Goal: Communication & Community: Answer question/provide support

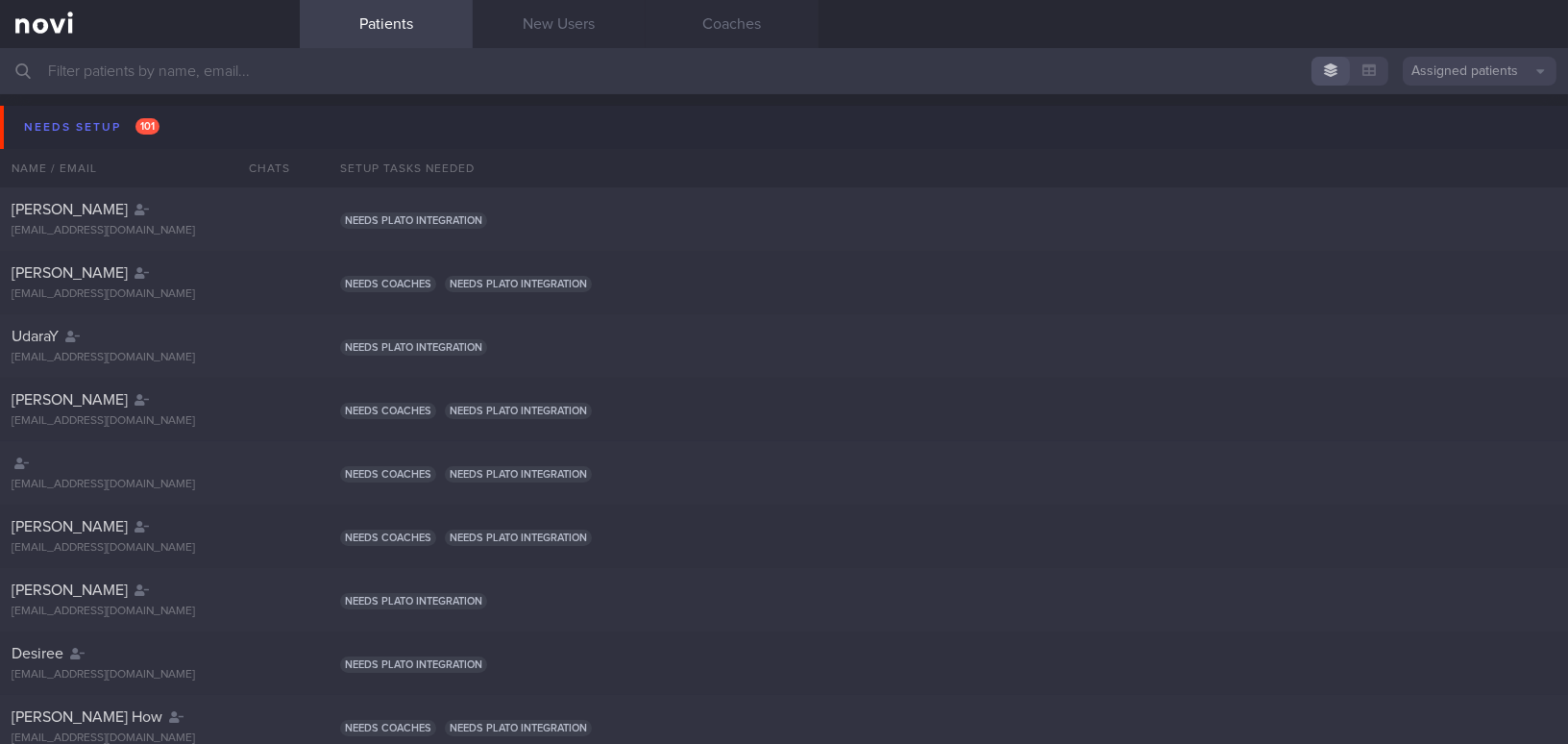
scroll to position [8, 0]
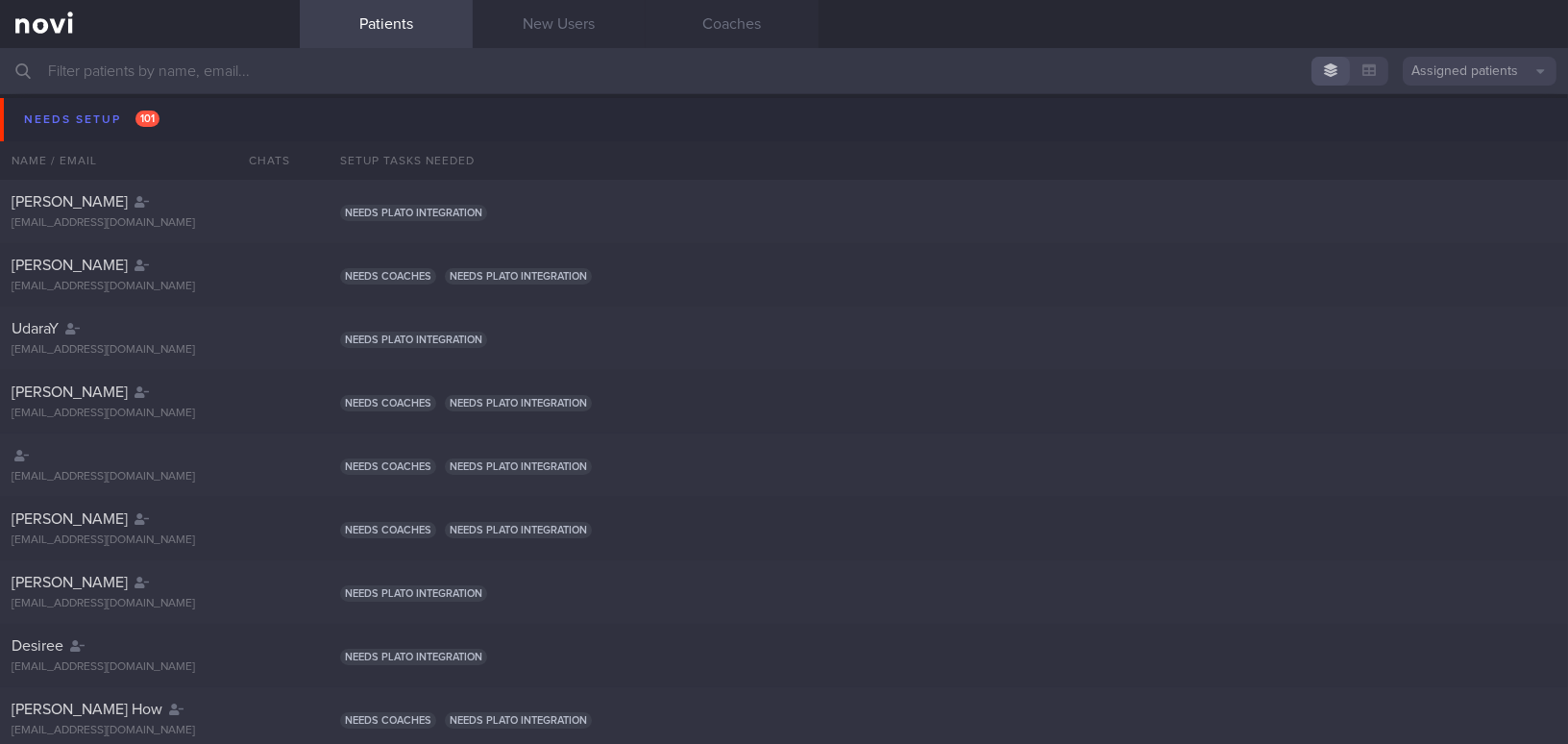
click at [234, 78] on input "text" at bounding box center [784, 71] width 1568 height 46
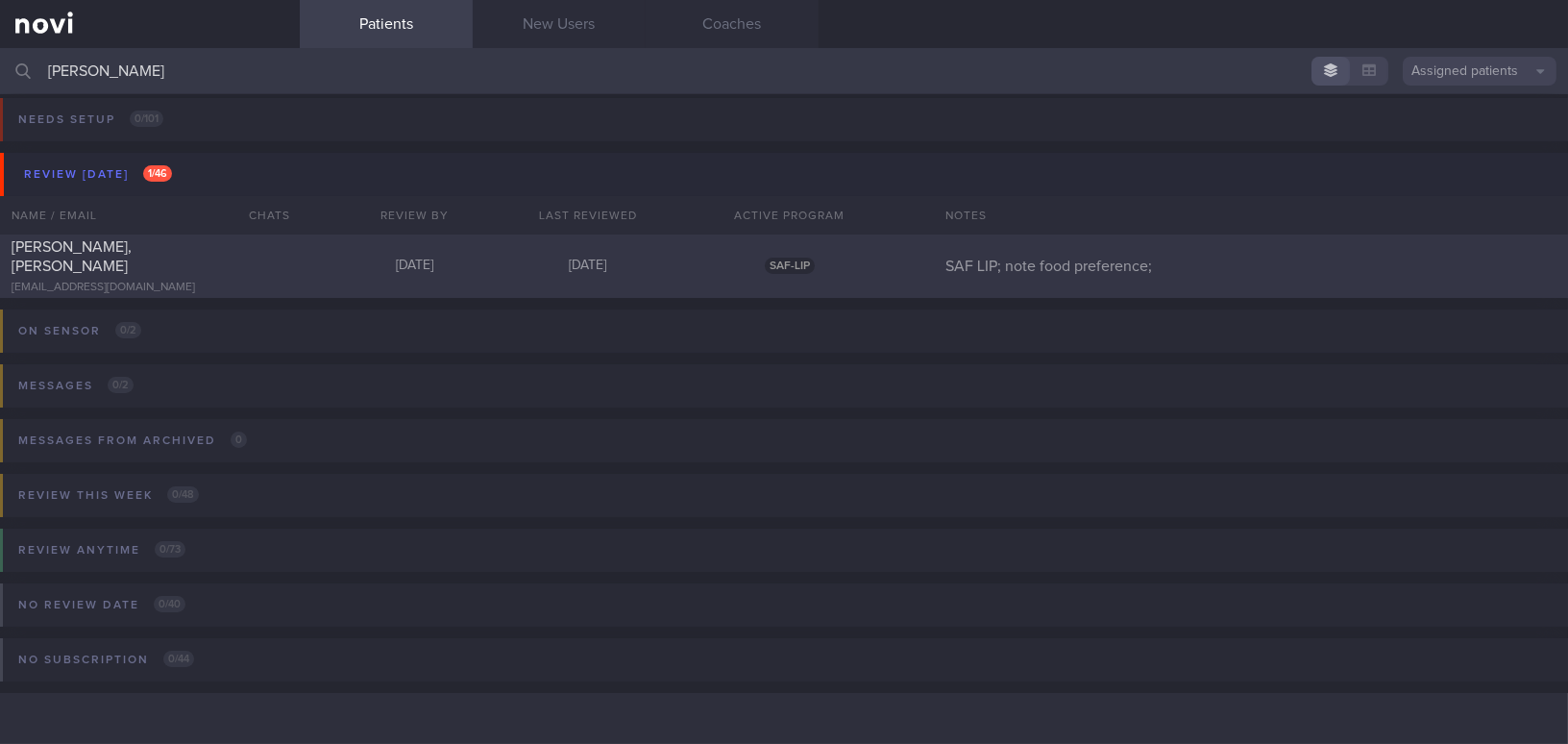
type input "[PERSON_NAME]"
click at [235, 263] on div "[PERSON_NAME], [PERSON_NAME]" at bounding box center [148, 256] width 272 height 38
select select "8"
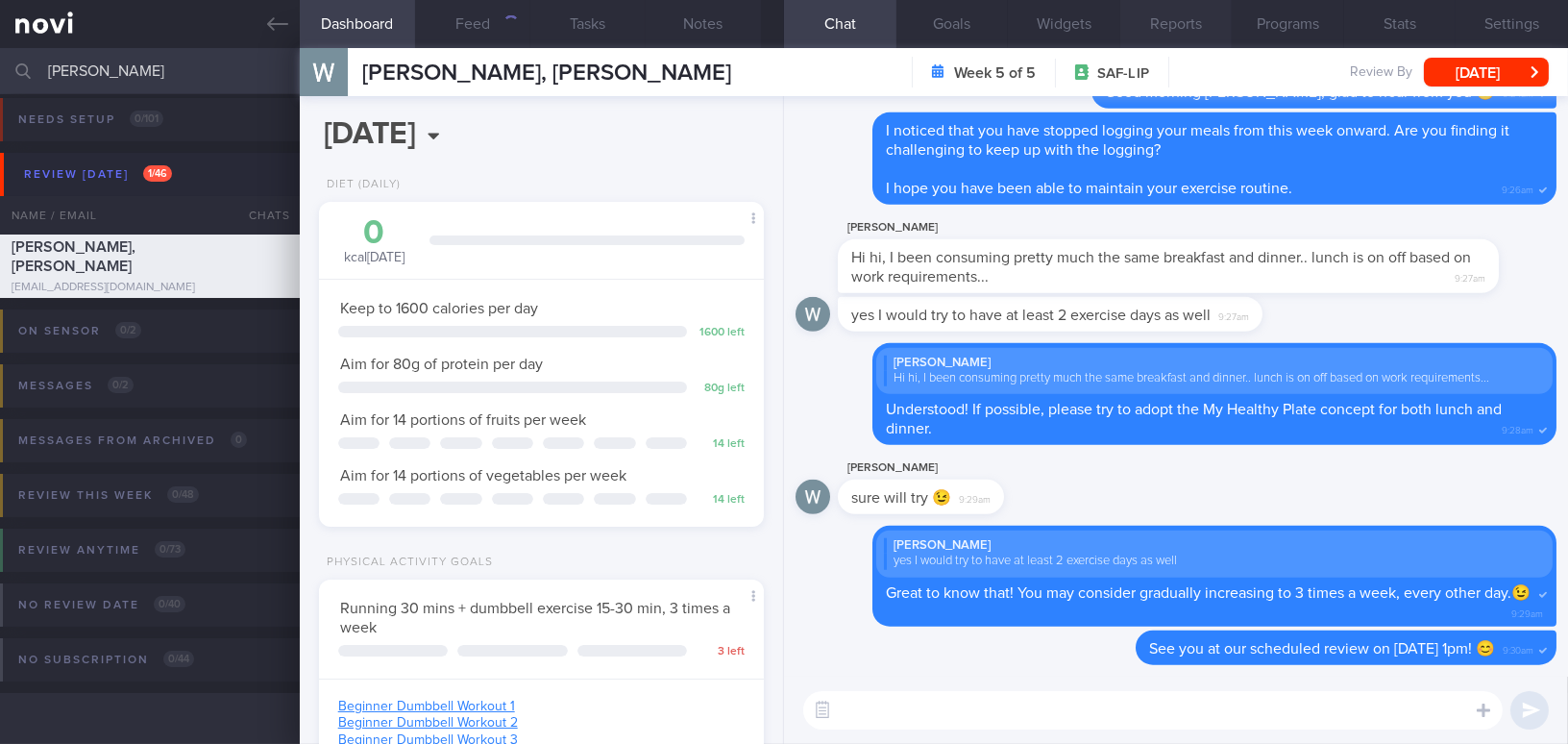
scroll to position [203, 405]
click at [1286, 24] on button "Programs" at bounding box center [1288, 24] width 112 height 48
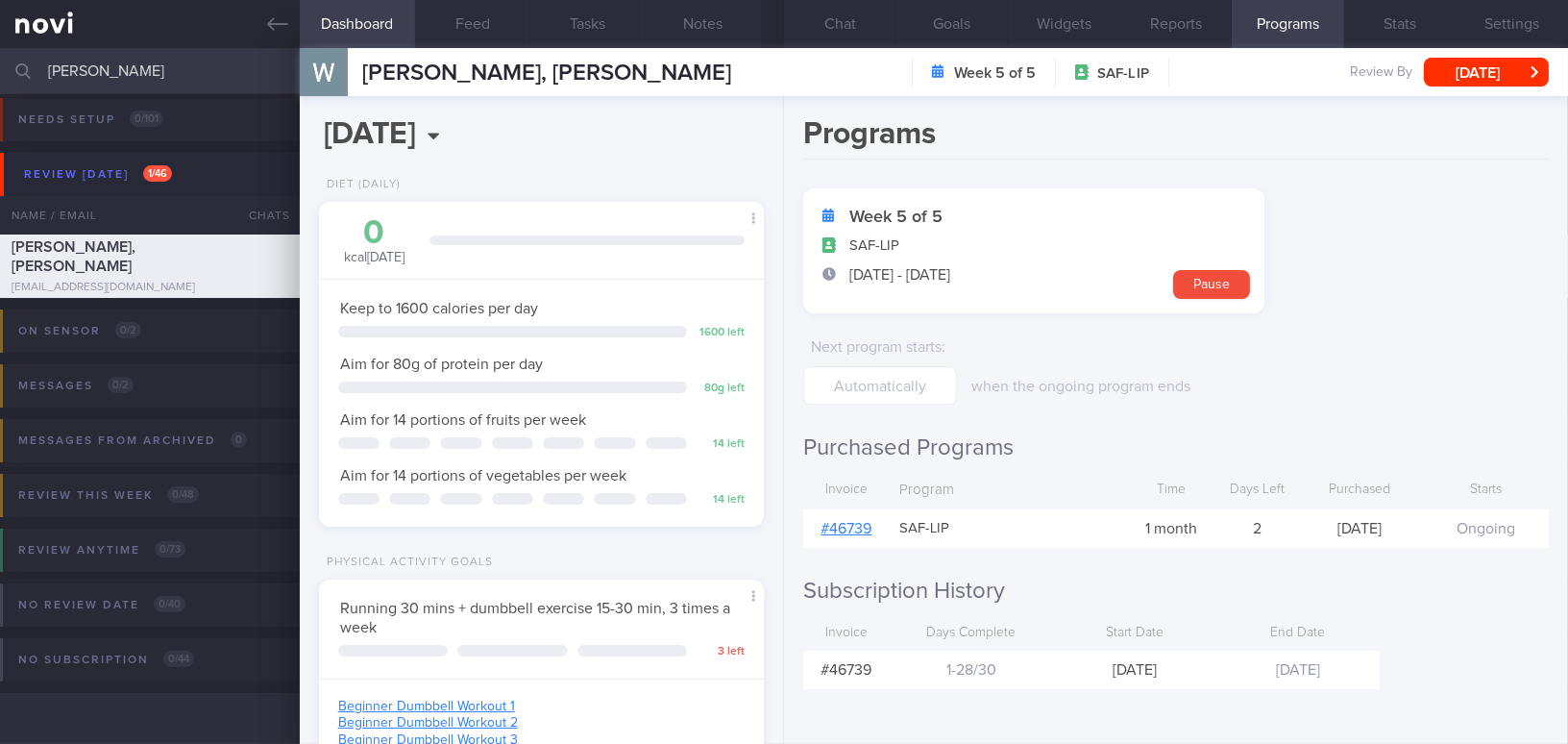
click at [858, 523] on link "# 46739" at bounding box center [847, 529] width 51 height 16
click at [846, 19] on button "Chat" at bounding box center [840, 24] width 112 height 48
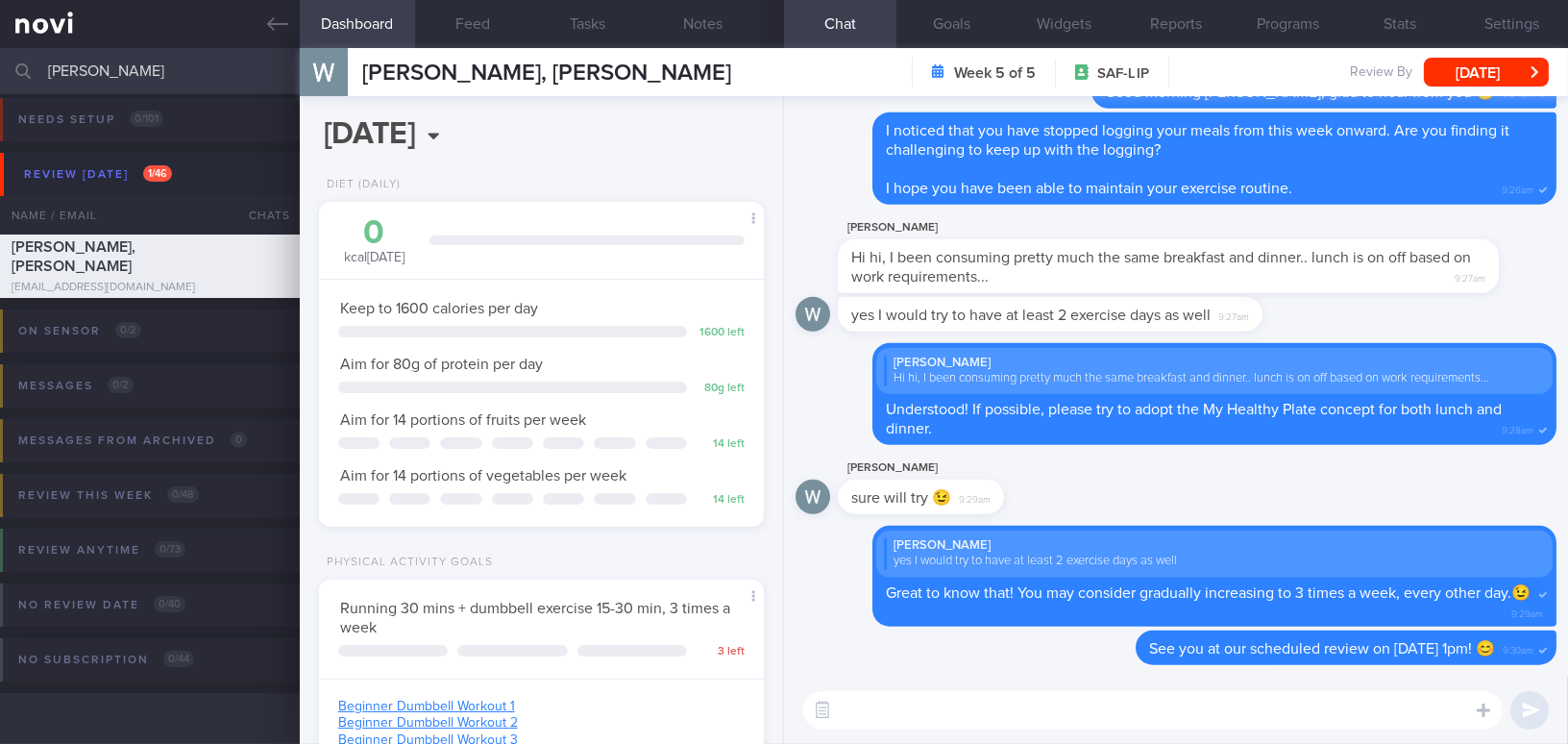
click at [928, 720] on textarea at bounding box center [1153, 710] width 699 height 38
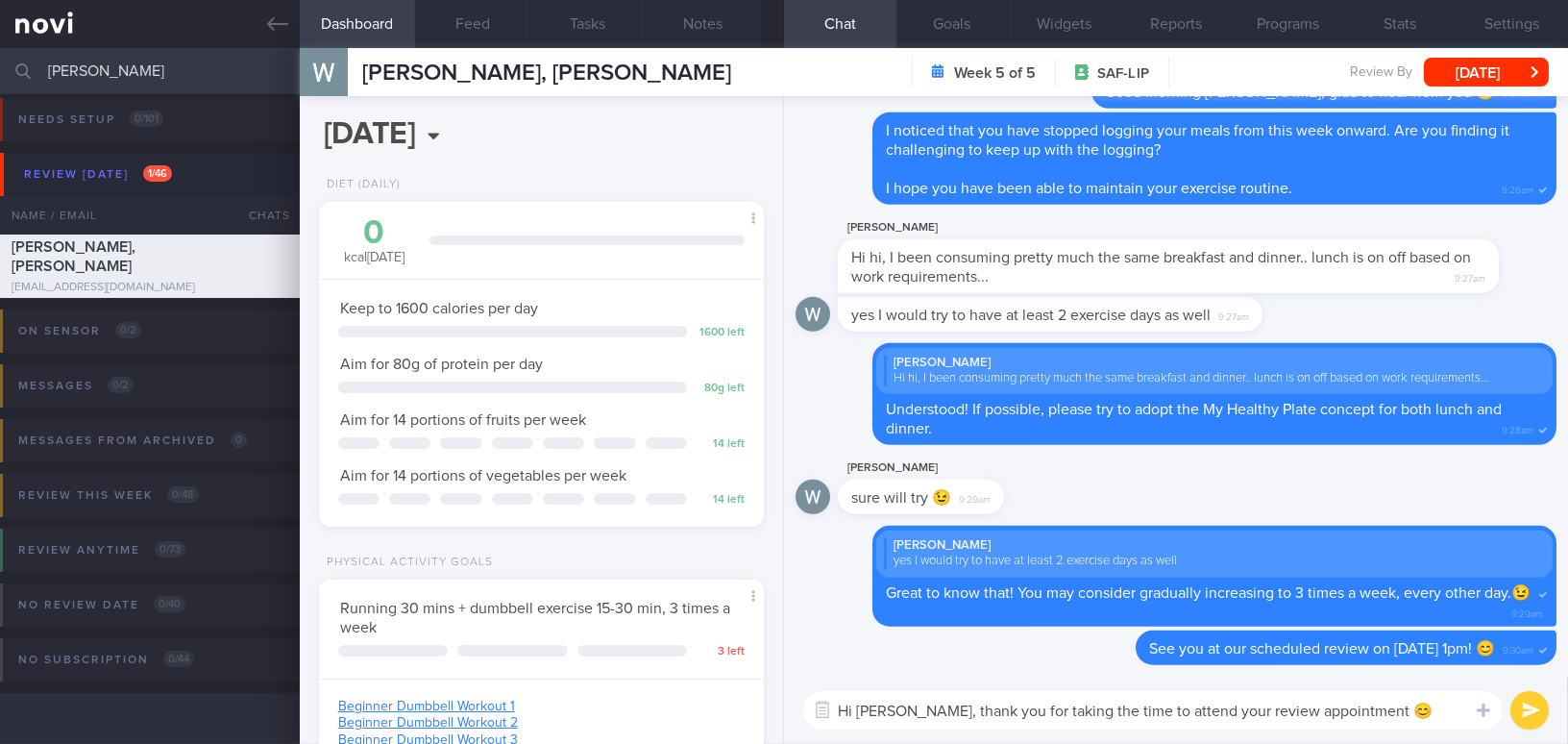
type textarea "Hi [PERSON_NAME], thank you for taking the time to attend your review appointme…"
click at [1531, 716] on button "submit" at bounding box center [1529, 710] width 38 height 38
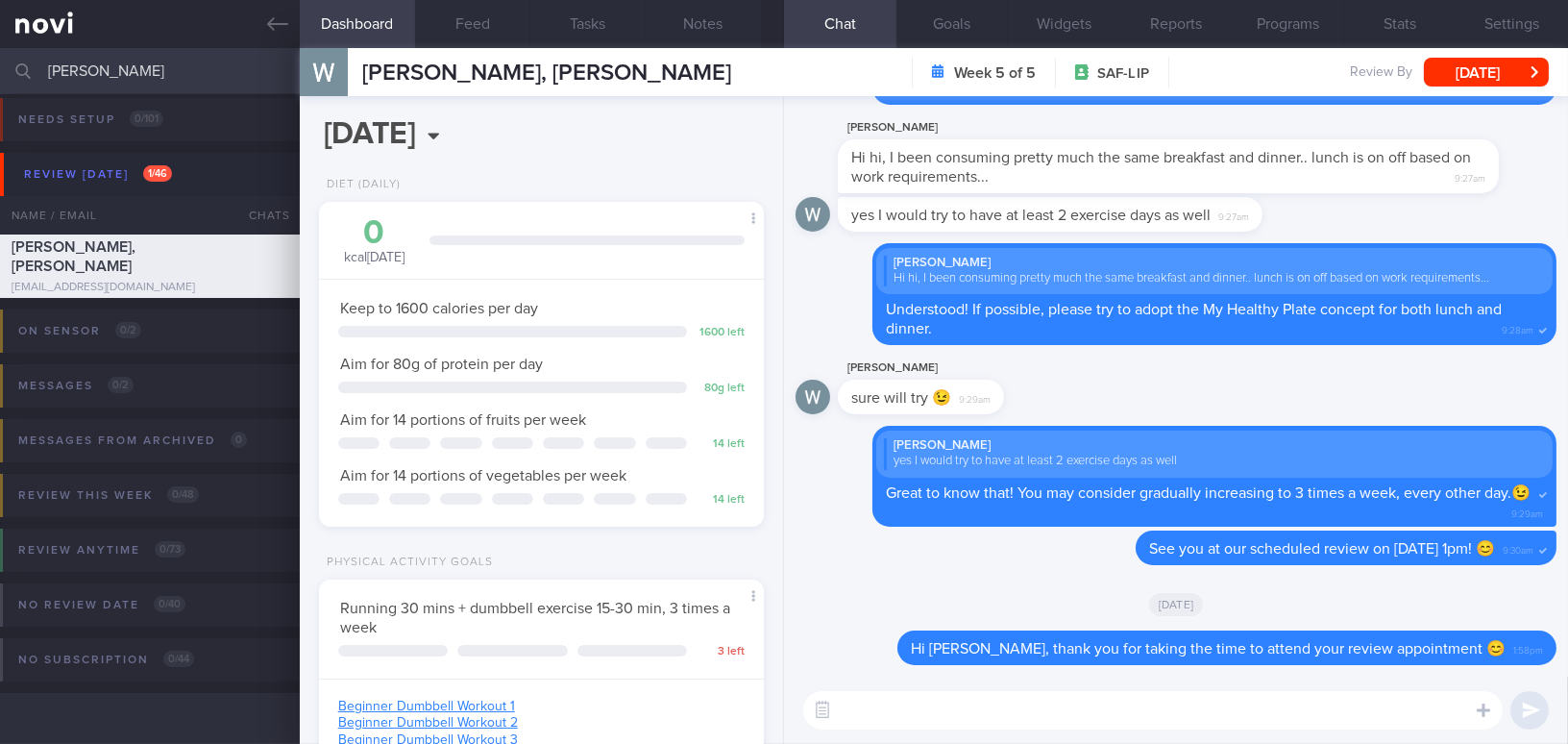
paste textarea "Below are some pre-portioned skinless chicken breasts that will save up some pr…"
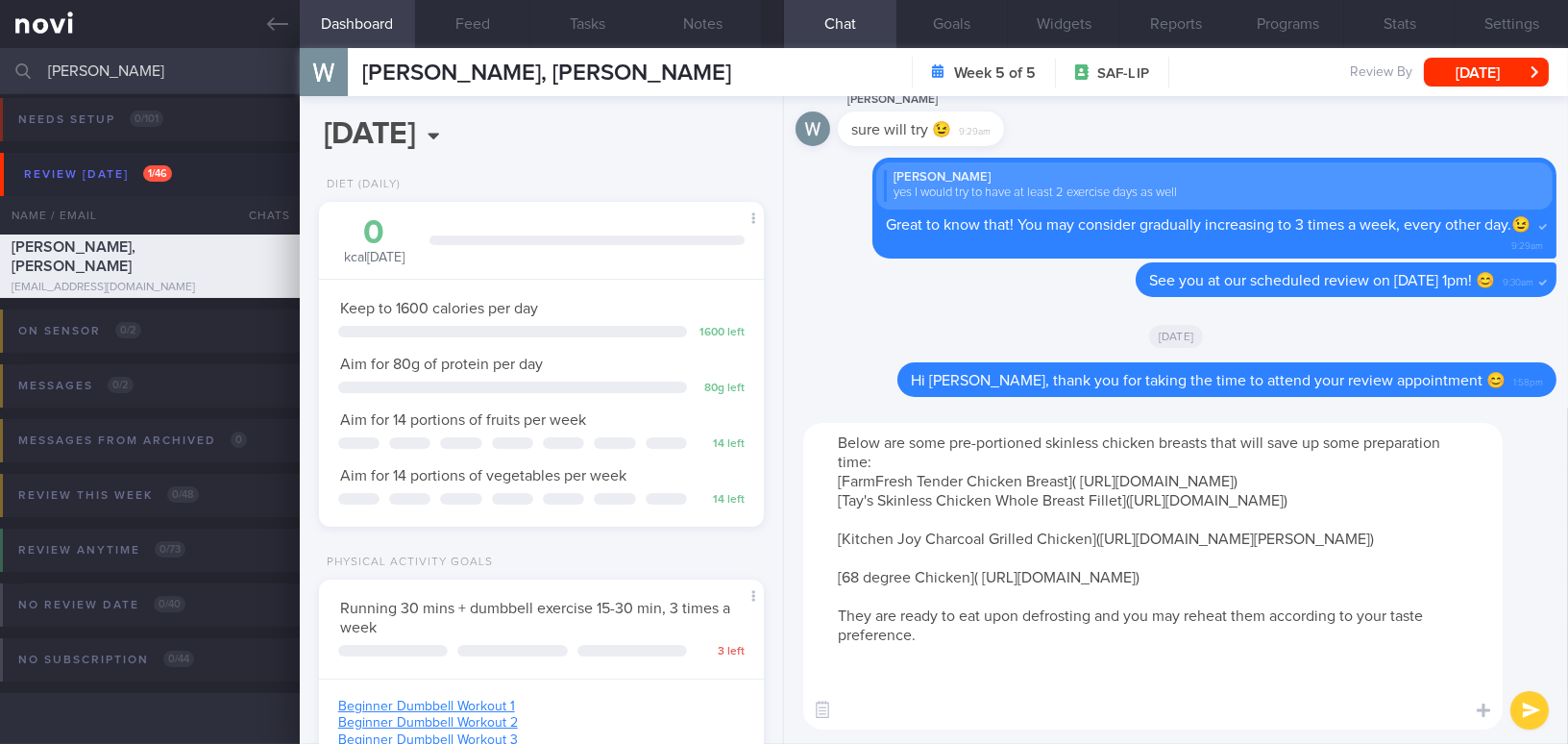
click at [1221, 493] on textarea "Below are some pre-portioned skinless chicken breasts that will save up some pr…" at bounding box center [1153, 575] width 699 height 306
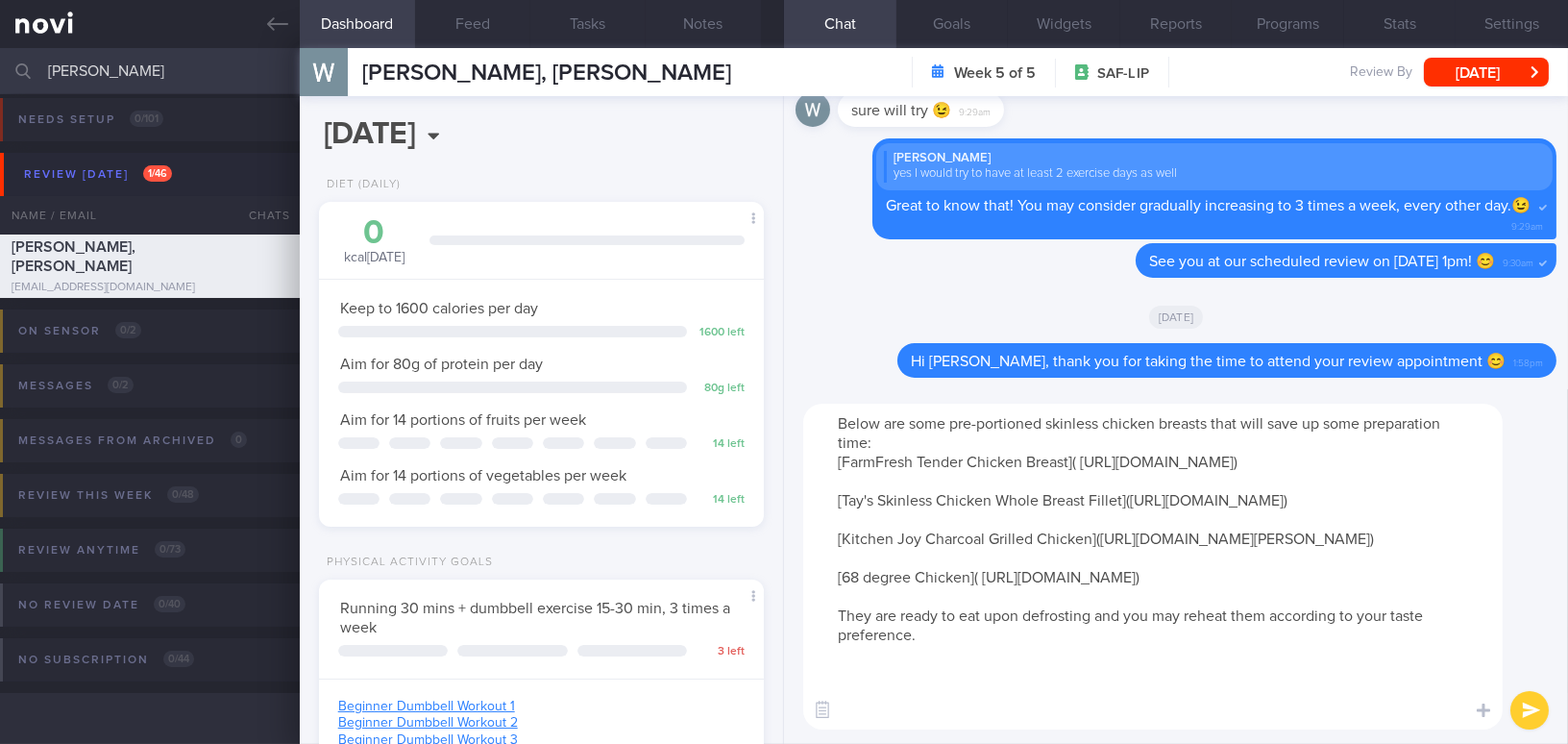
click at [949, 711] on textarea "Below are some pre-portioned skinless chicken breasts that will save up some pr…" at bounding box center [1153, 567] width 699 height 326
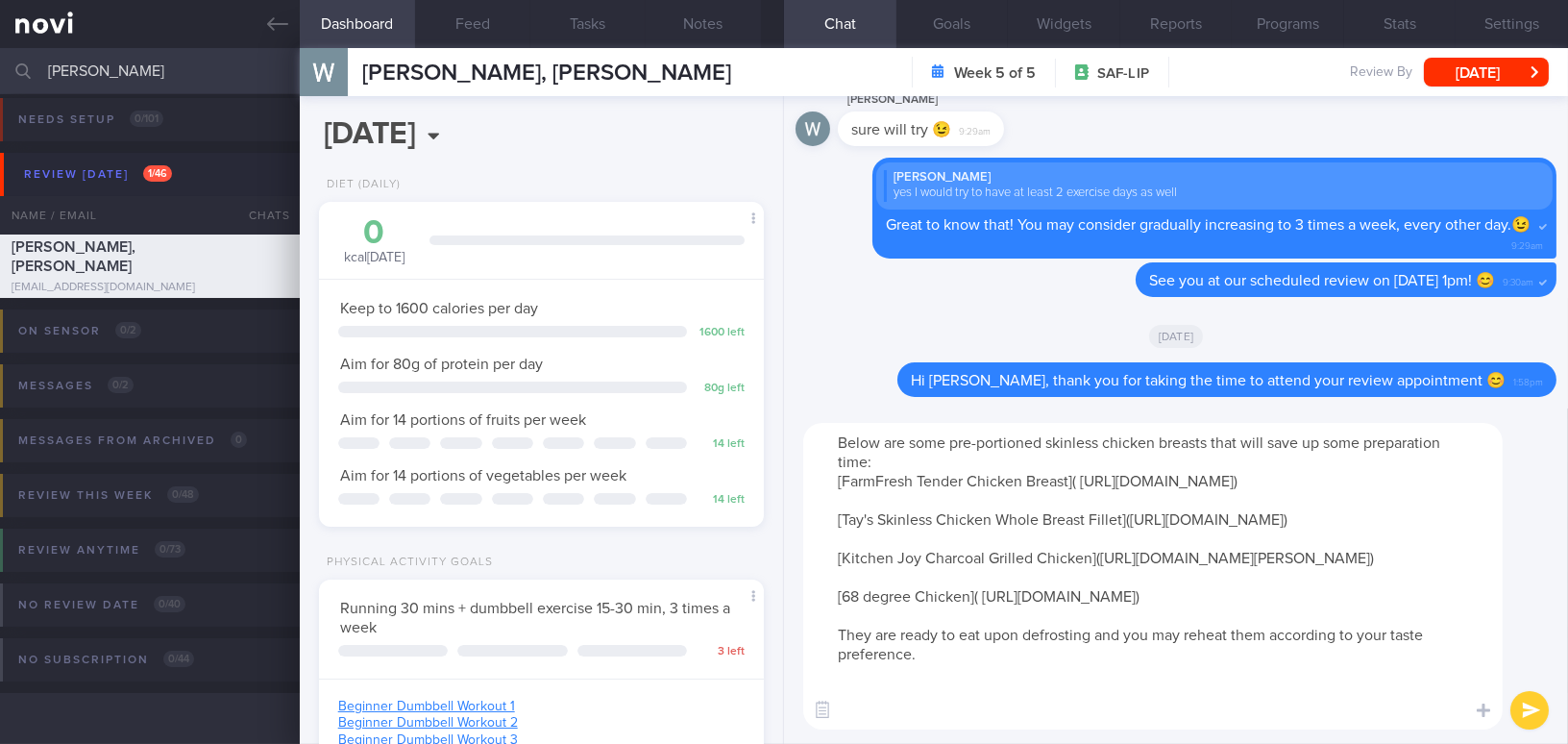
type textarea "Below are some pre-portioned skinless chicken breasts that will save up some pr…"
click at [1541, 703] on button "submit" at bounding box center [1529, 710] width 38 height 38
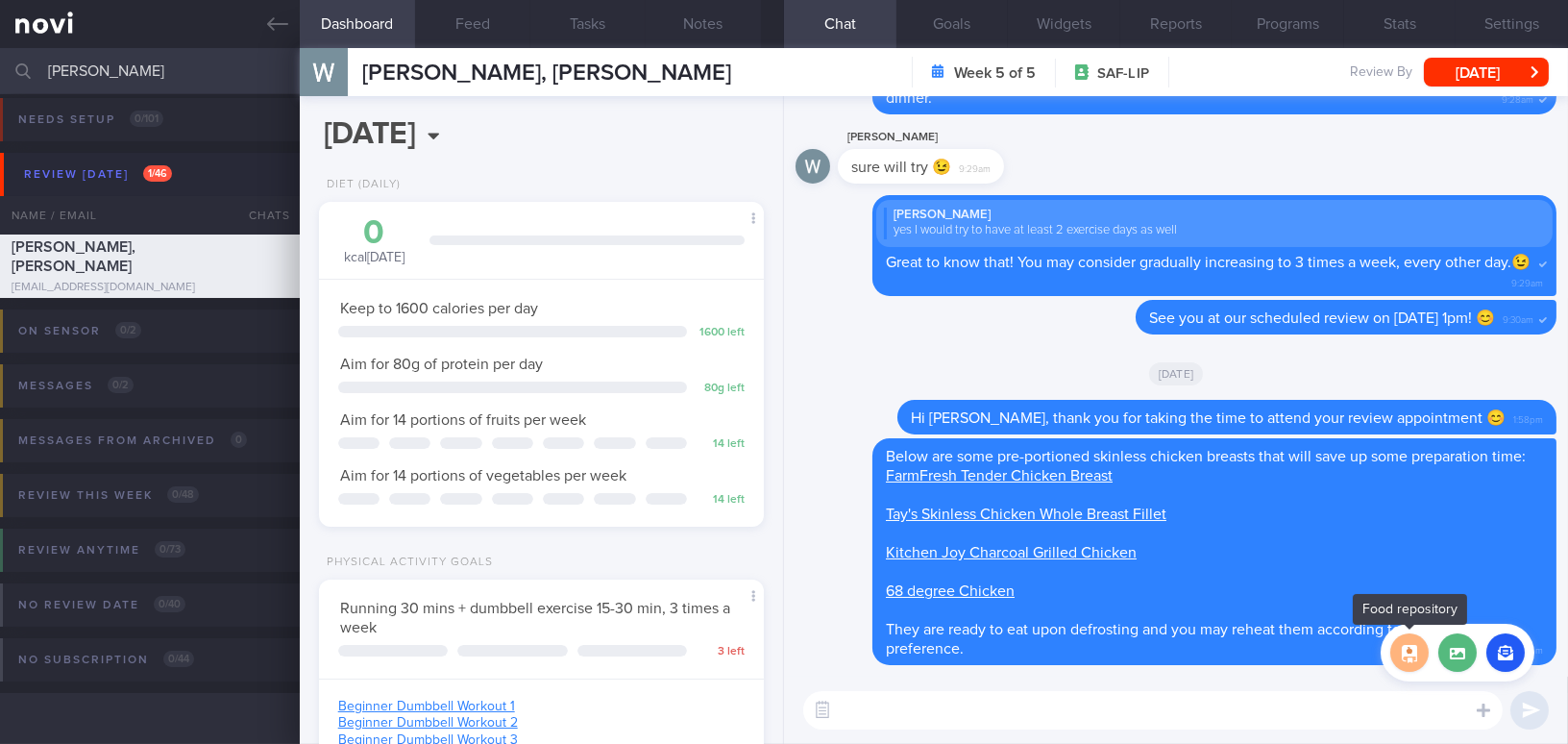
click at [1400, 654] on button "button" at bounding box center [1409, 652] width 38 height 38
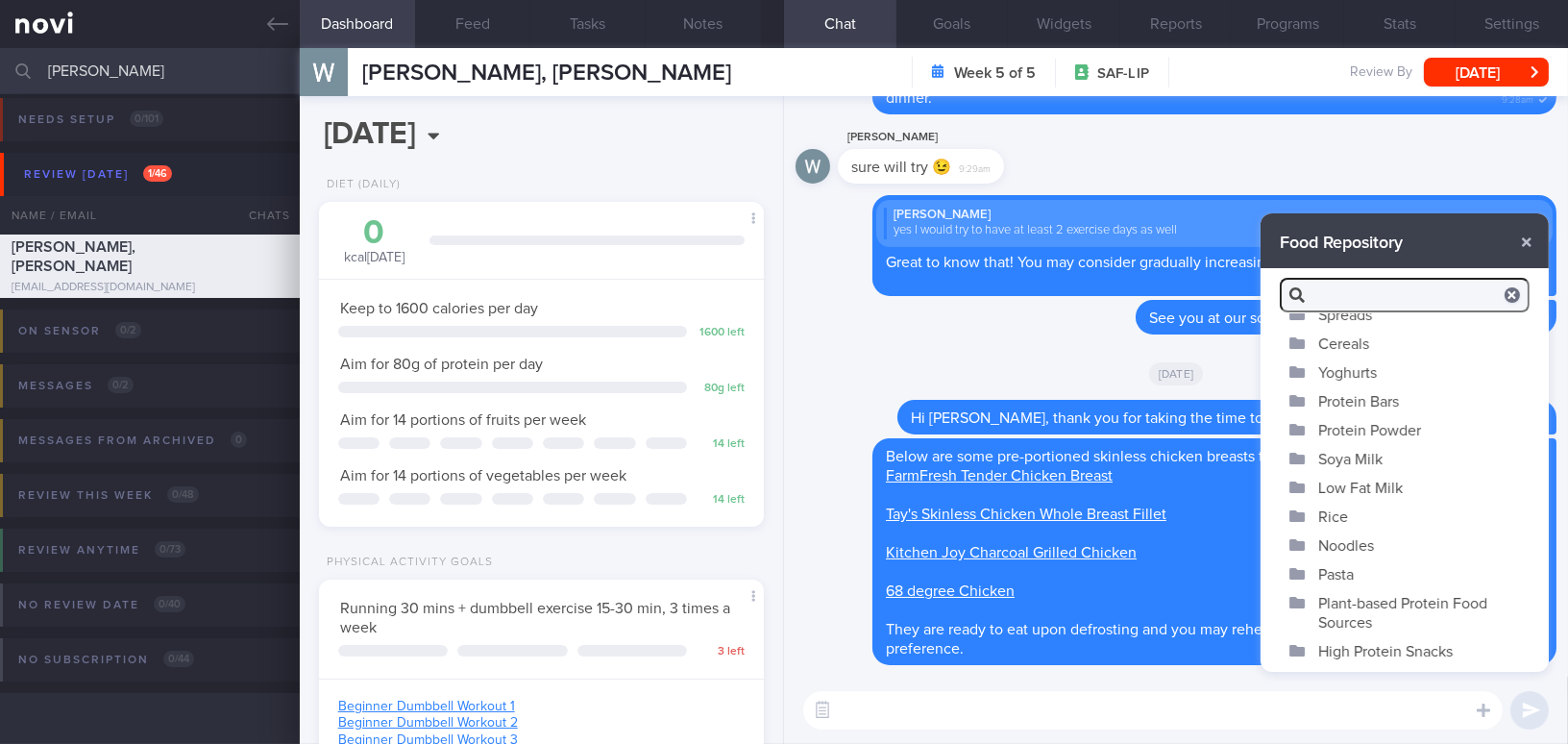
scroll to position [160, 0]
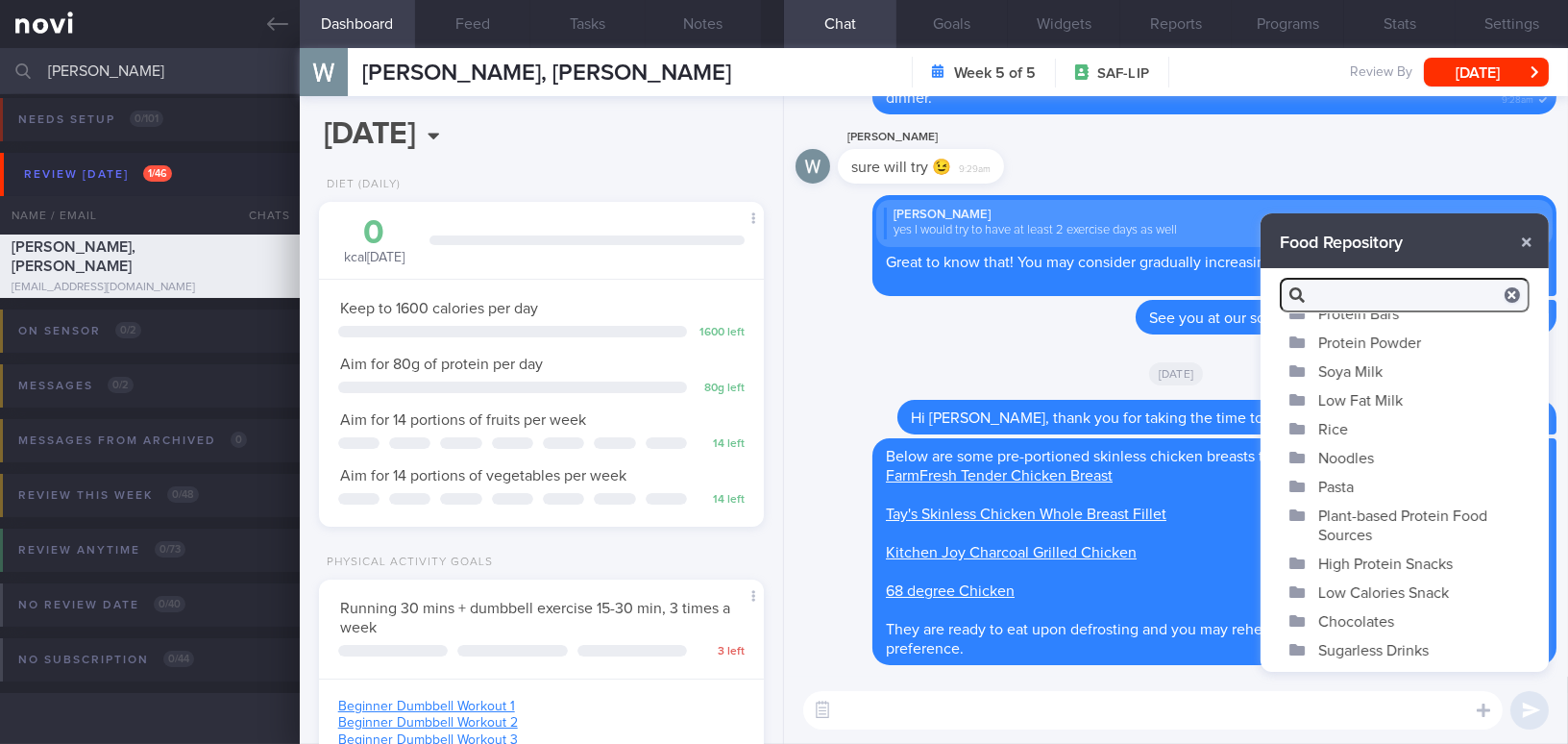
click at [1385, 560] on button "High Protein Snacks" at bounding box center [1405, 563] width 289 height 29
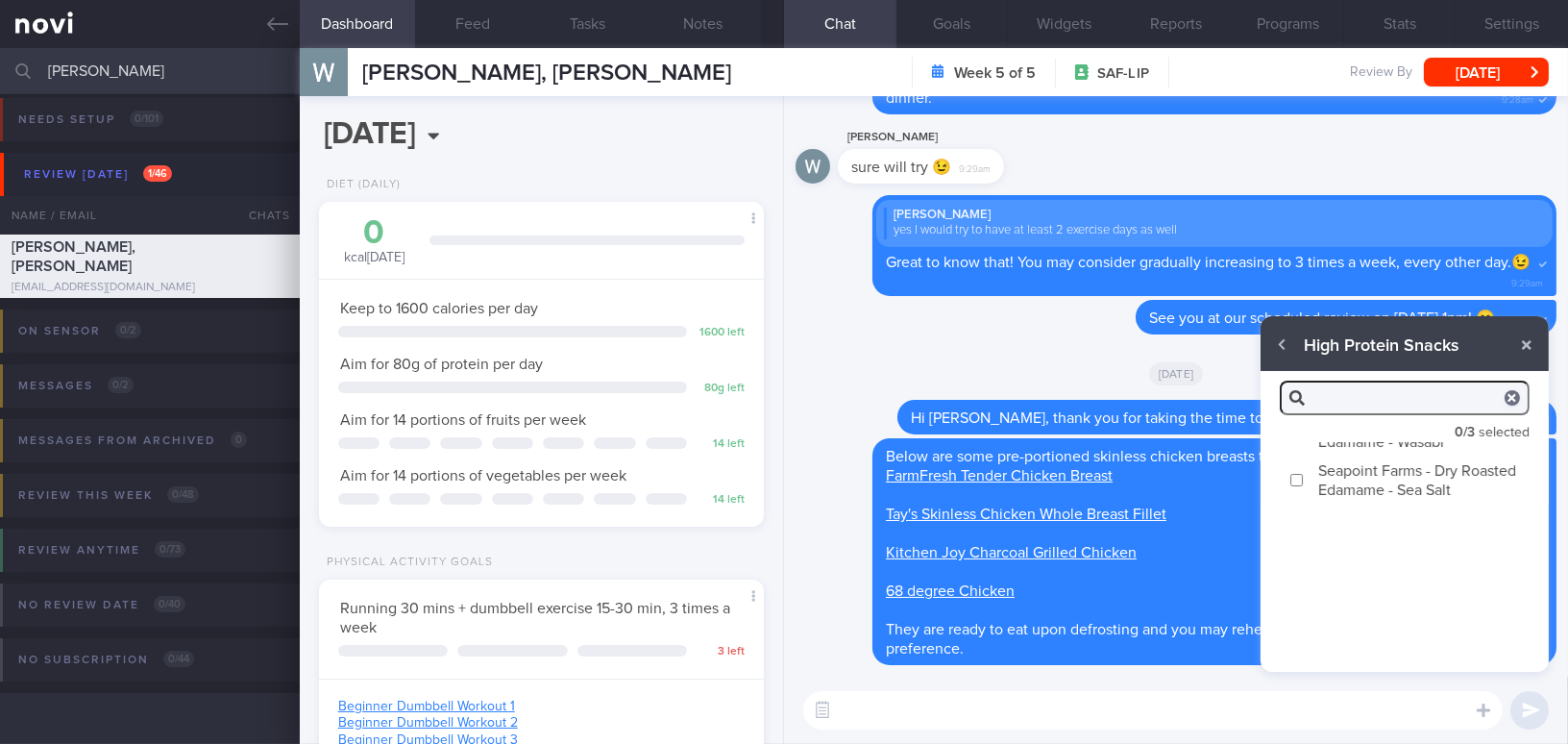
scroll to position [0, 0]
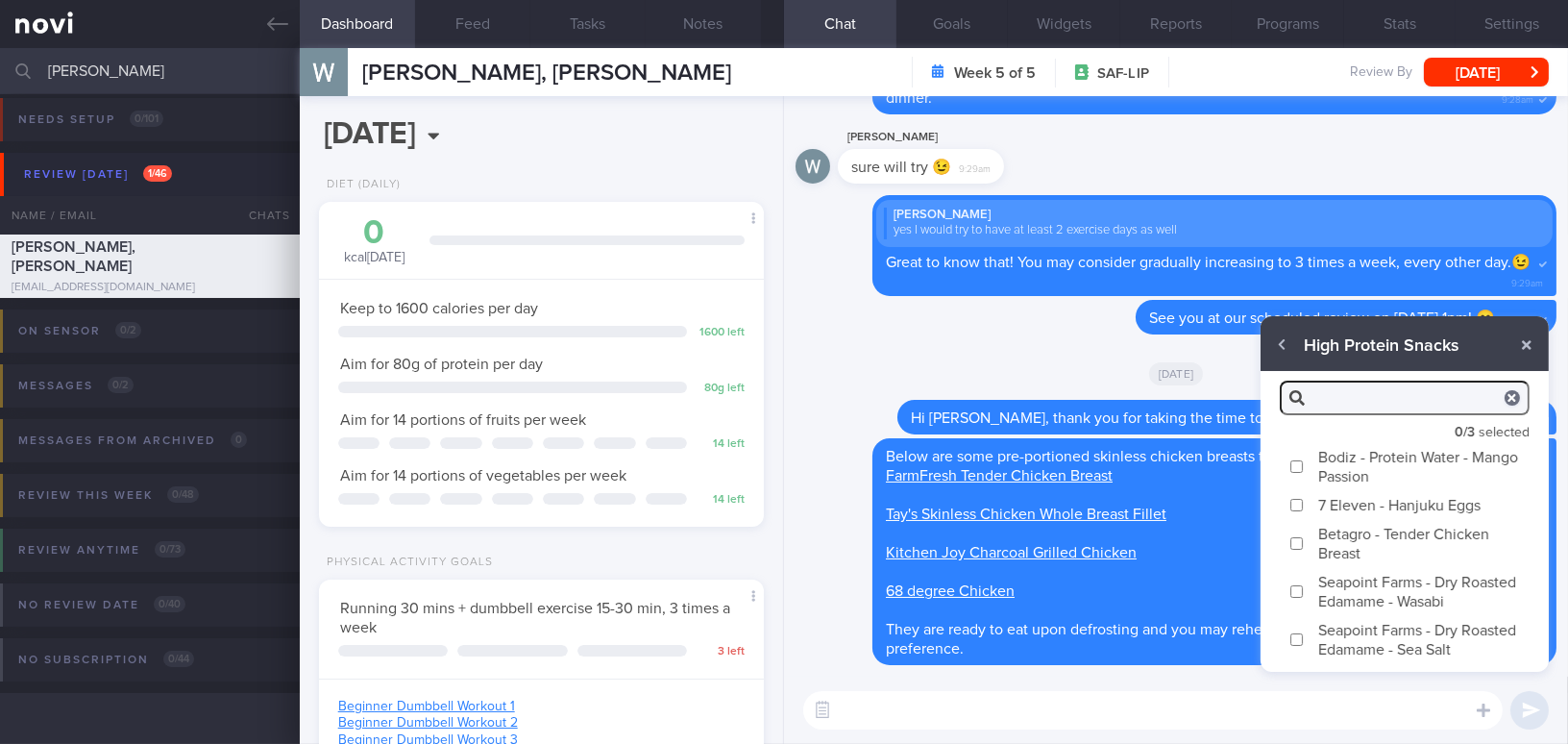
click at [1300, 541] on input "Betagro - Tender Chicken Breast" at bounding box center [1296, 543] width 15 height 13
checkbox input "true"
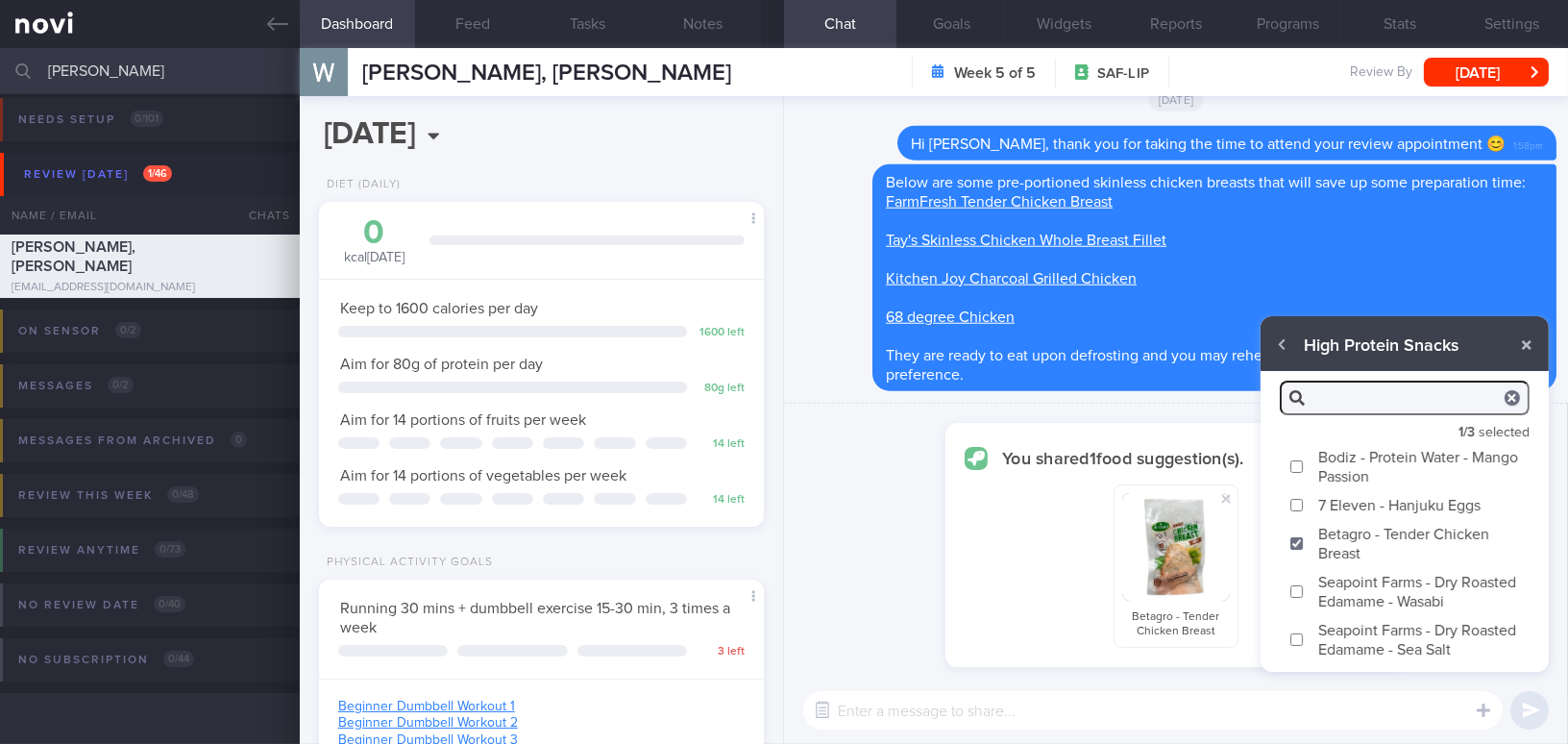
click at [1130, 692] on textarea at bounding box center [1153, 710] width 699 height 38
click at [1530, 340] on button "button" at bounding box center [1526, 345] width 34 height 34
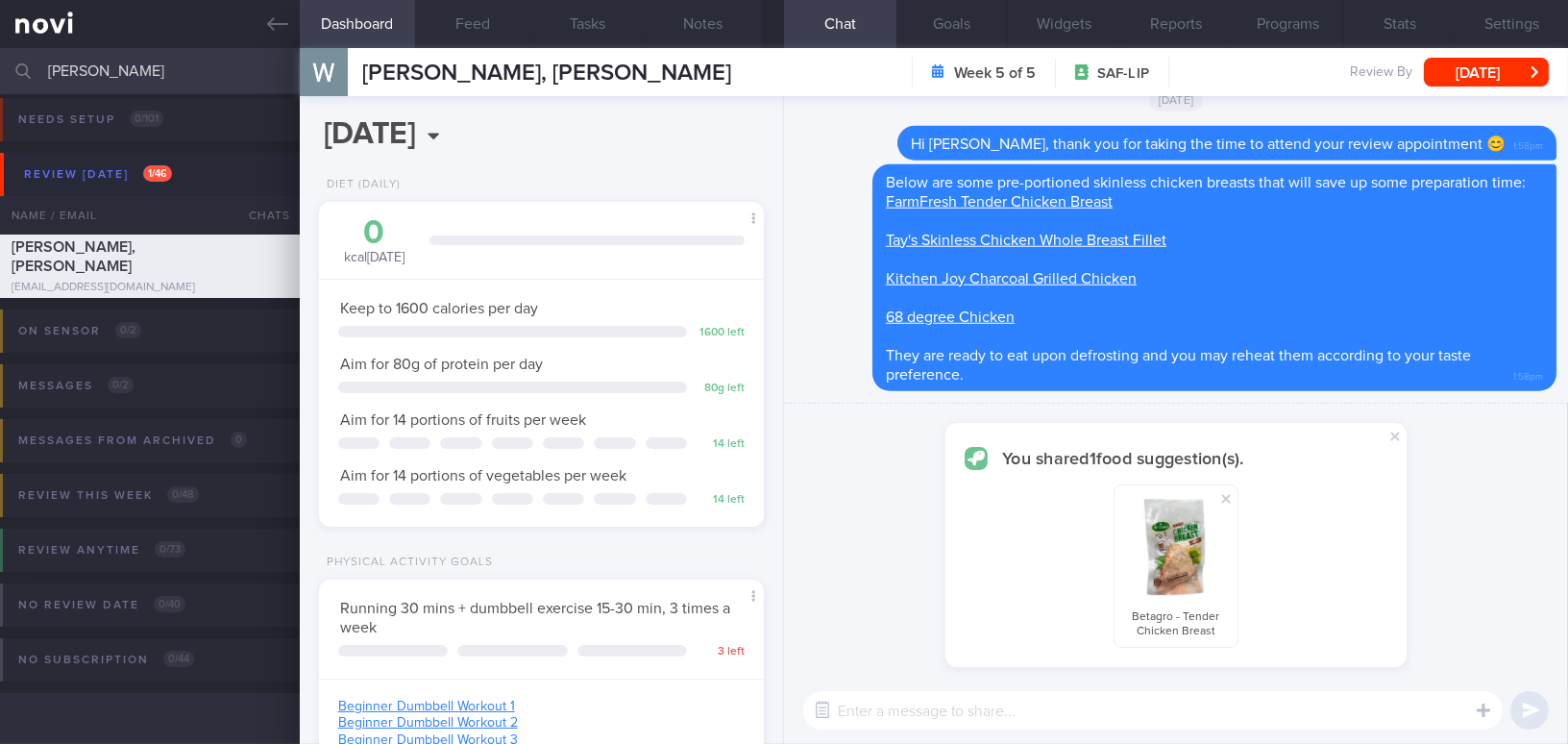
click at [1127, 698] on textarea at bounding box center [1153, 710] width 699 height 38
drag, startPoint x: 1272, startPoint y: 706, endPoint x: 804, endPoint y: 710, distance: 468.0
click at [804, 710] on div "You shared 1 food suggestion(s). Betagro - Tender Chicken Breast Chat templates…" at bounding box center [1176, 574] width 784 height 342
click at [1145, 712] on textarea "You can also get this from 7-11. It is available in few flavours" at bounding box center [1153, 710] width 699 height 38
click at [1294, 710] on textarea "You can also get this from 7-11. It is available in a few flavours" at bounding box center [1153, 710] width 699 height 38
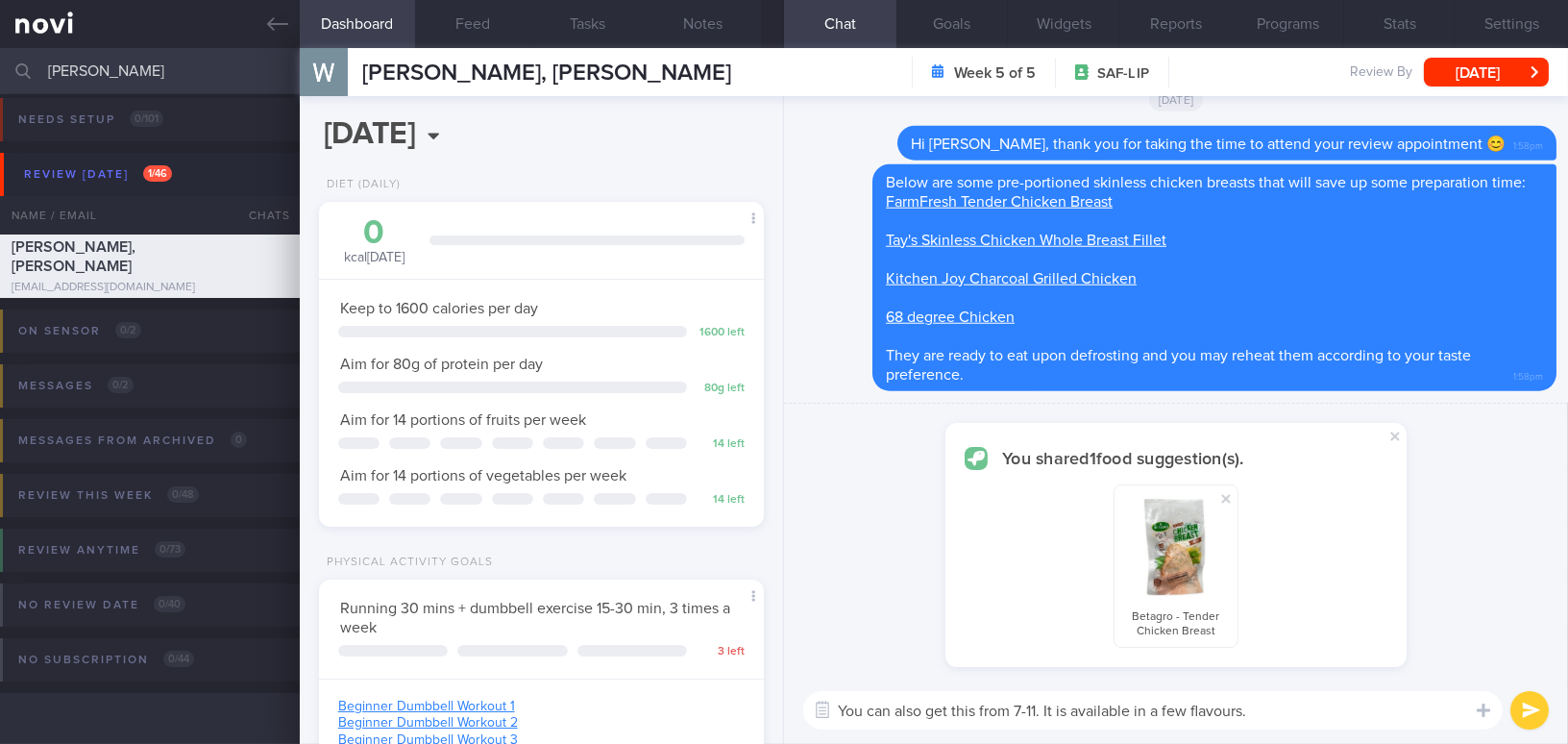
type textarea "You can also get this from 7-11. It is available in a few flavours."
click at [1525, 705] on button "submit" at bounding box center [1529, 710] width 38 height 38
checkbox input "false"
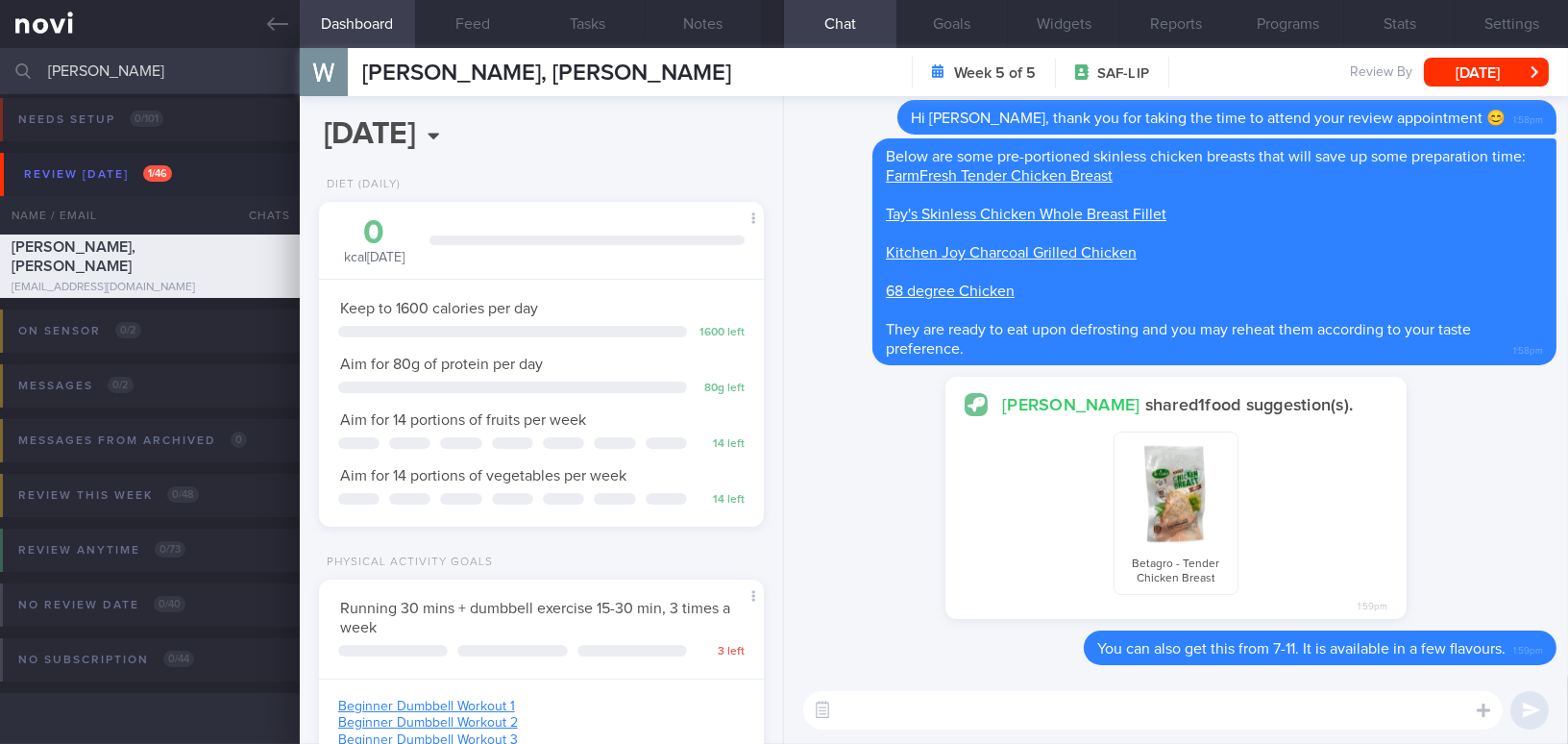
click at [1099, 720] on textarea at bounding box center [1153, 710] width 699 height 38
paste textarea "[Kuhlbarra]([URL][DOMAIN_NAME])"
click at [843, 705] on textarea "[Kuhlbarra]([URL][DOMAIN_NAME])" at bounding box center [1153, 710] width 699 height 38
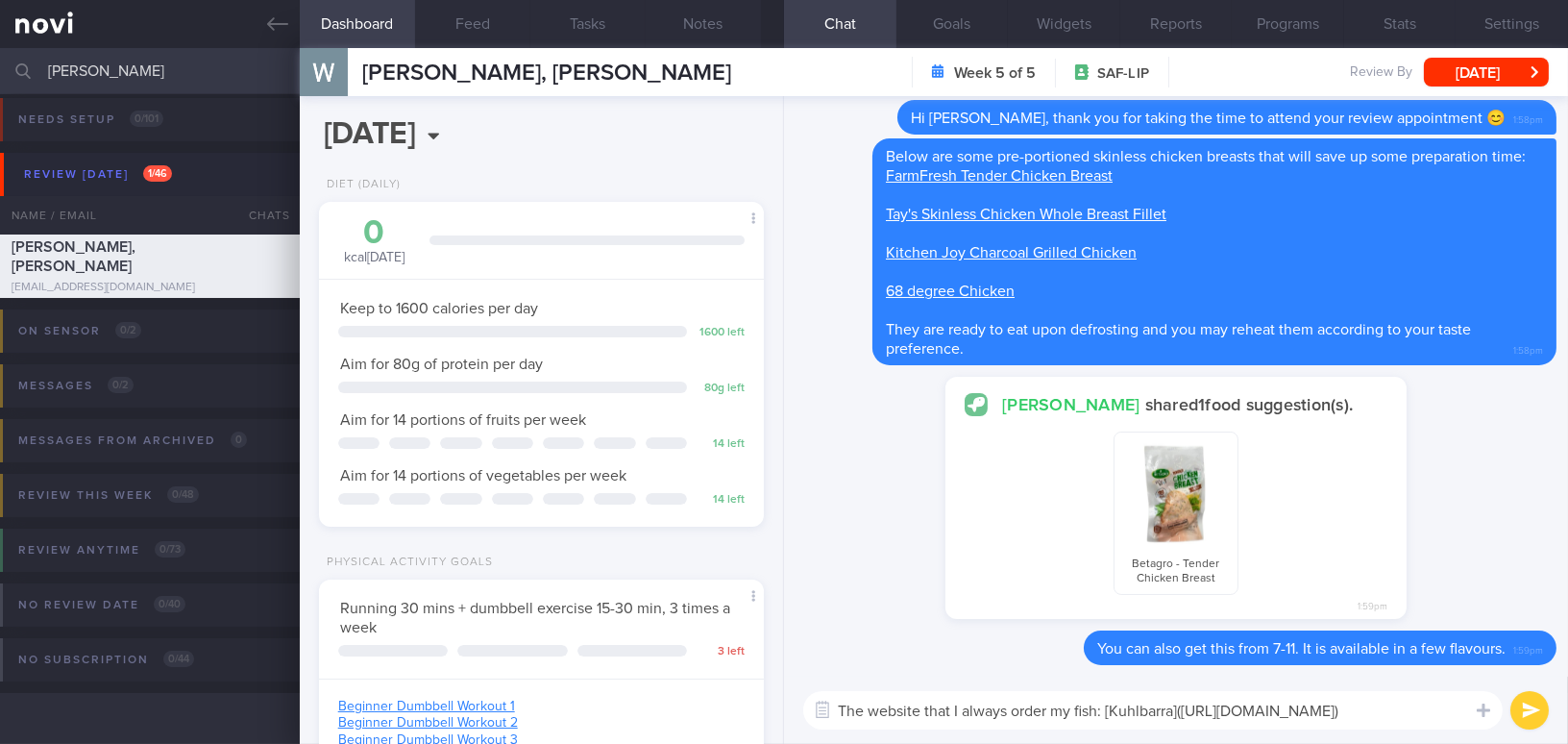
drag, startPoint x: 841, startPoint y: 709, endPoint x: 1105, endPoint y: 711, distance: 264.0
click at [1105, 711] on textarea "The website that I always order my fish: [Kuhlbarra]([URL][DOMAIN_NAME])" at bounding box center [1153, 710] width 699 height 38
click at [1009, 729] on div "The website that I always order my fish: [Kuhlbarra]([URL][DOMAIN_NAME]) The we…" at bounding box center [1176, 710] width 784 height 67
drag, startPoint x: 1101, startPoint y: 708, endPoint x: 817, endPoint y: 703, distance: 284.0
click at [817, 703] on div "Chat templates Attach media Food repository Chat Templates Admin [MEDICAL_DATA]…" at bounding box center [1176, 710] width 784 height 67
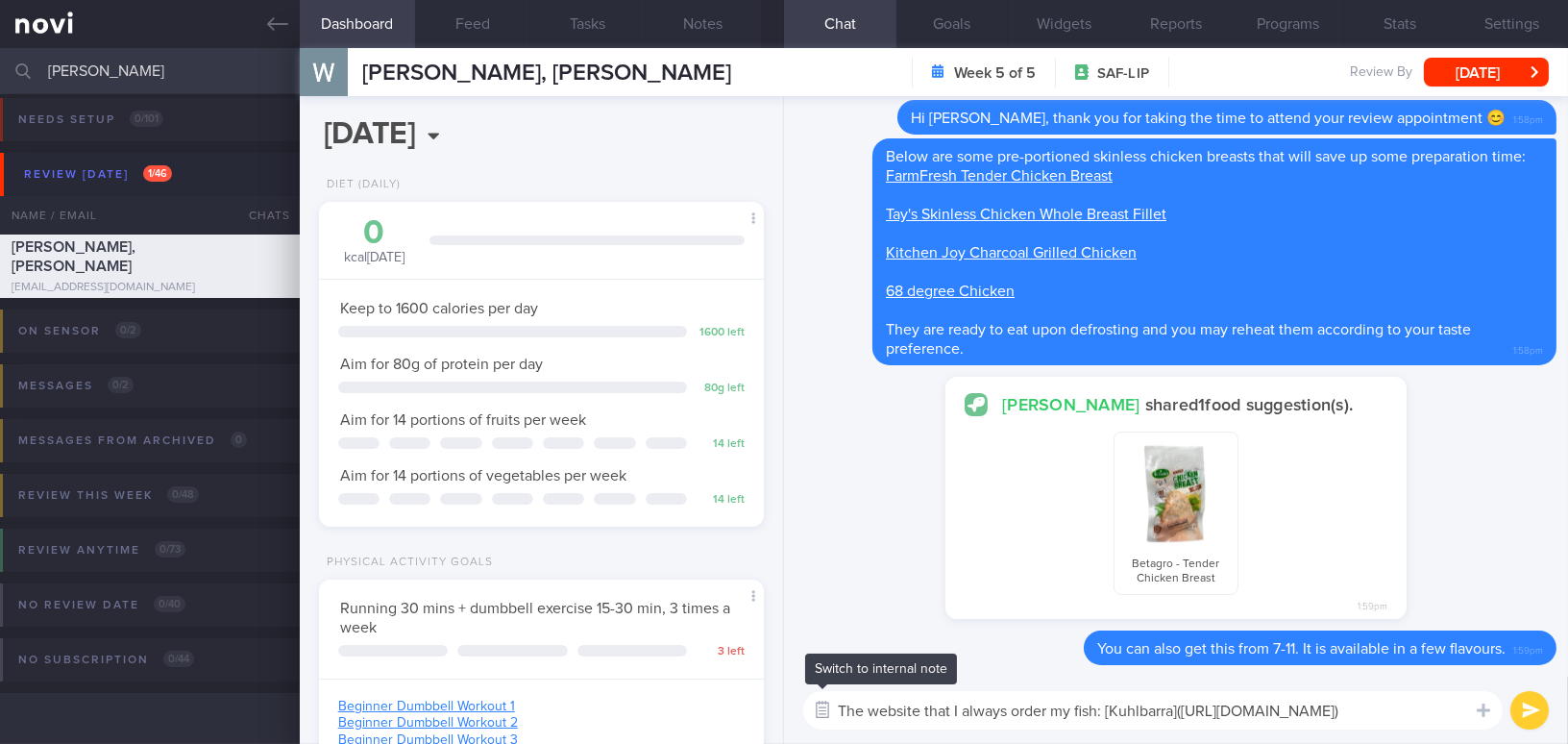
paste textarea "where"
click at [1397, 710] on textarea "The website where I always order my fish: [Kuhlbarra]([URL][DOMAIN_NAME])" at bounding box center [1153, 710] width 699 height 38
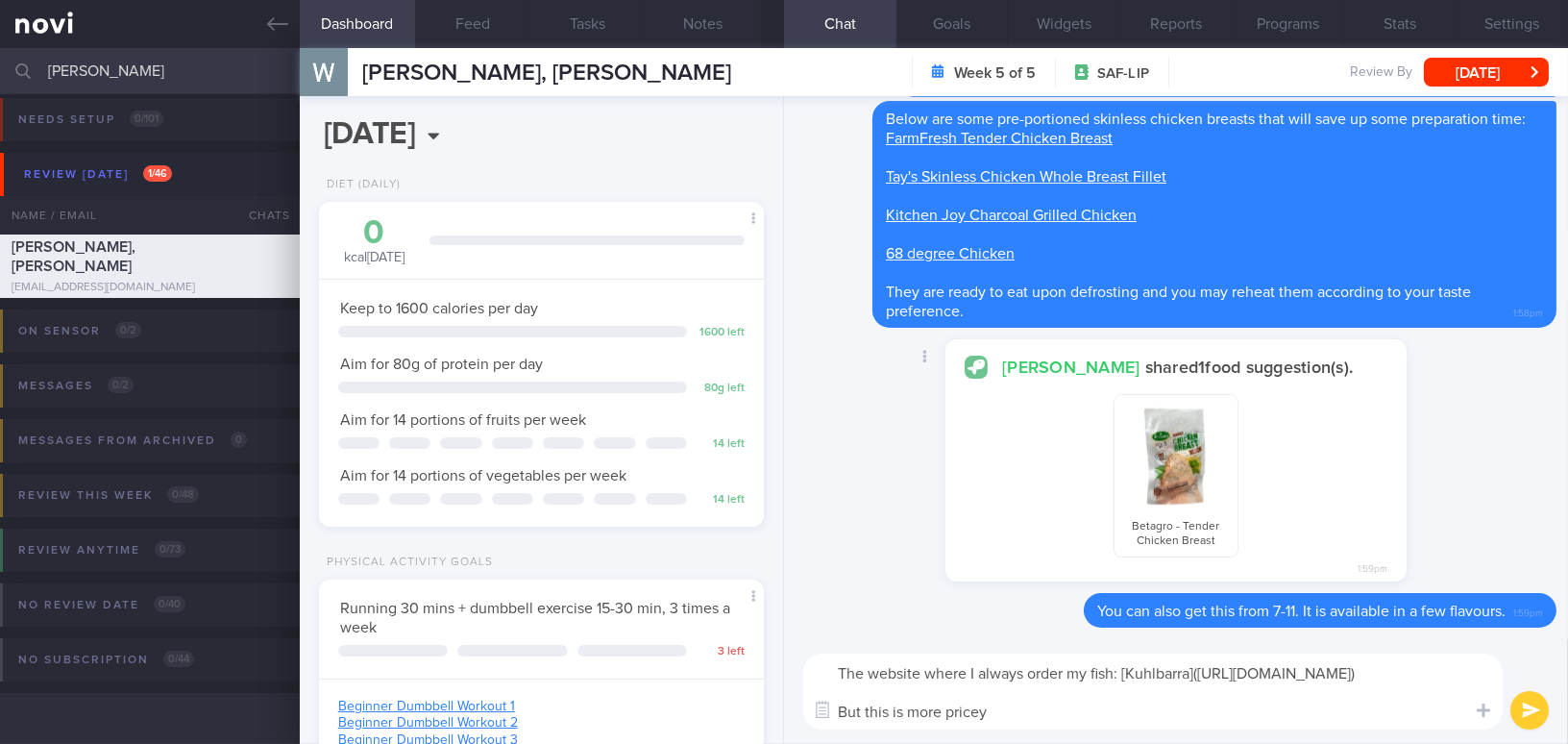
type textarea "The website where I always order my fish: [Kuhlbarra]([URL][DOMAIN_NAME]) But t…"
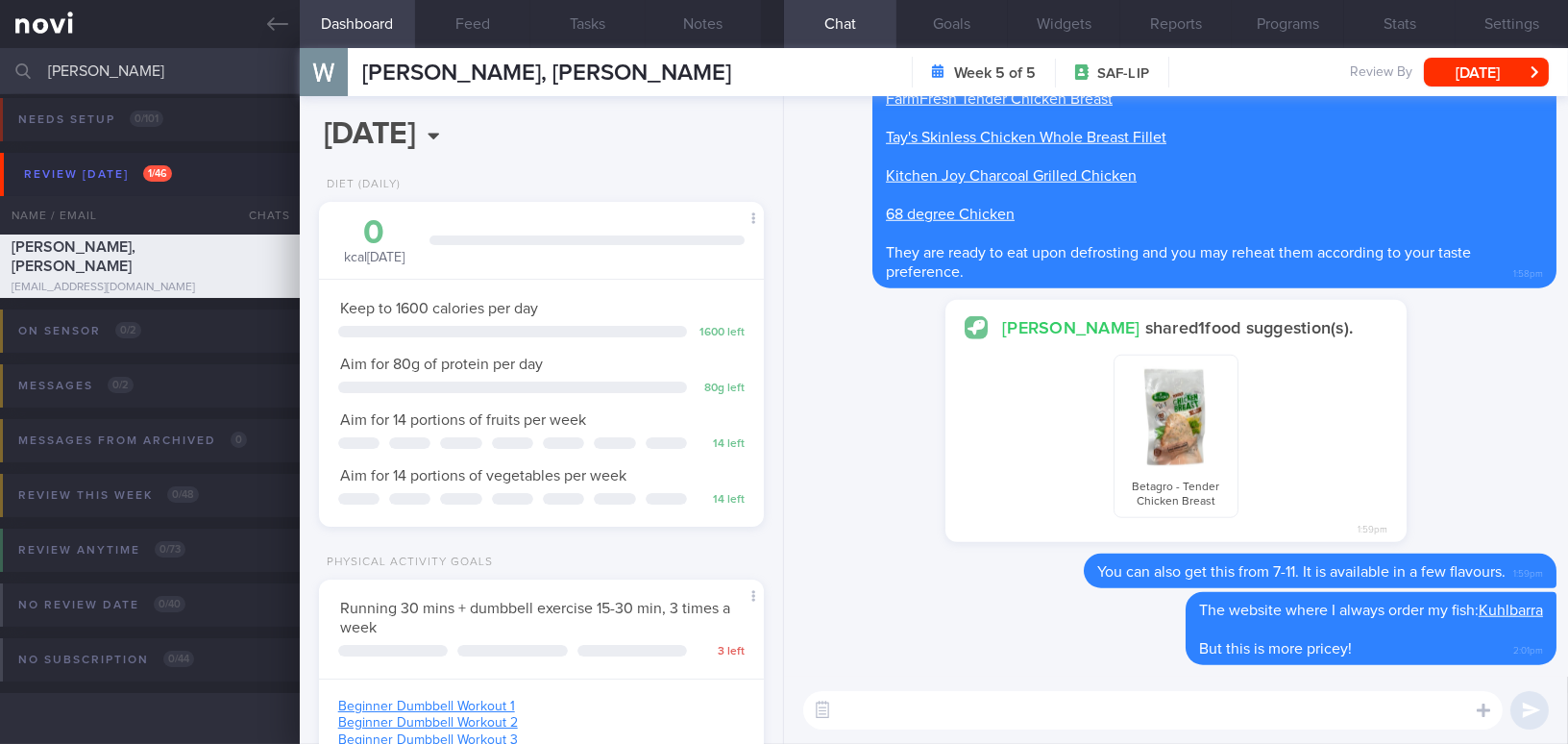
click at [1064, 711] on textarea at bounding box center [1153, 710] width 699 height 38
paste textarea "[URL][DOMAIN_NAME]"
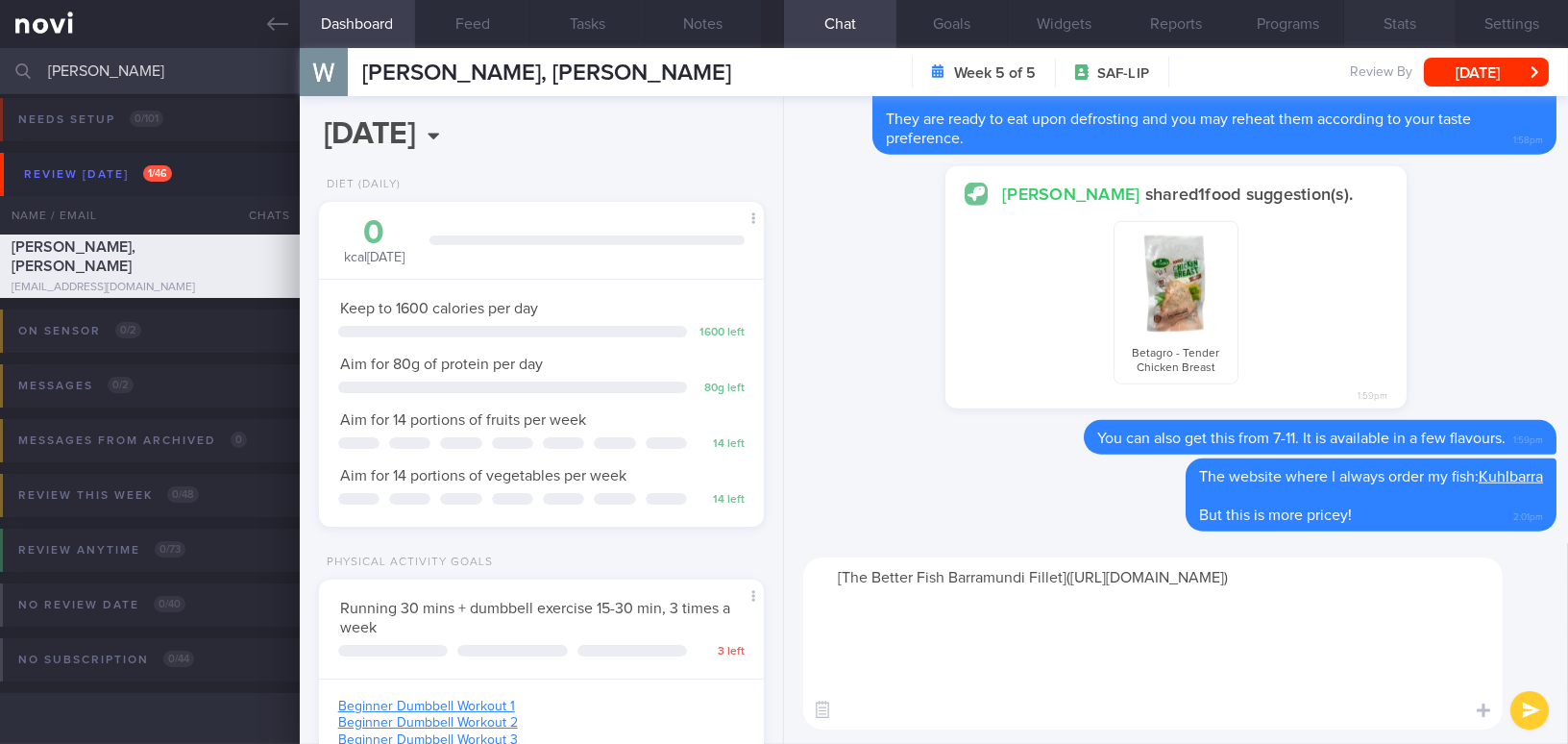
scroll to position [57, 0]
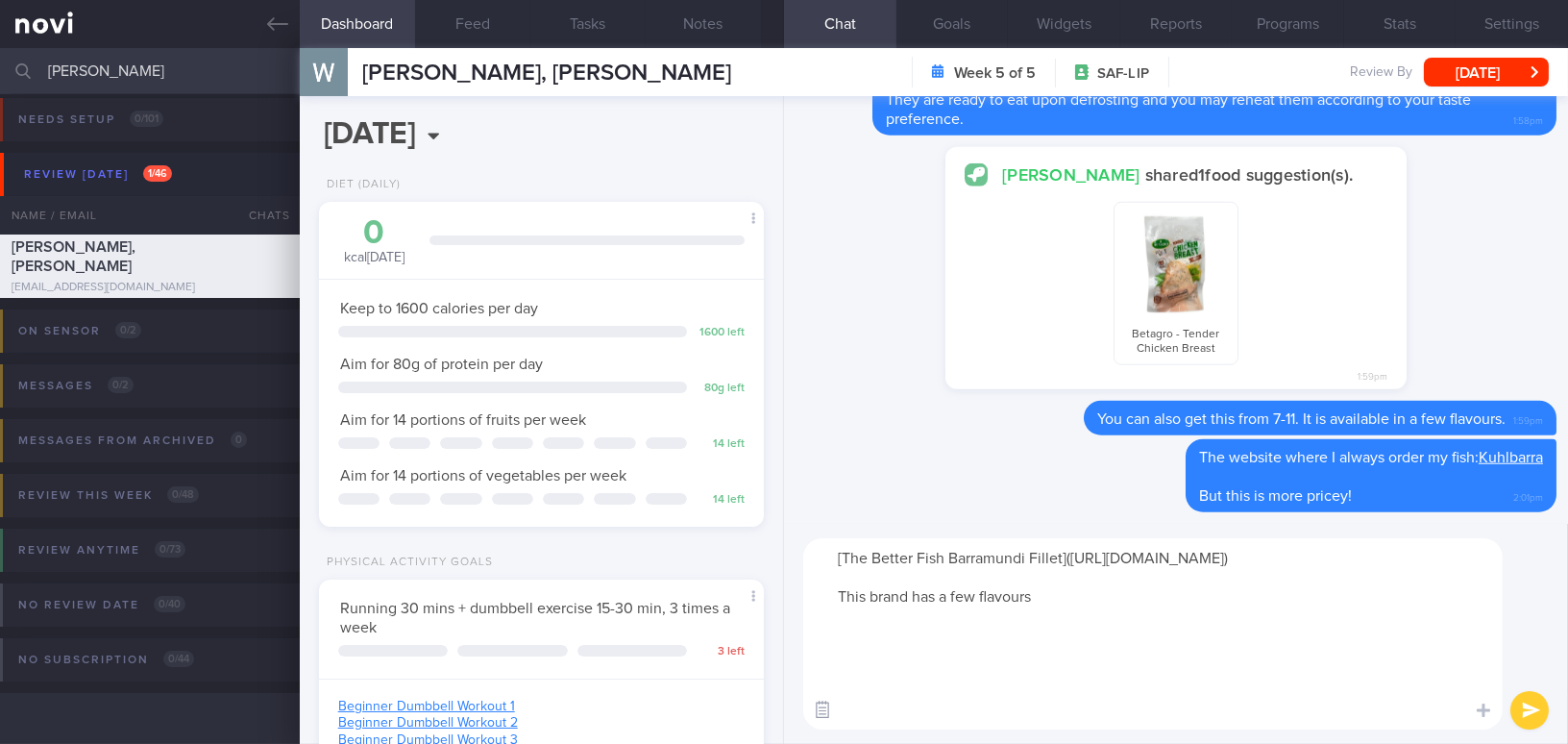
drag, startPoint x: 1068, startPoint y: 716, endPoint x: 830, endPoint y: 716, distance: 238.0
click at [830, 716] on div "Chat templates Attach media Food repository Chat Templates Admin [MEDICAL_DATA]…" at bounding box center [1176, 634] width 784 height 220
type textarea "[The Better Fish Barramundi Fillet]([URL][DOMAIN_NAME]) It is also available in…"
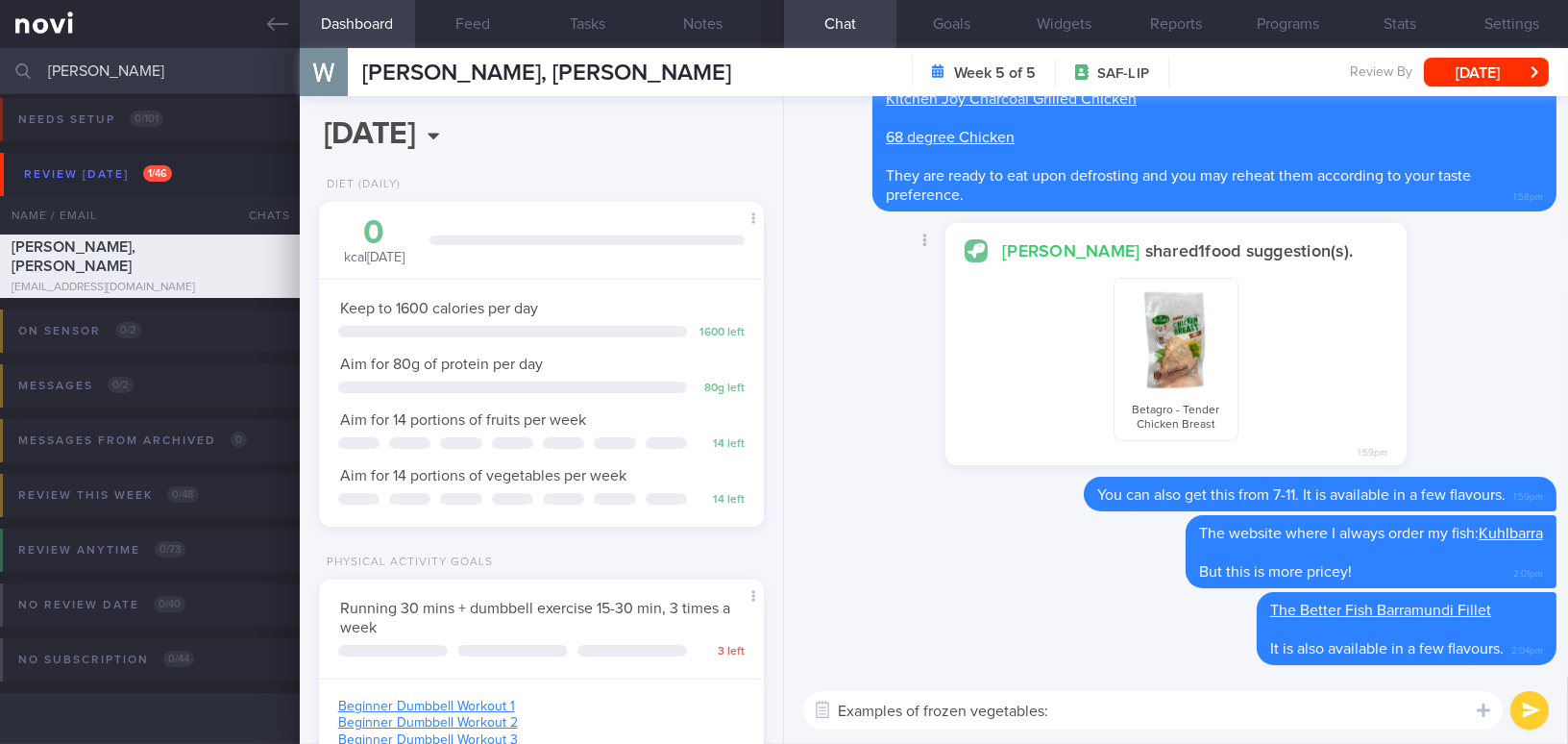
scroll to position [0, 0]
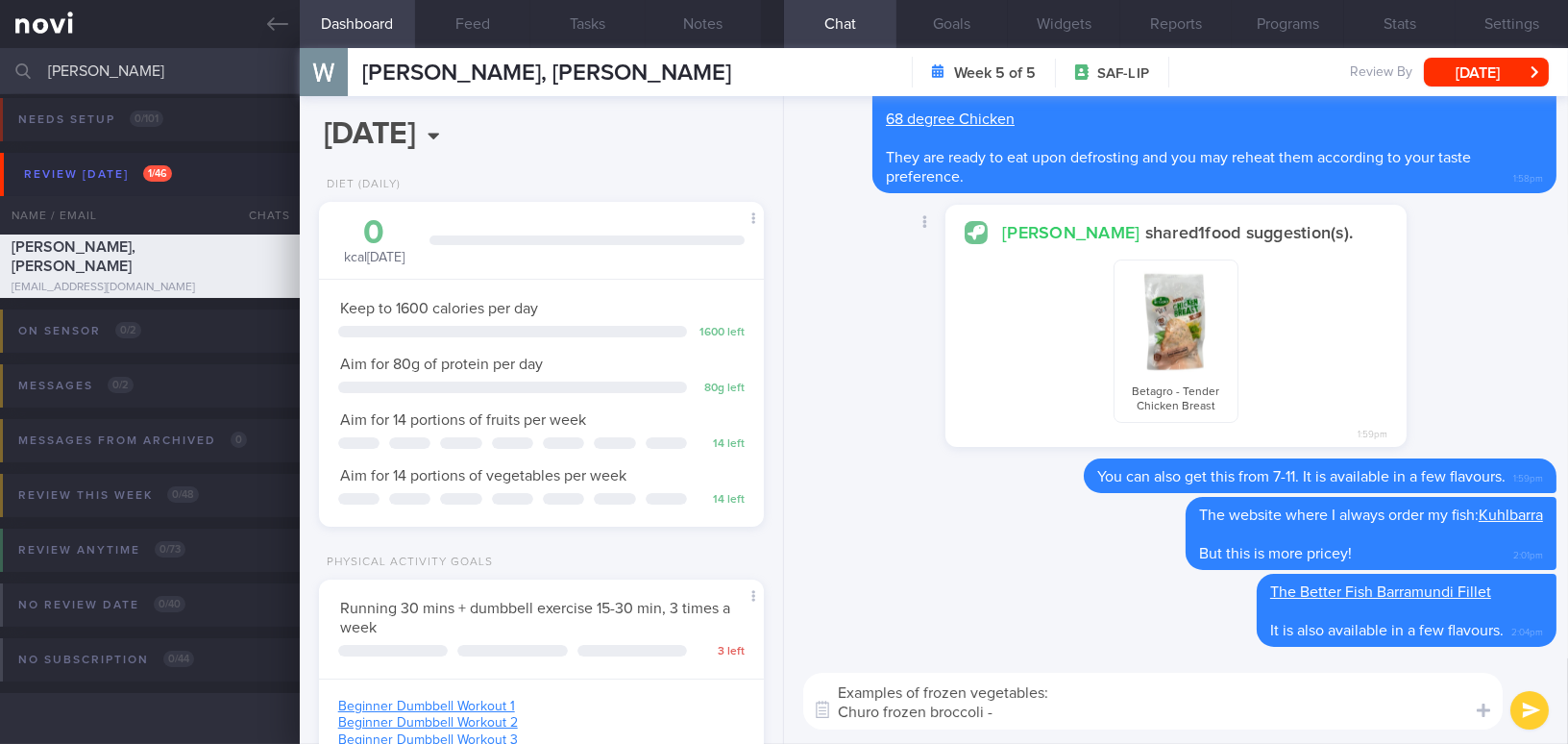
paste textarea "[URL][DOMAIN_NAME]"
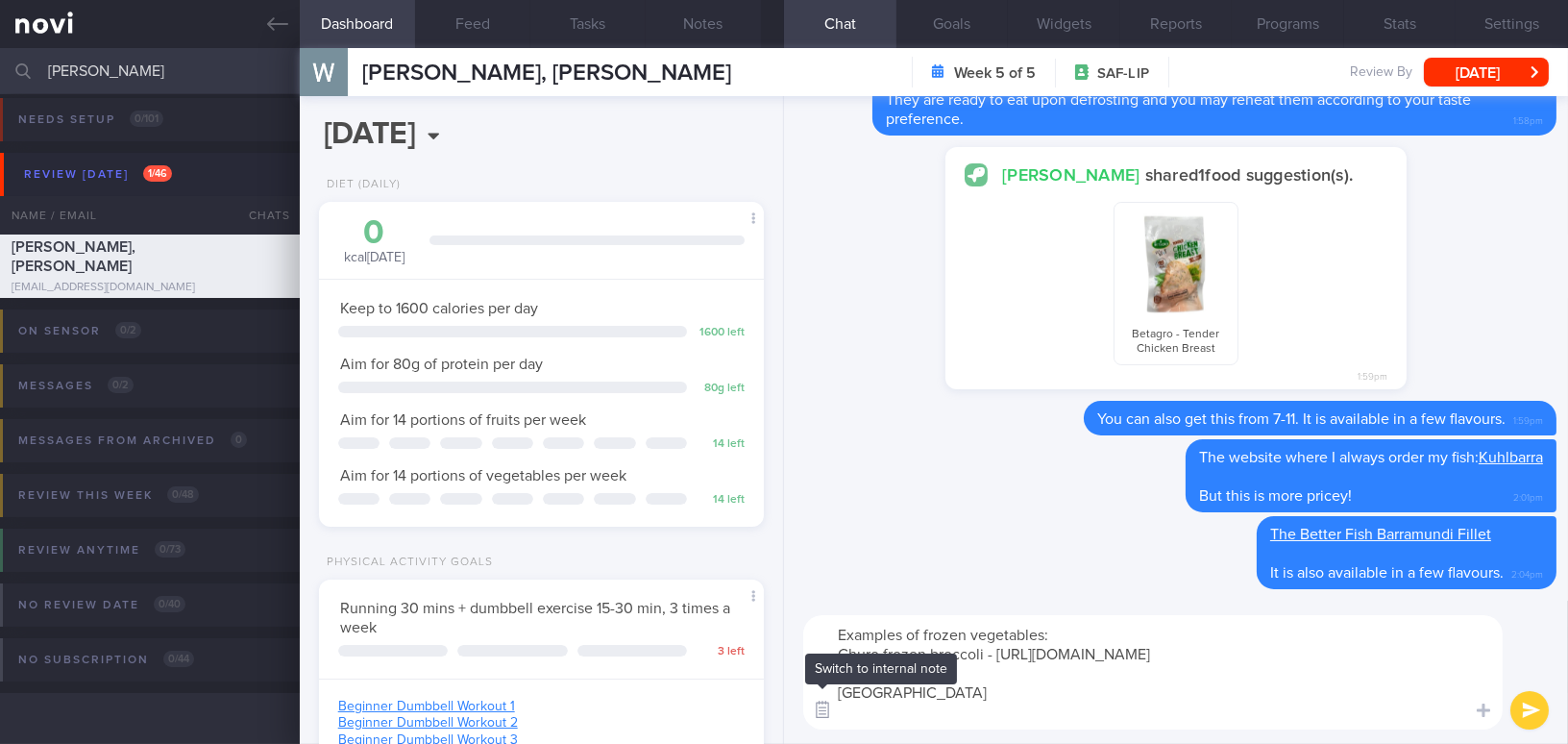
drag, startPoint x: 895, startPoint y: 714, endPoint x: 817, endPoint y: 703, distance: 78.8
click at [817, 703] on div "Chat templates Attach media Food repository Chat Templates Admin [MEDICAL_DATA]…" at bounding box center [1176, 672] width 784 height 143
paste textarea "Spinach Leaf Vegetable (Ready To Cook)"
paste textarea "[URL][DOMAIN_NAME]"
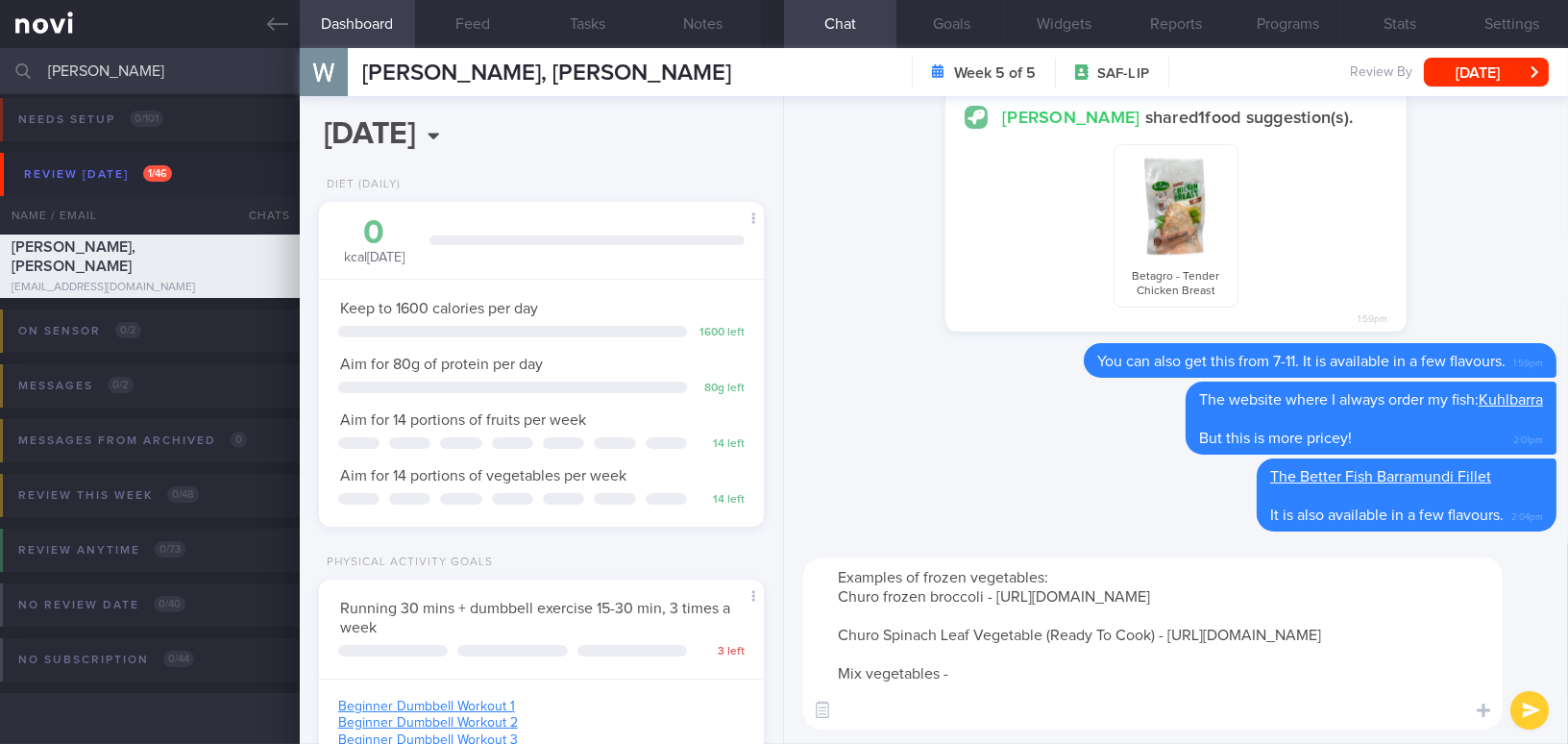
paste textarea "[URL][DOMAIN_NAME][US_STATE]"
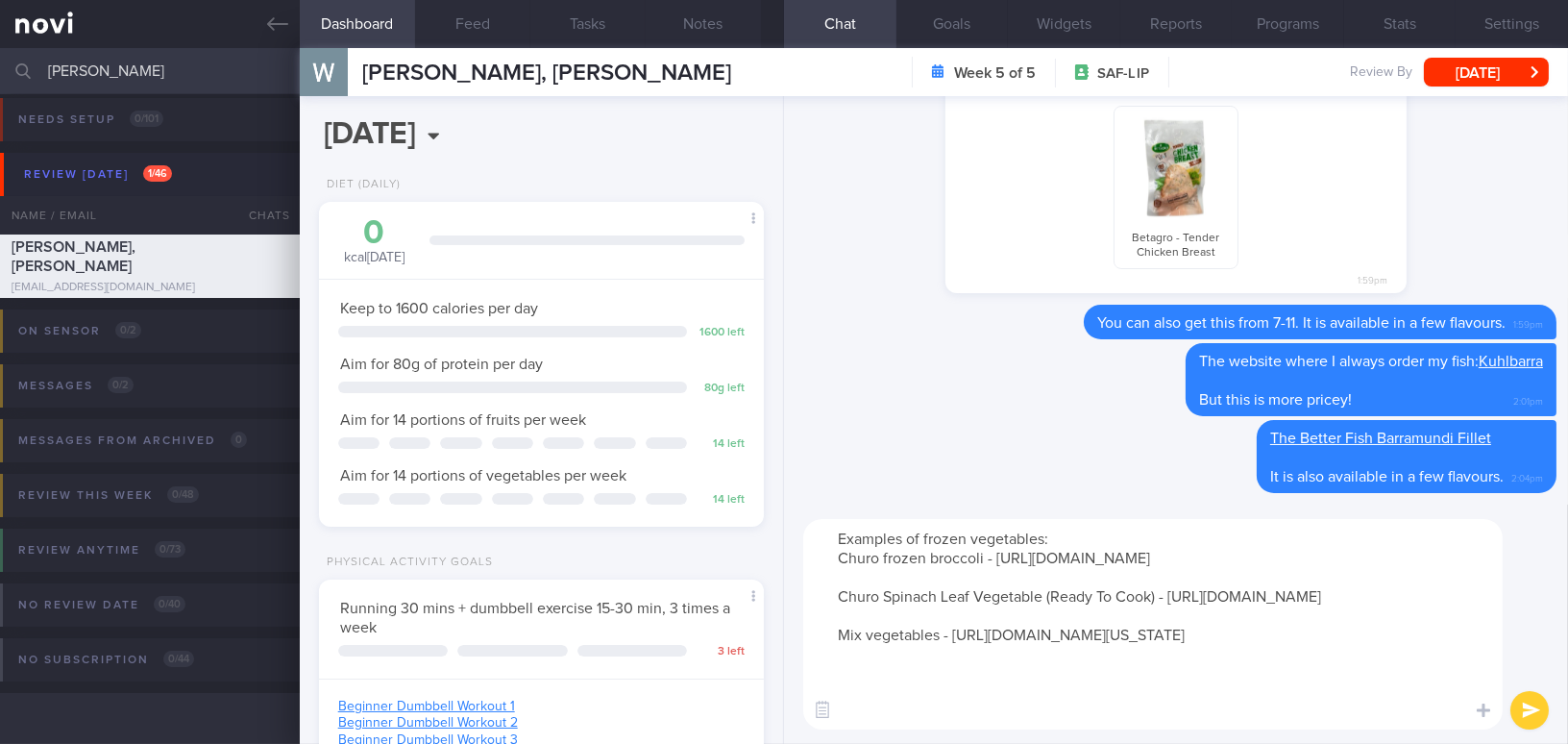
scroll to position [19, 0]
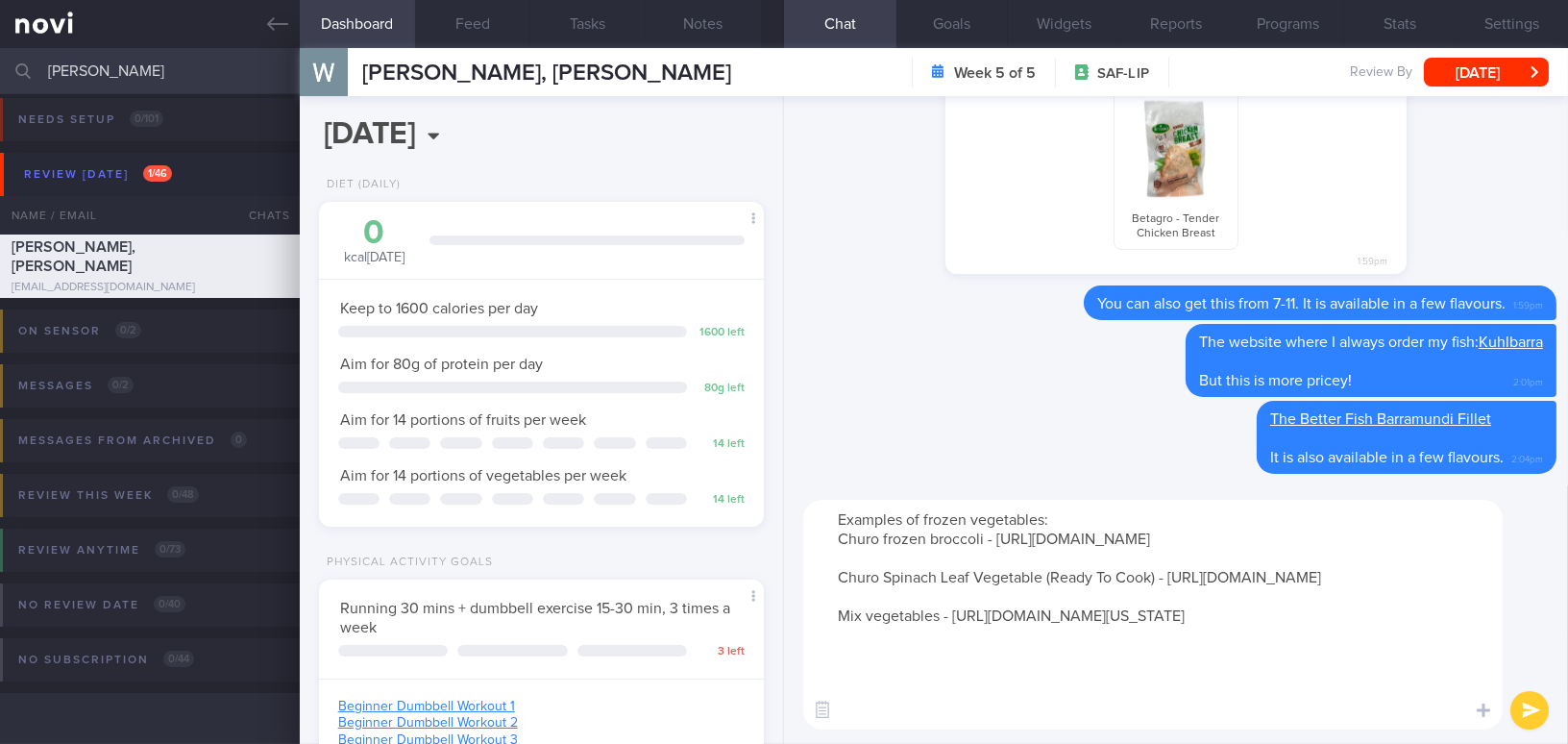
click at [944, 658] on textarea "Examples of frozen vegetables: Churo frozen broccoli - [URL][DOMAIN_NAME] Churo…" at bounding box center [1153, 614] width 699 height 230
click at [1430, 679] on textarea "Examples of frozen vegetables: Churo frozen broccoli - [URL][DOMAIN_NAME] Churo…" at bounding box center [1153, 614] width 699 height 230
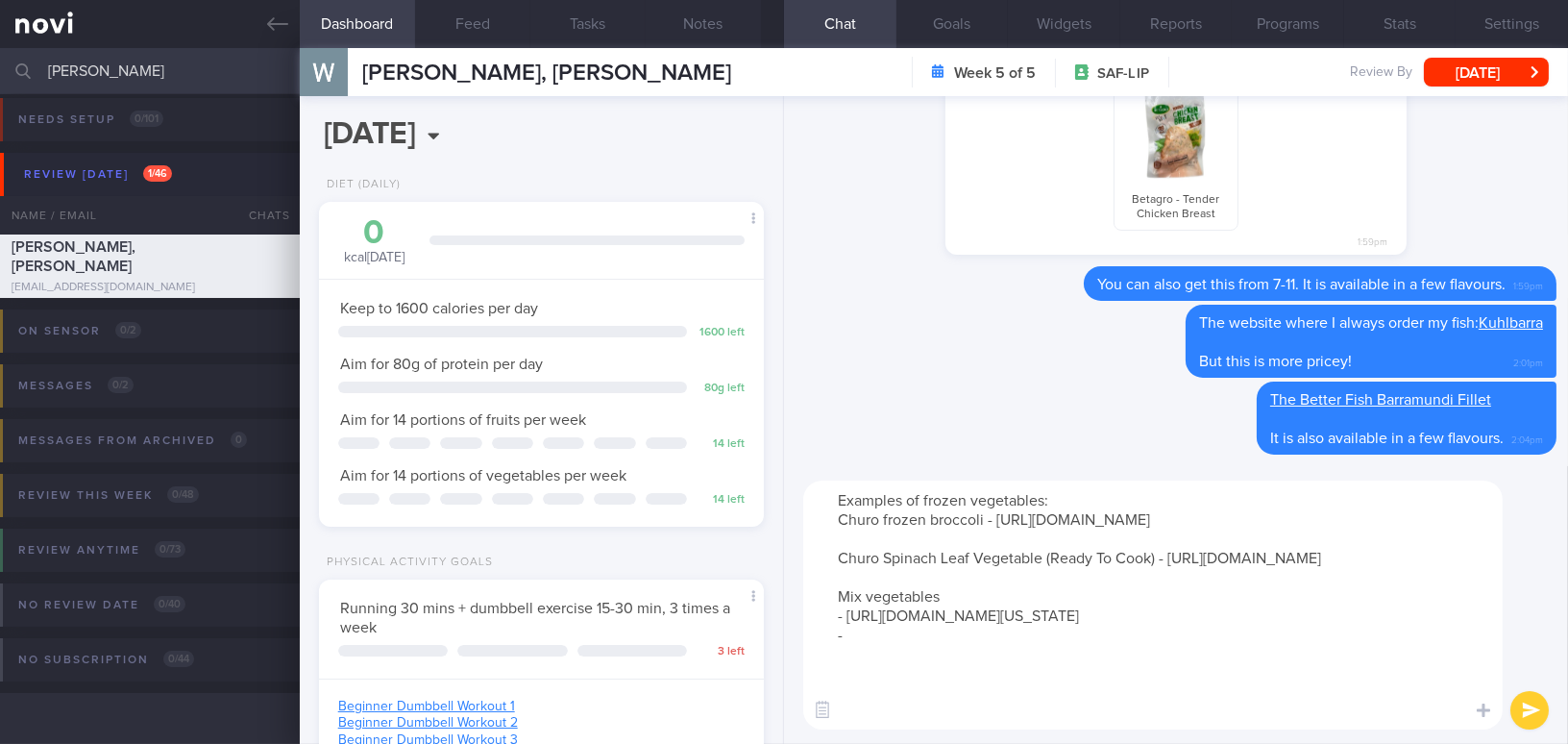
paste textarea "[URL][DOMAIN_NAME]"
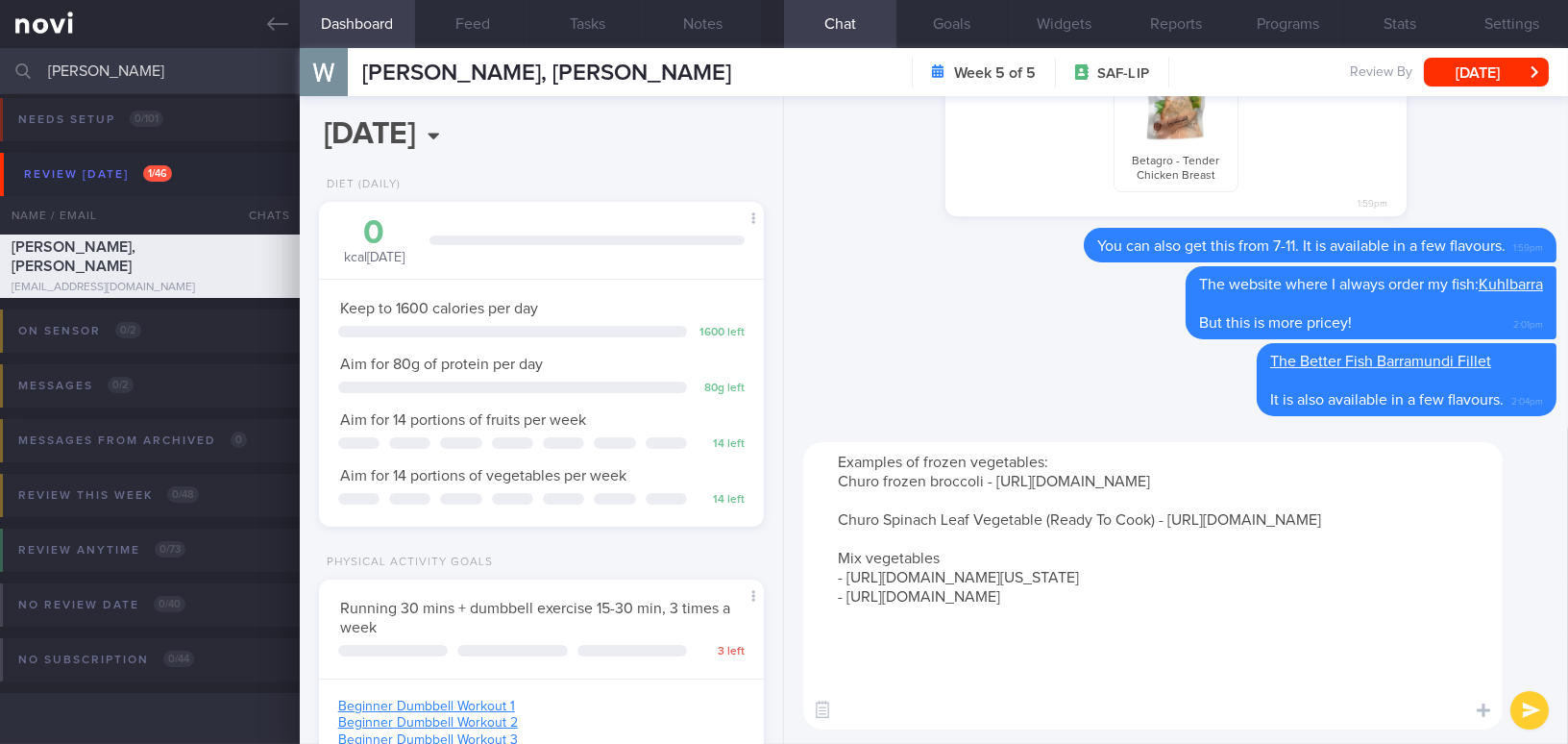
click at [882, 715] on textarea "Examples of frozen vegetables: Churo frozen broccoli - [URL][DOMAIN_NAME] Churo…" at bounding box center [1153, 586] width 699 height 288
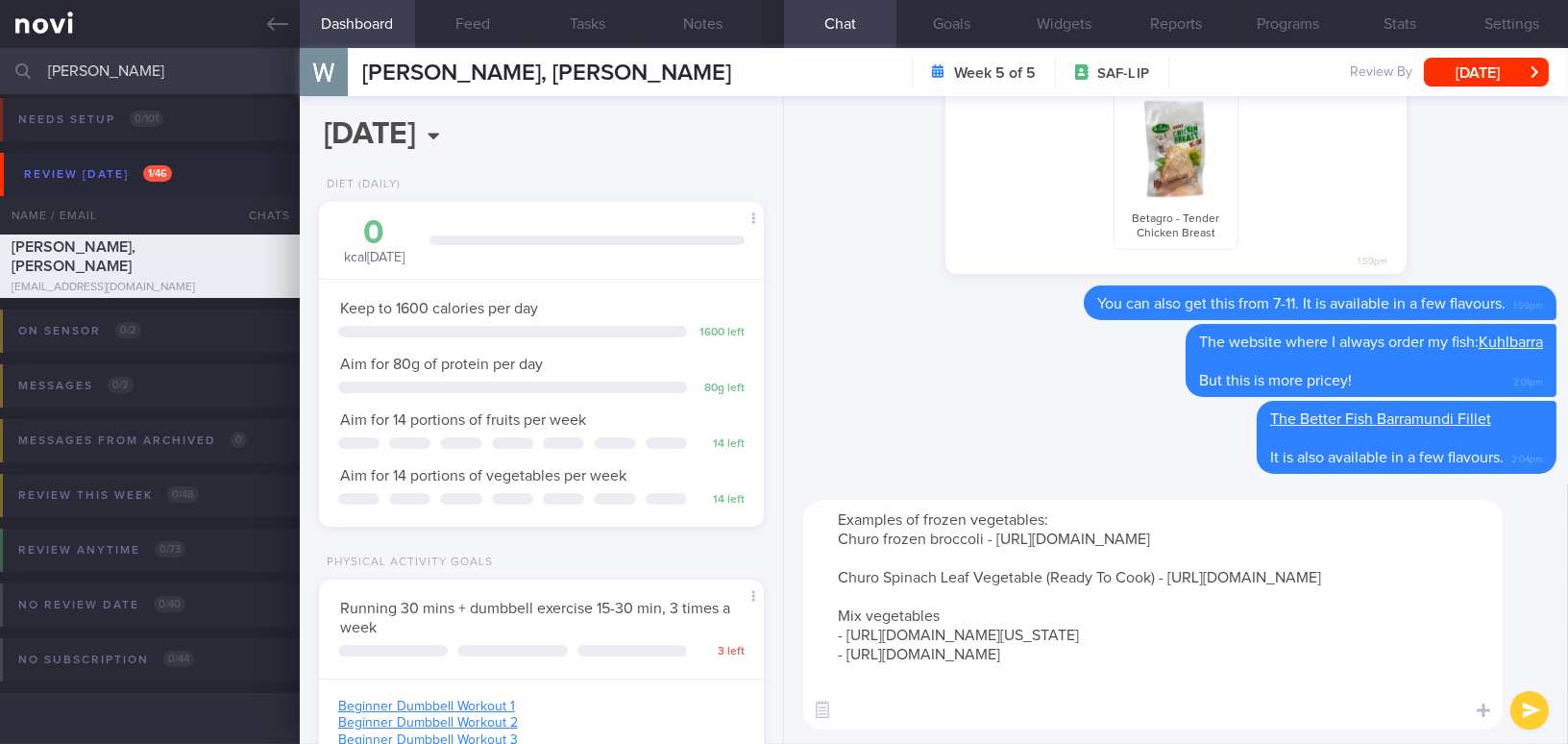
type textarea "Examples of frozen vegetables: Churo frozen broccoli - [URL][DOMAIN_NAME] Churo…"
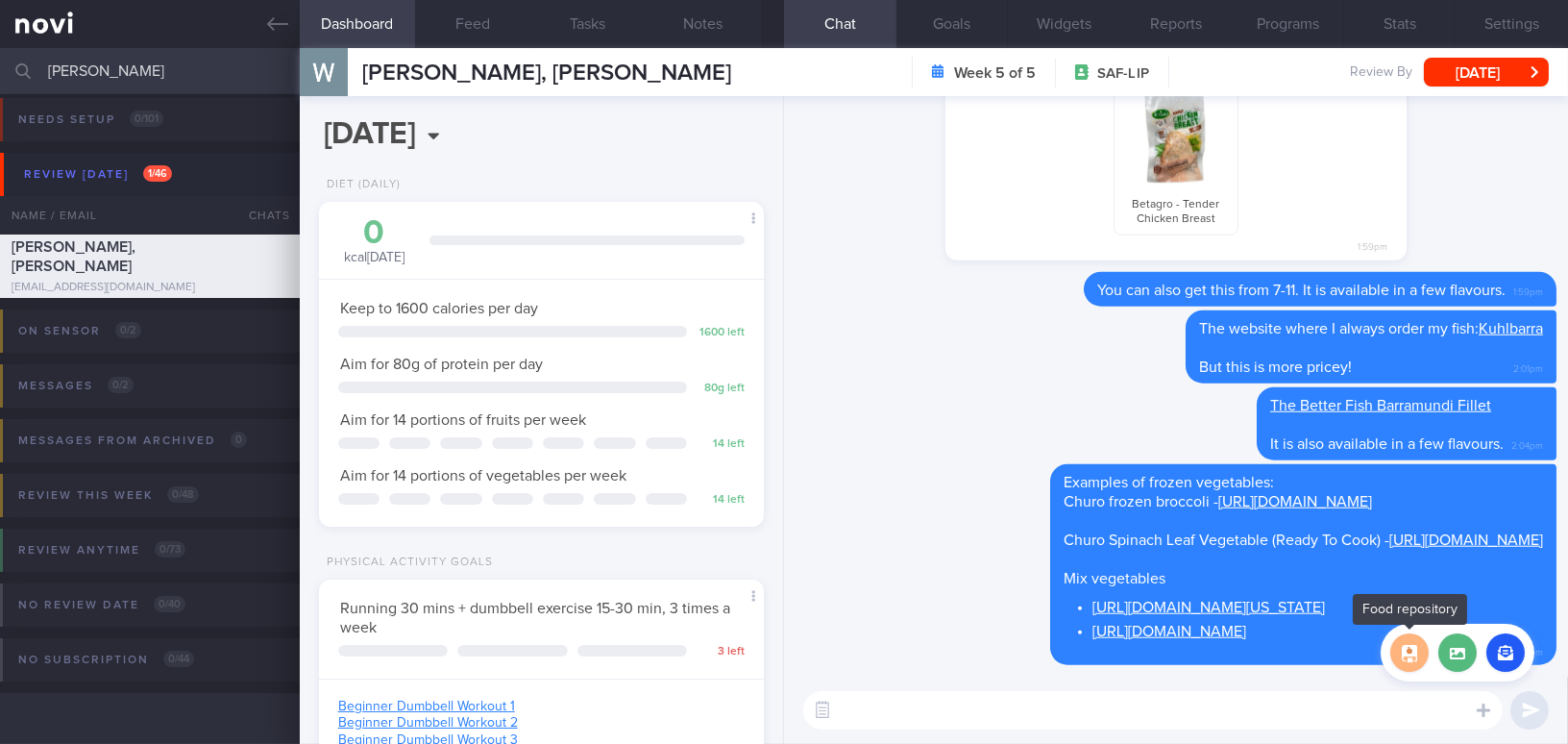
click at [1418, 648] on button "button" at bounding box center [1409, 652] width 38 height 38
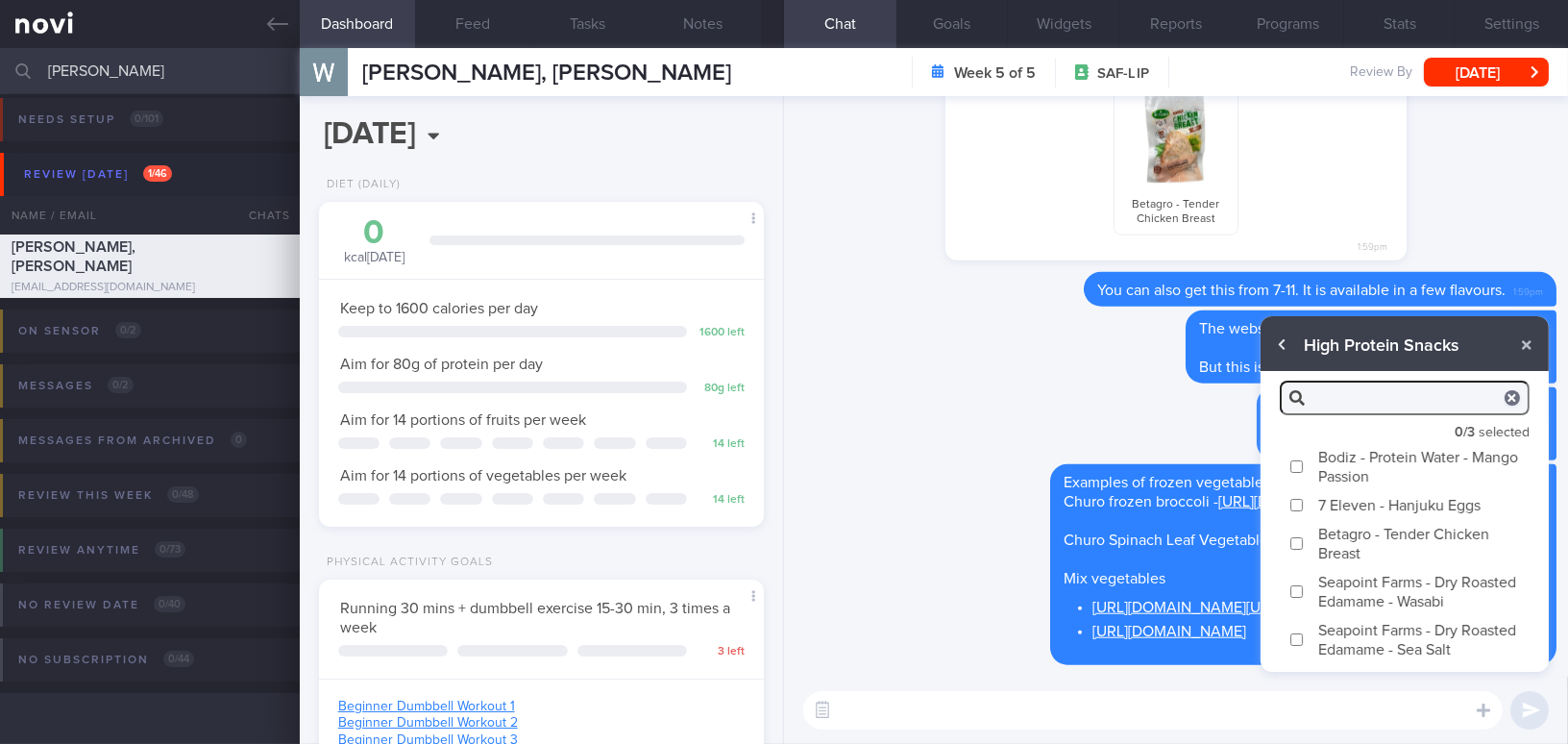
click at [1285, 344] on button "button" at bounding box center [1282, 345] width 34 height 34
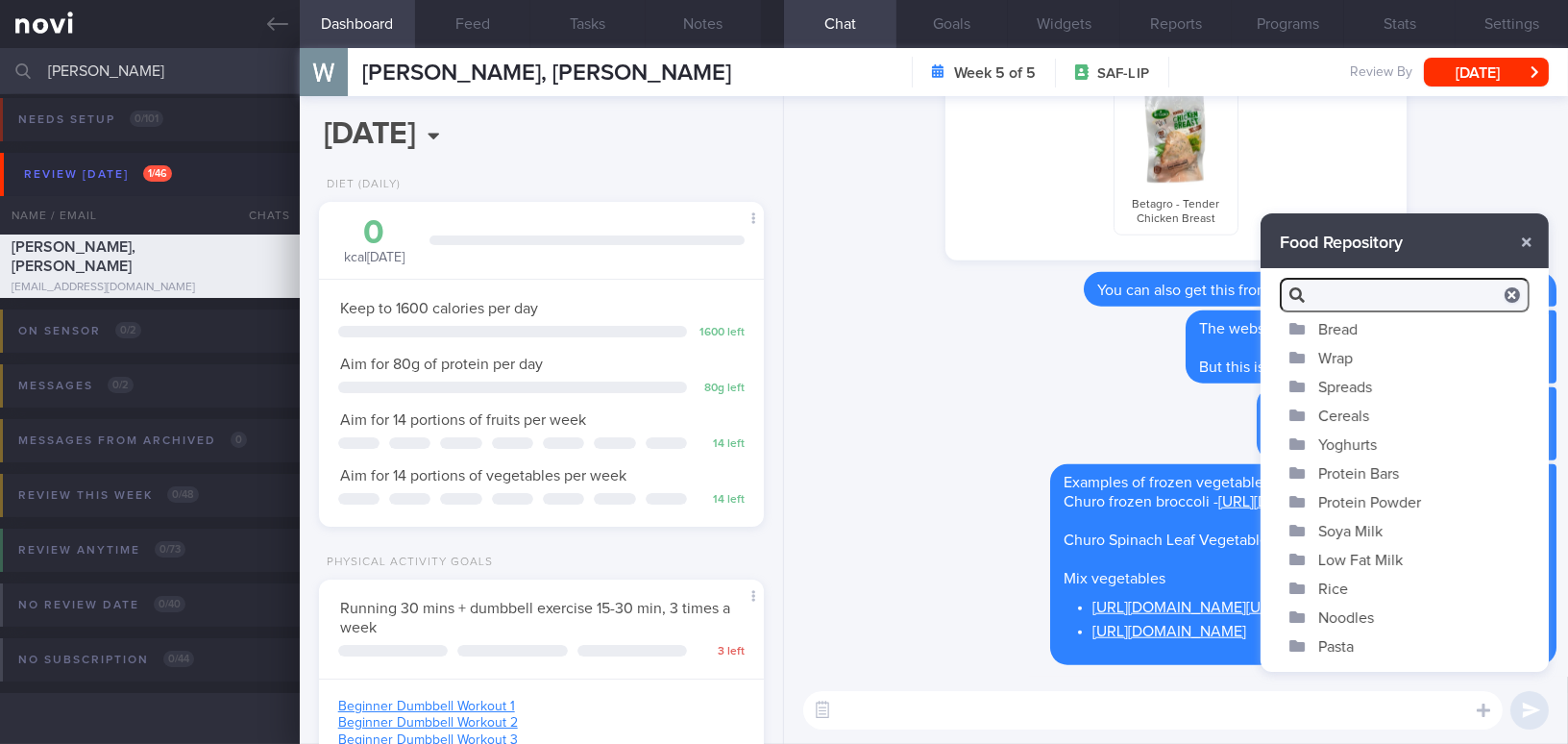
click at [1361, 350] on button "Wrap" at bounding box center [1405, 357] width 289 height 29
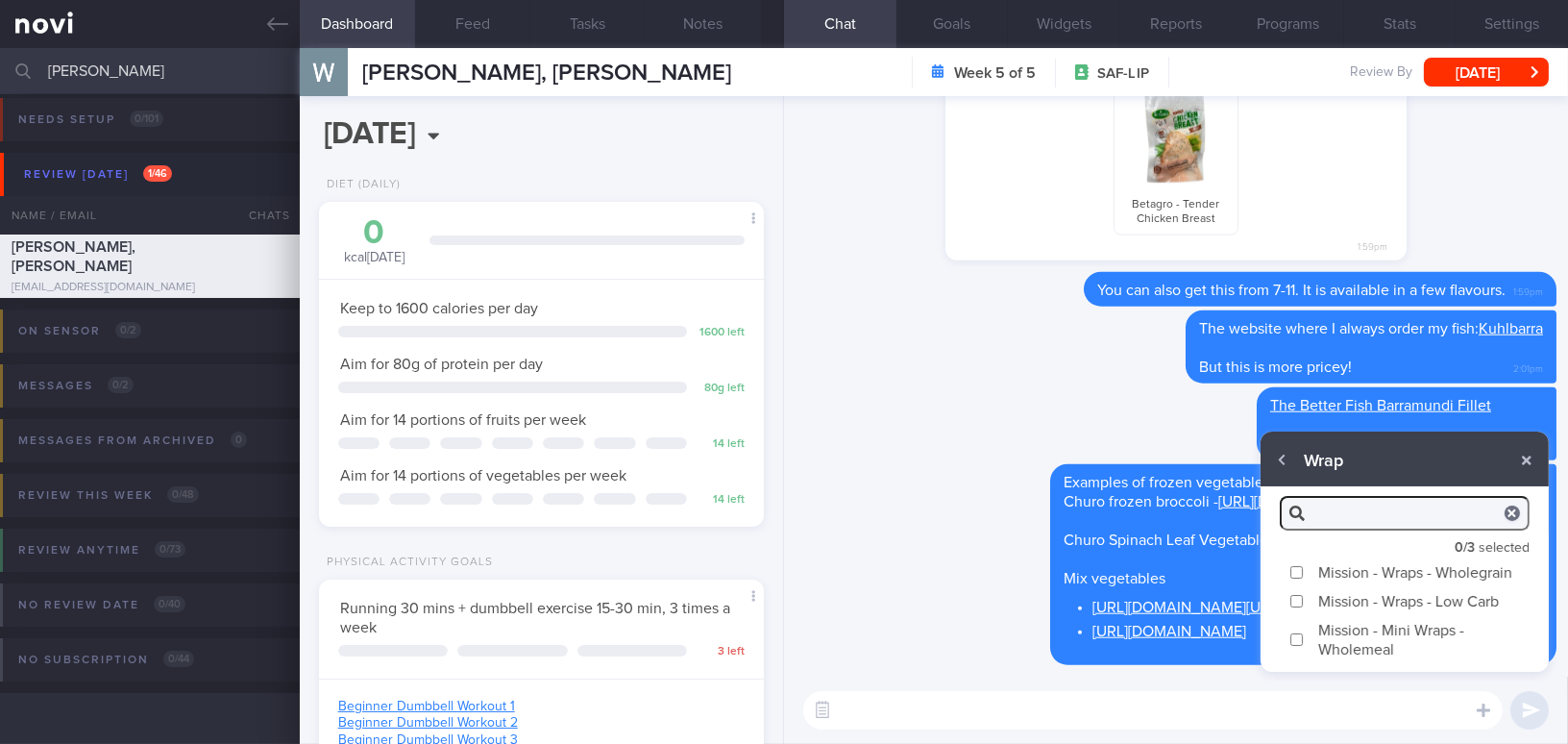
click at [1291, 571] on input "Mission - Wraps - Wholegrain" at bounding box center [1296, 573] width 15 height 13
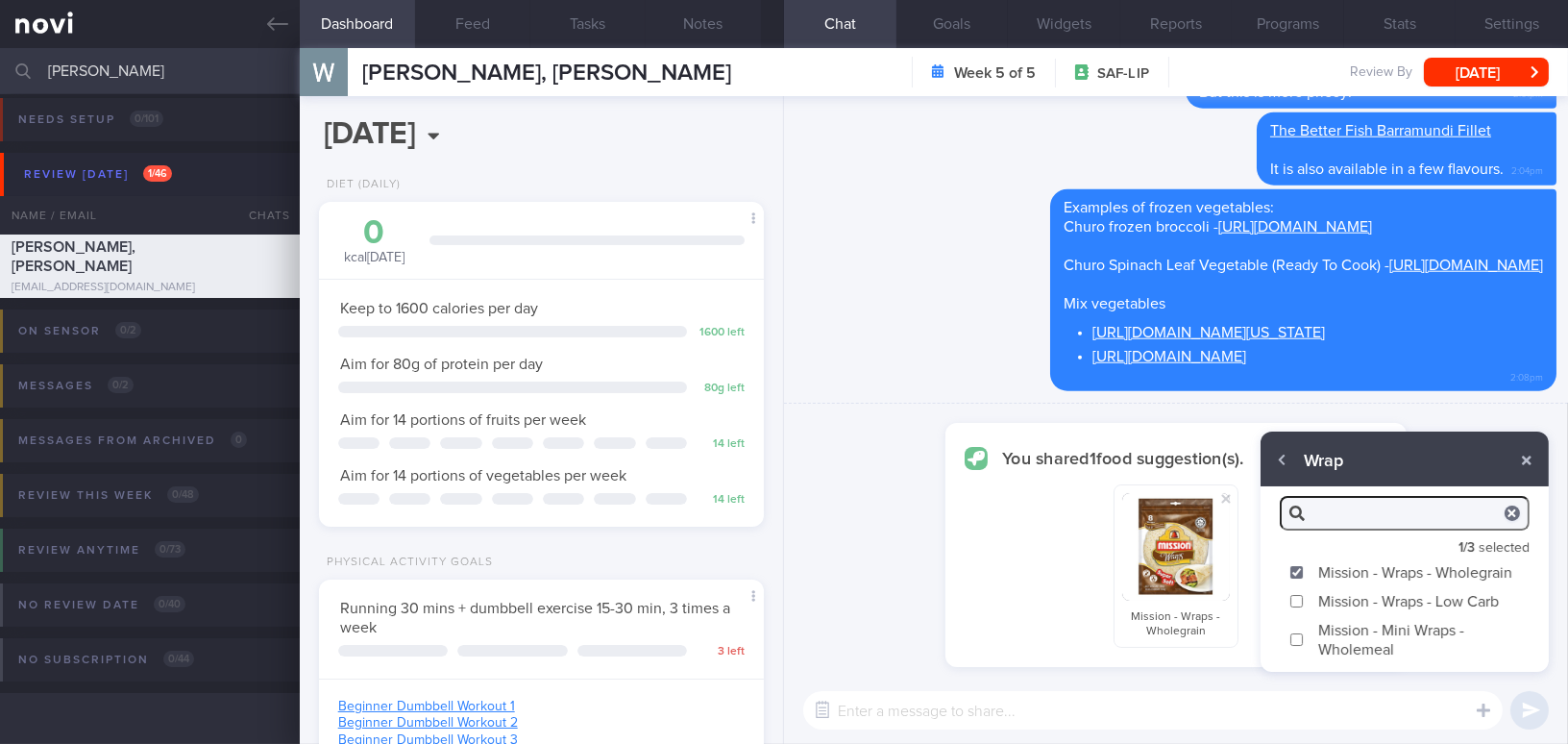
click at [1297, 568] on input "Mission - Wraps - Wholegrain" at bounding box center [1296, 573] width 15 height 13
checkbox input "false"
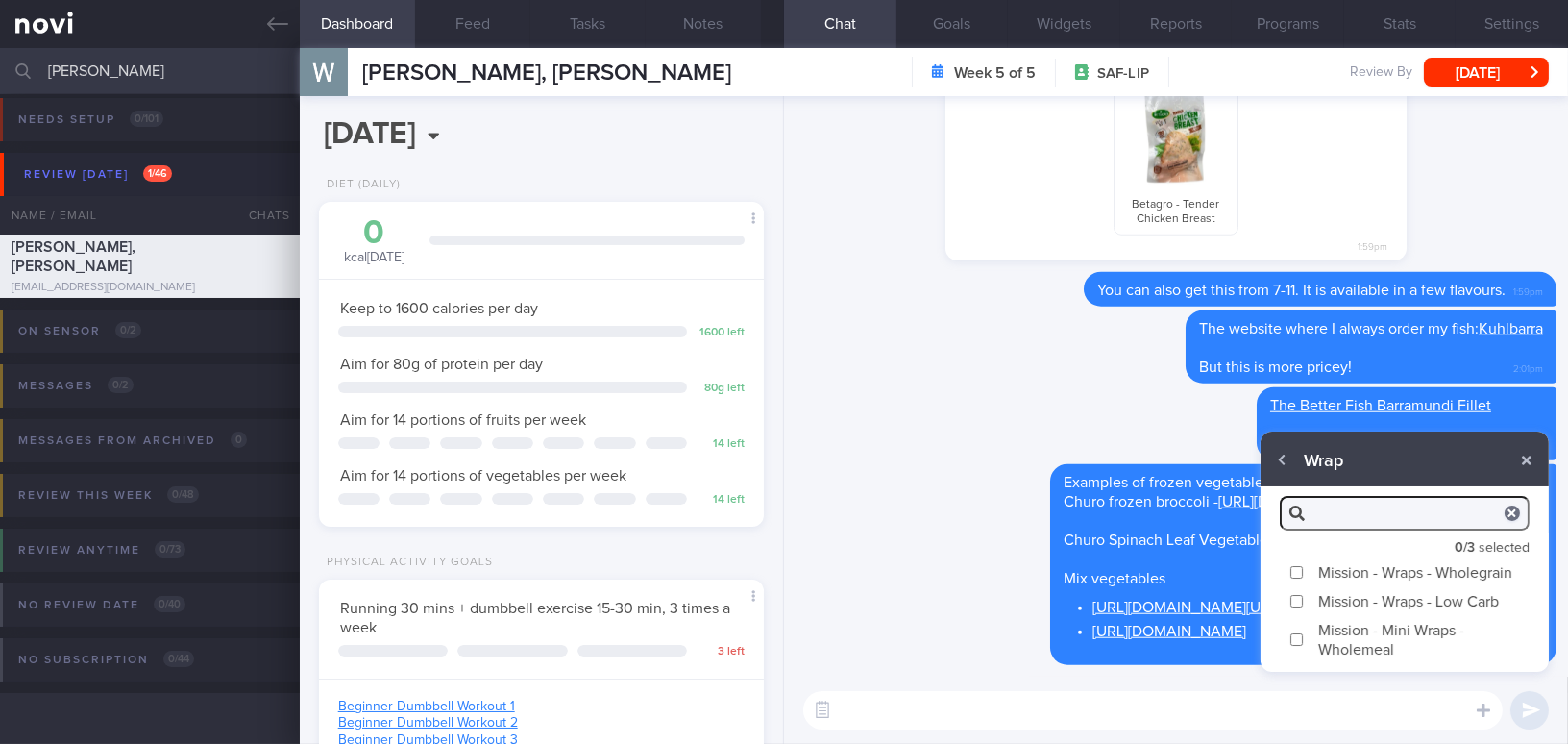
click at [1293, 643] on input "Mission - Mini Wraps - Wholemeal" at bounding box center [1296, 640] width 15 height 13
checkbox input "true"
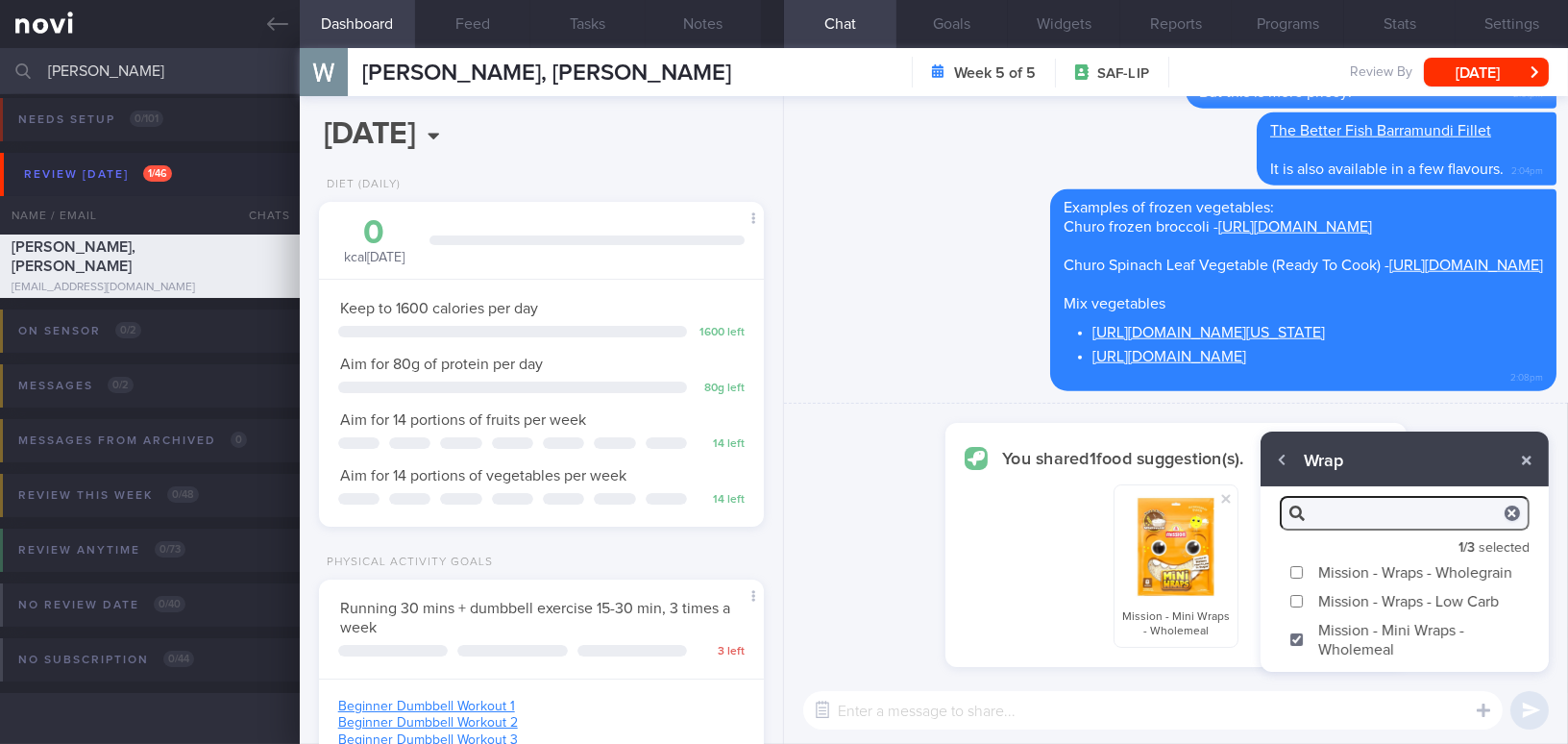
click at [1297, 600] on input "Mission - Wraps - Low Carb" at bounding box center [1296, 601] width 15 height 13
checkbox input "true"
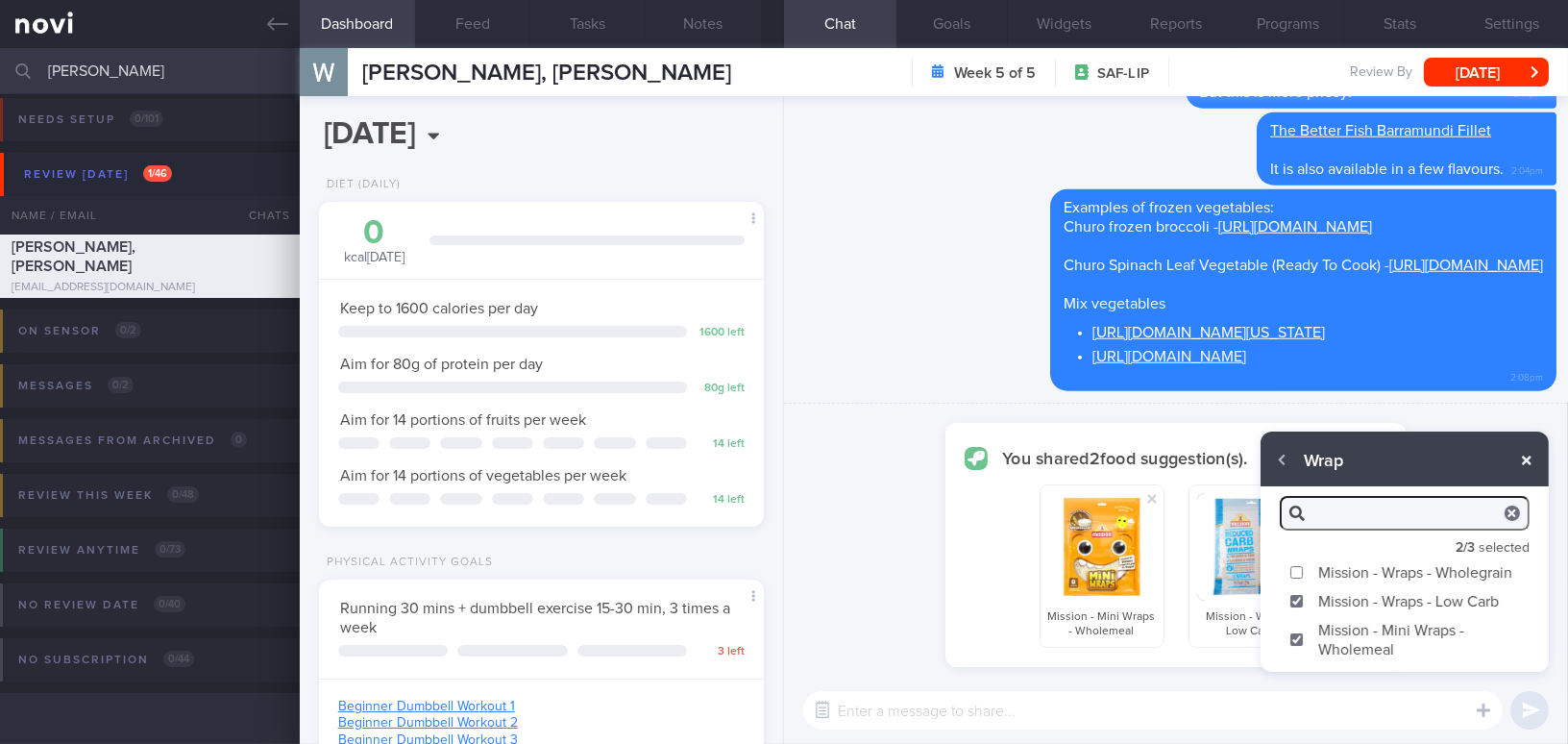
click at [1528, 458] on button "button" at bounding box center [1526, 460] width 34 height 34
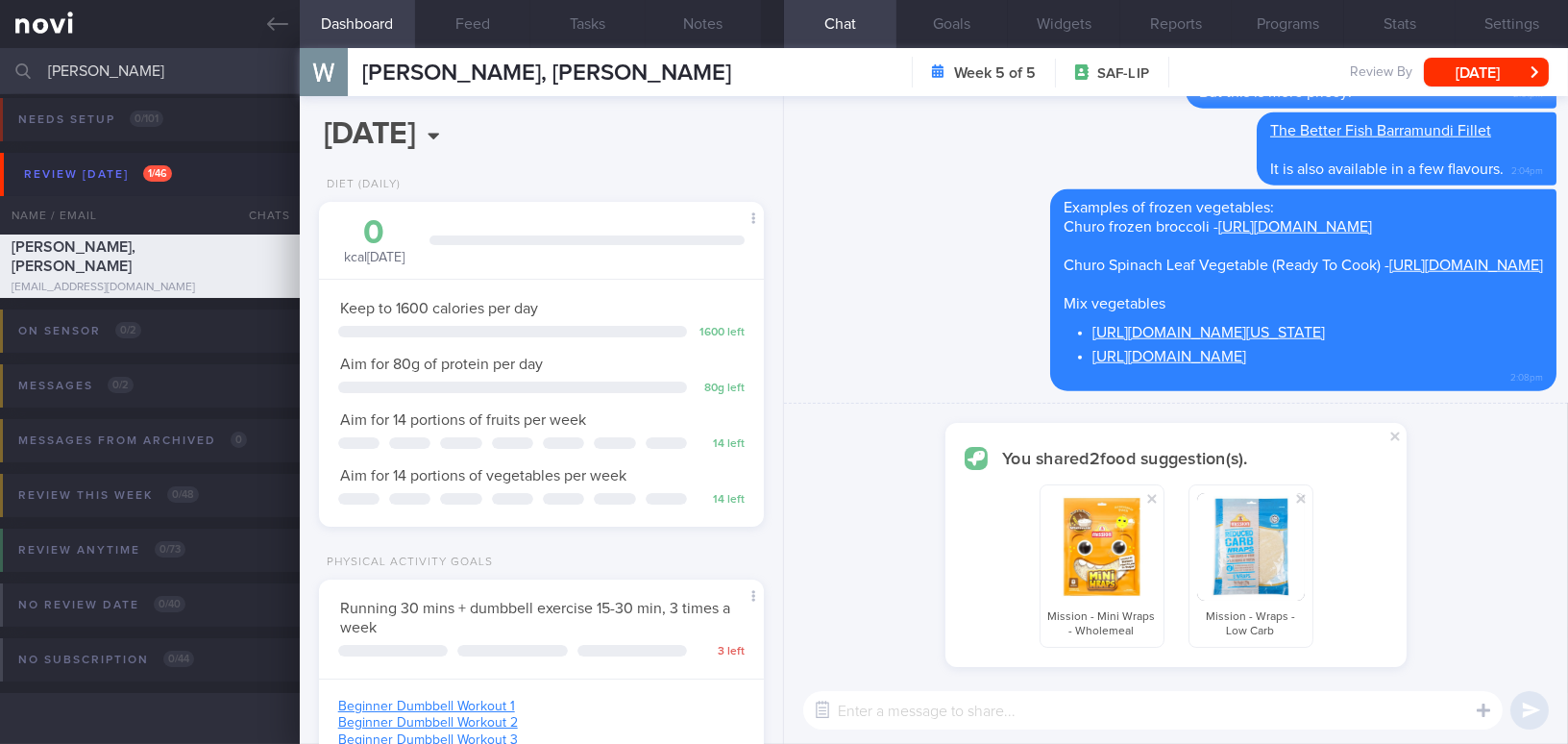
click at [1183, 705] on textarea at bounding box center [1153, 710] width 699 height 38
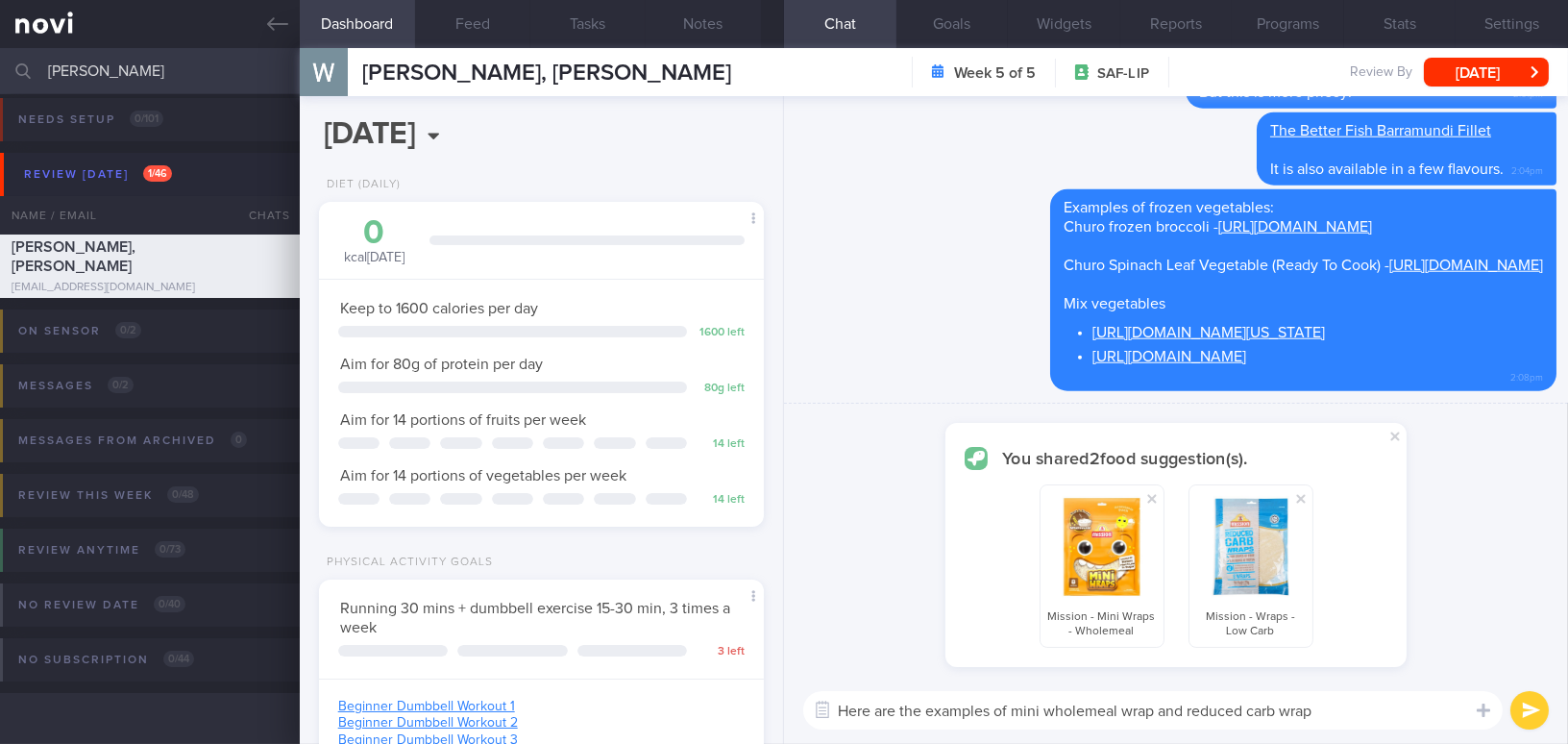
type textarea "Here are the examples of mini wholemeal wrap and reduced carb wrap!"
checkbox input "false"
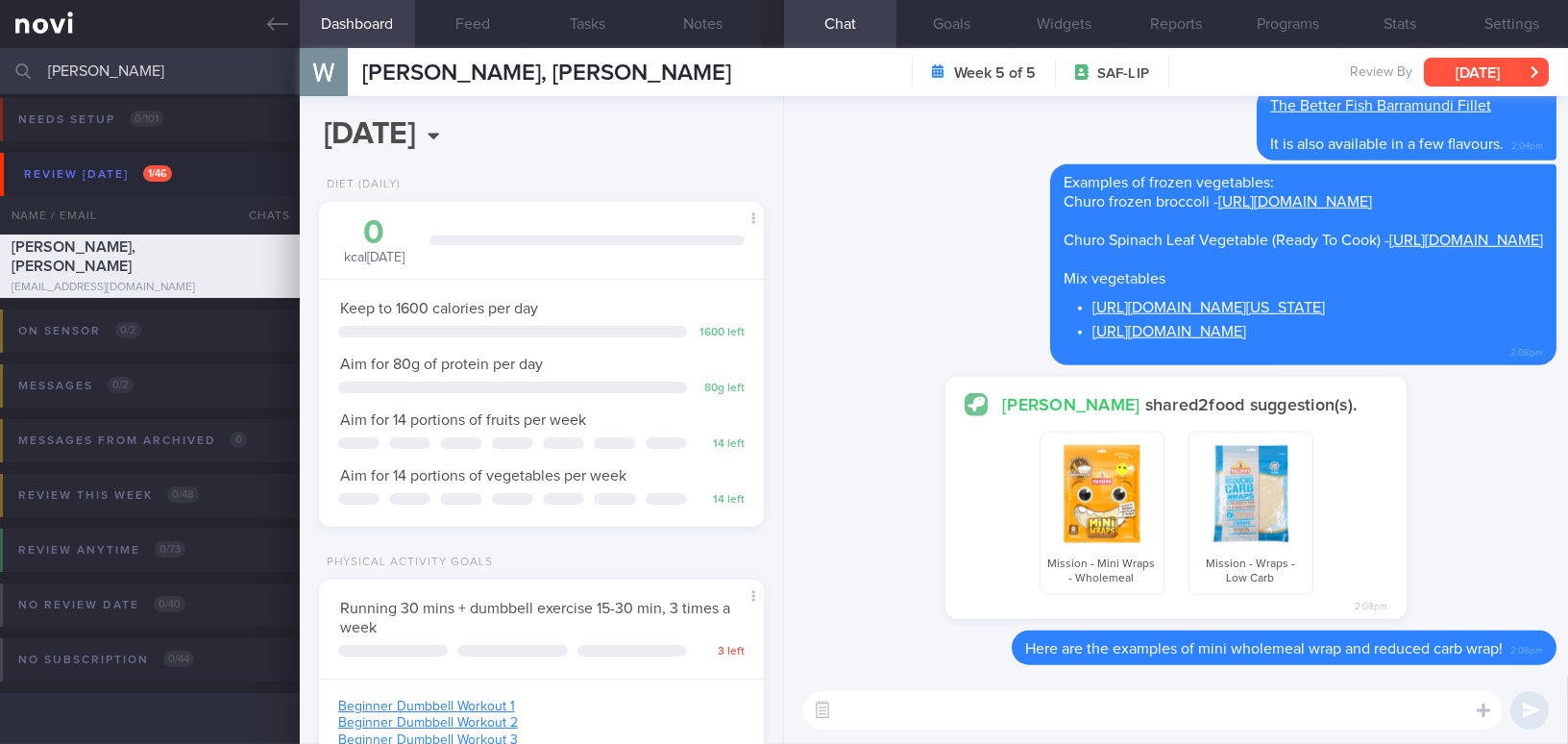
click at [1505, 71] on button "[DATE]" at bounding box center [1486, 72] width 125 height 29
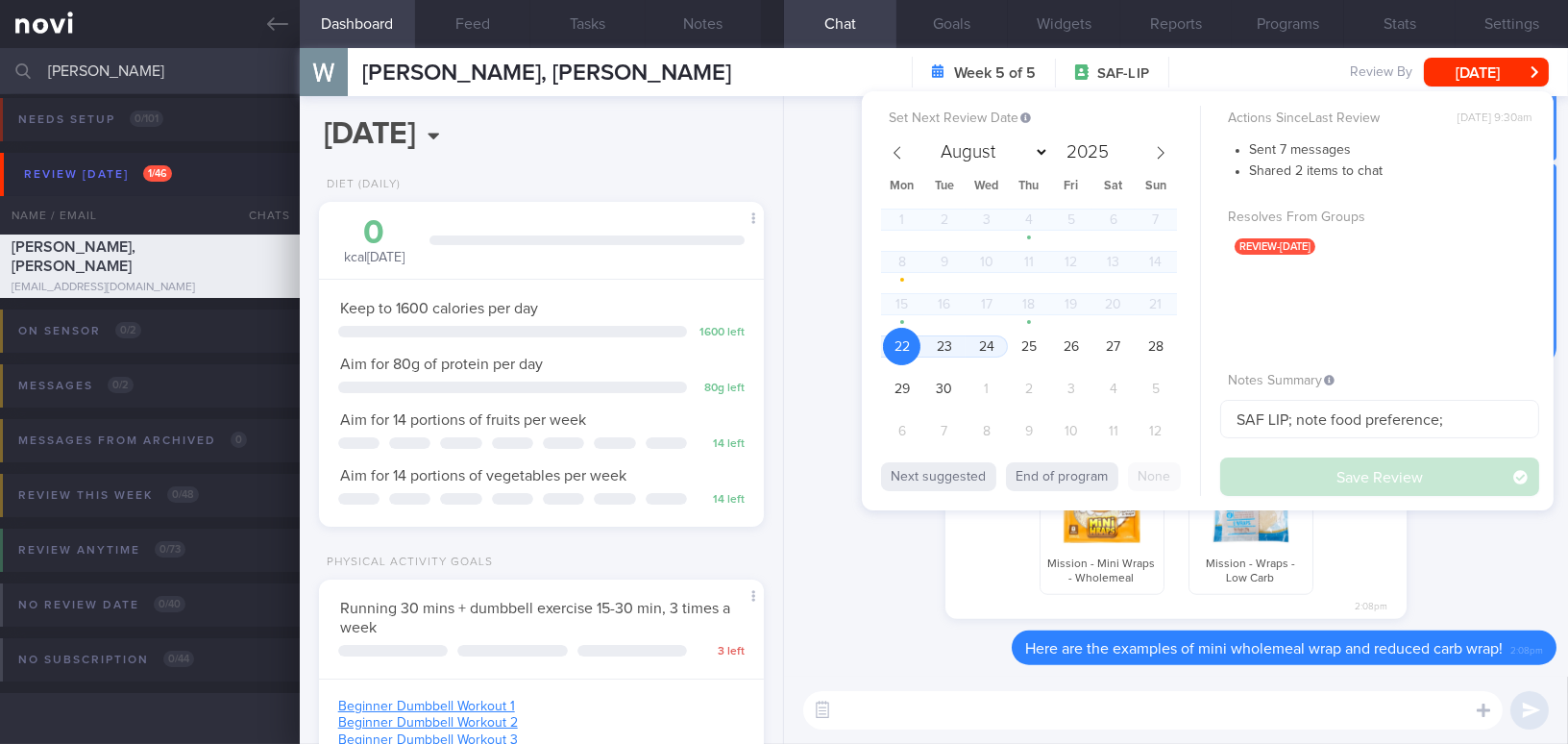
click at [1060, 720] on textarea at bounding box center [1153, 710] width 699 height 38
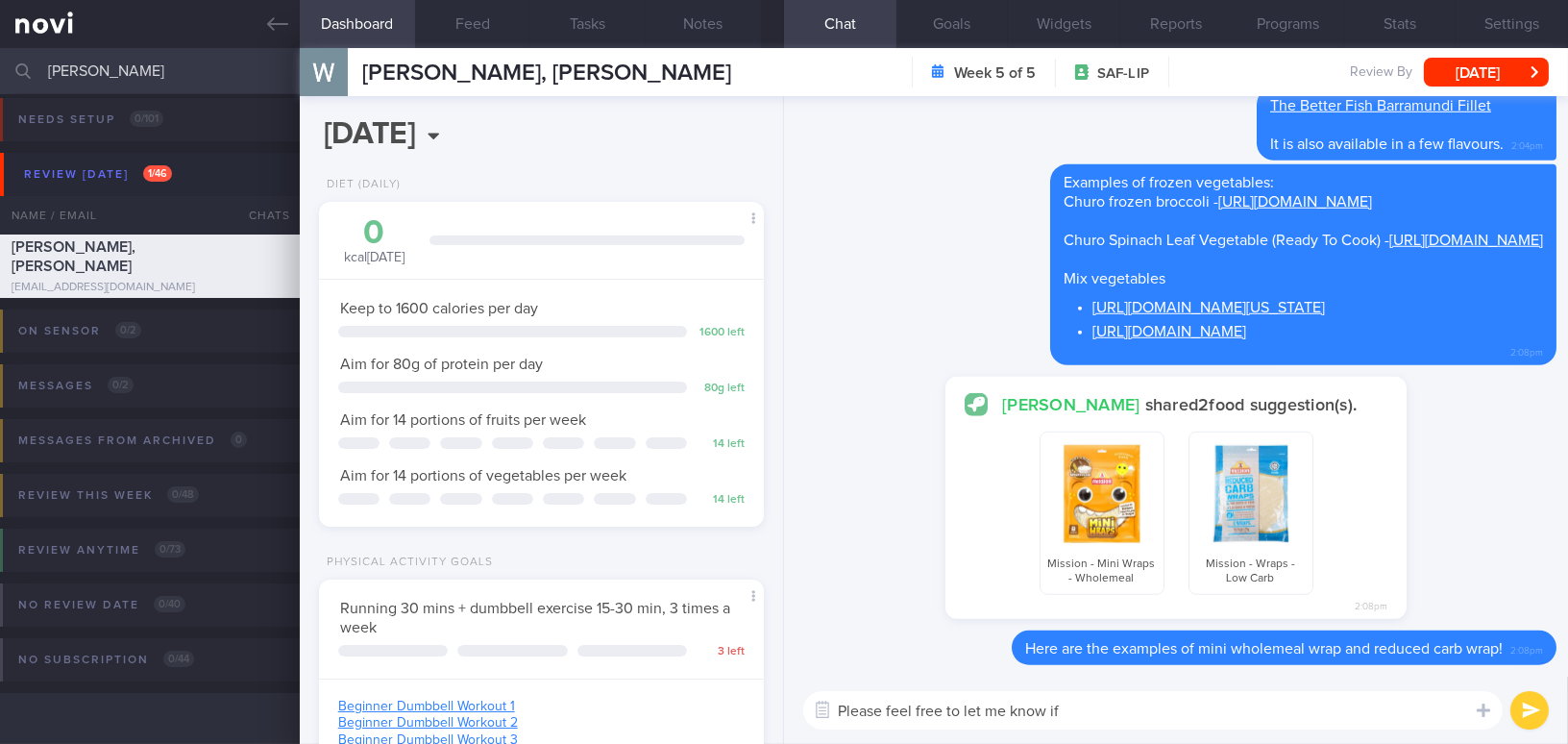
type textarea "Please feel free to let me know if"
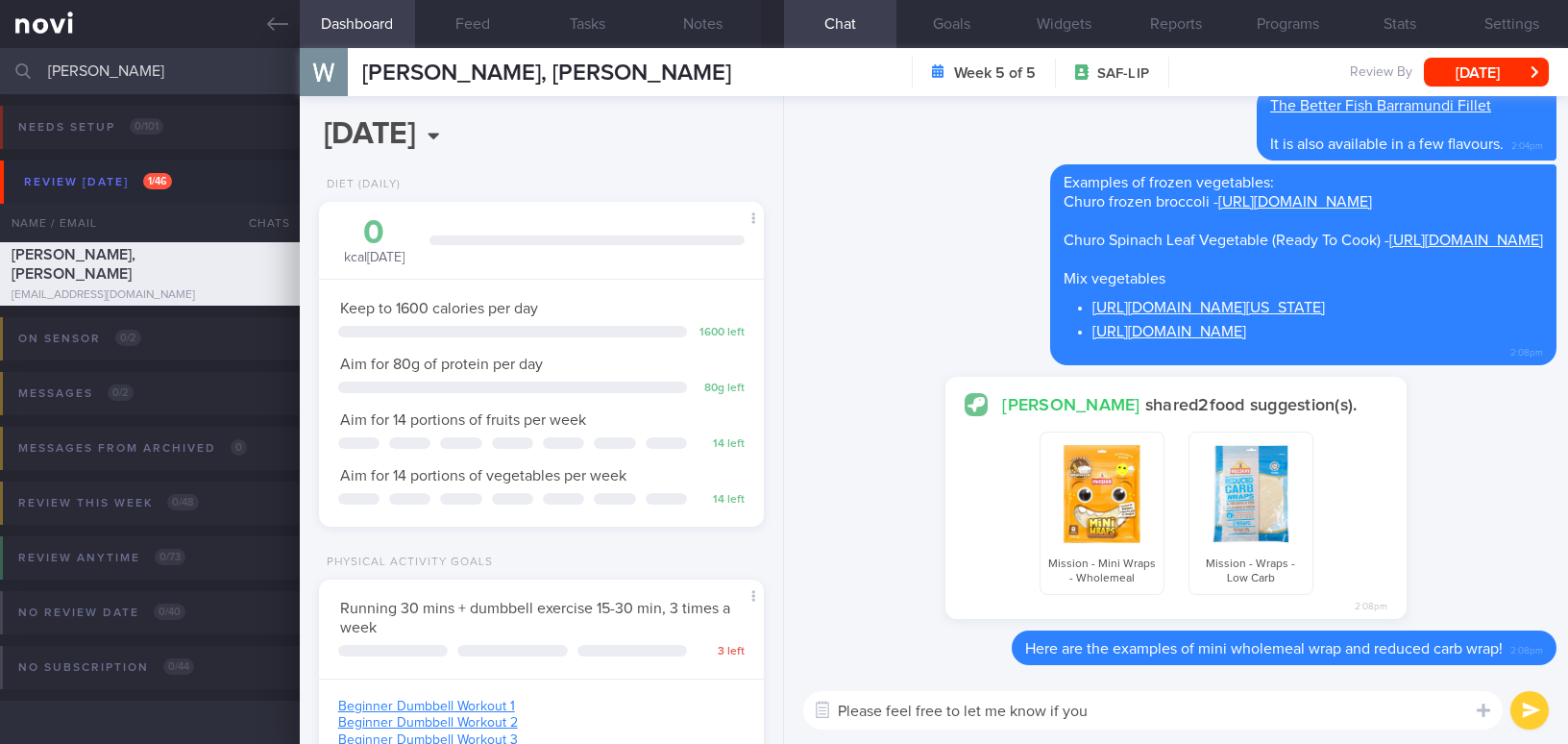
select select "8"
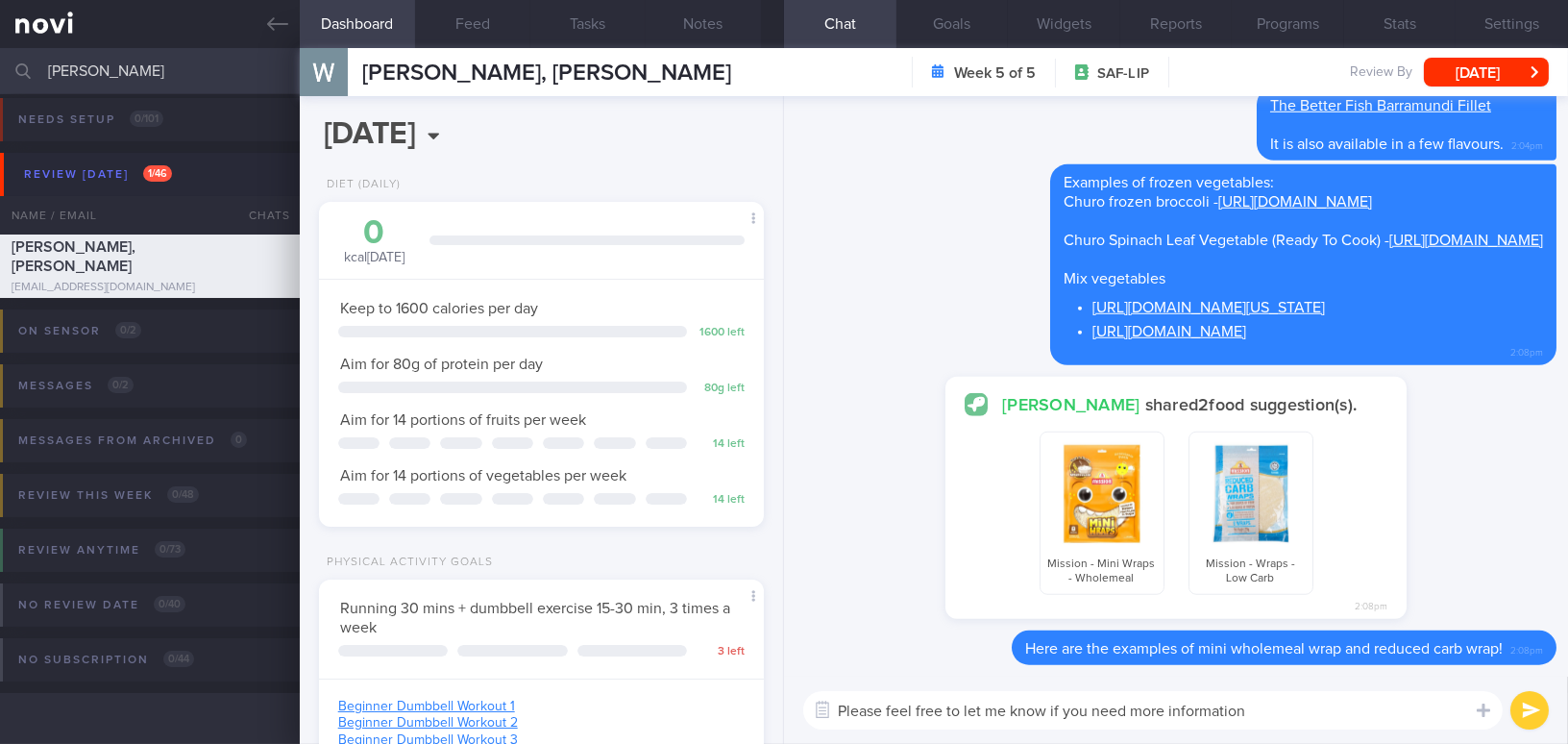
type textarea "Please feel free to let me know if you need more information!"
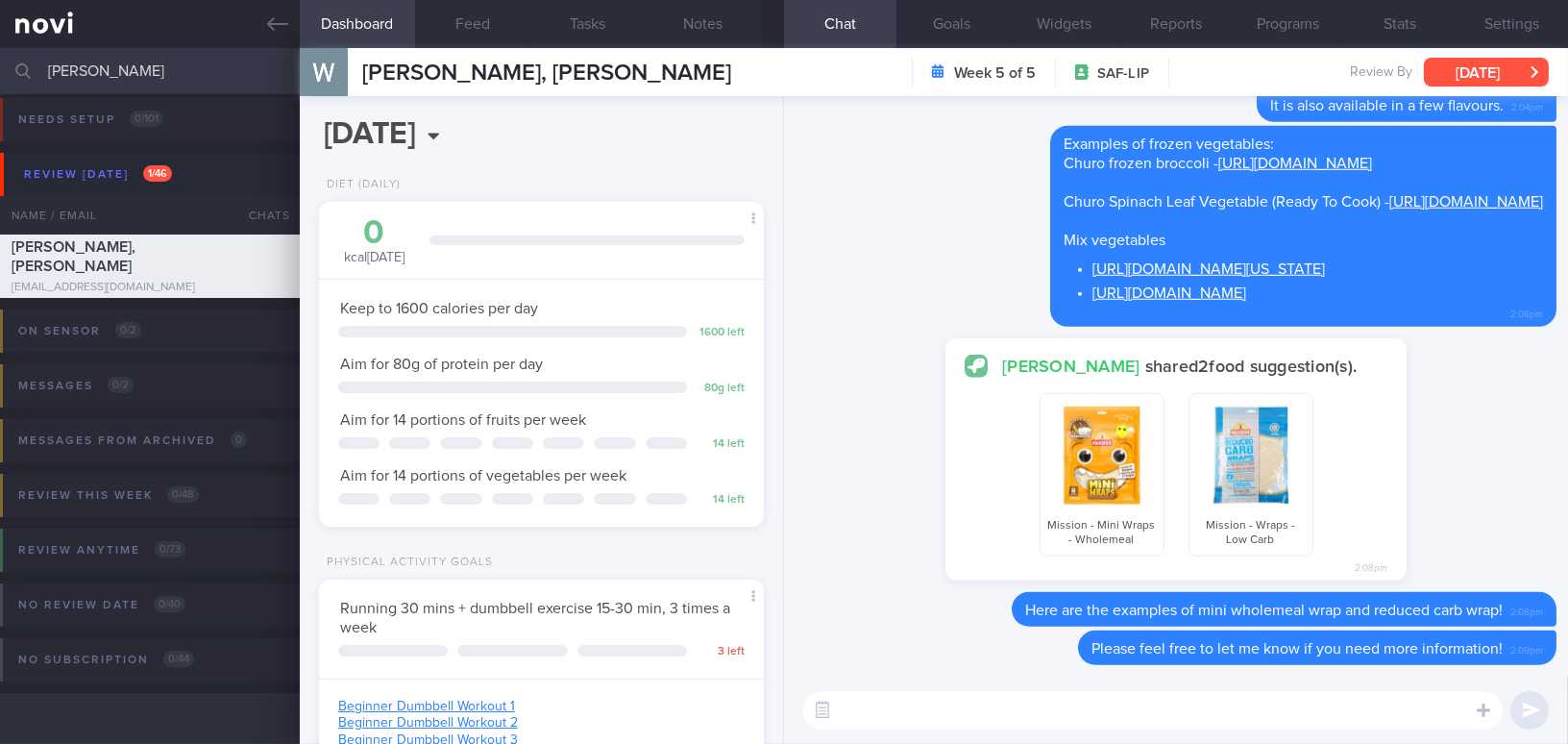
click at [1453, 62] on button "[DATE]" at bounding box center [1486, 72] width 125 height 29
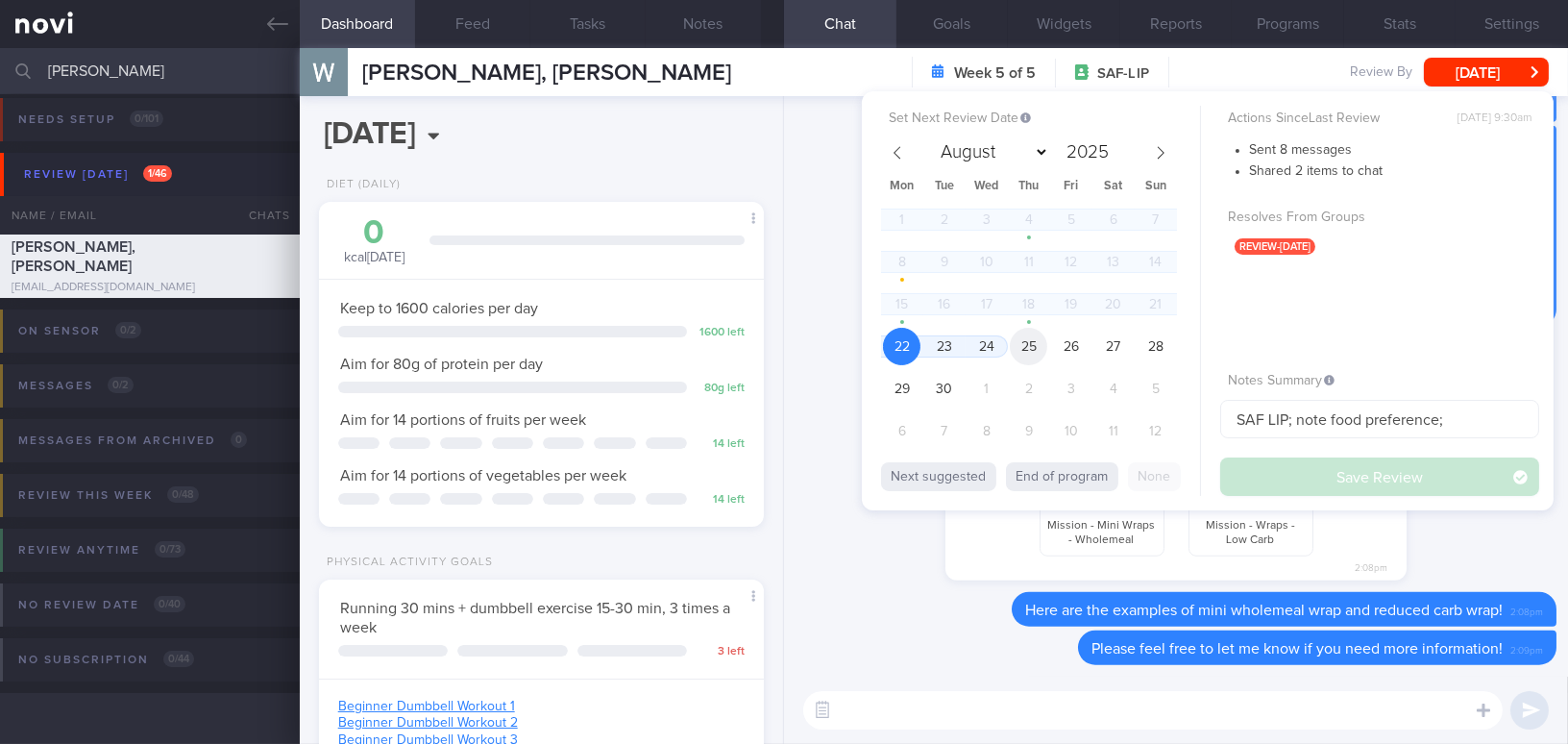
click at [1032, 337] on span "25" at bounding box center [1028, 347] width 37 height 37
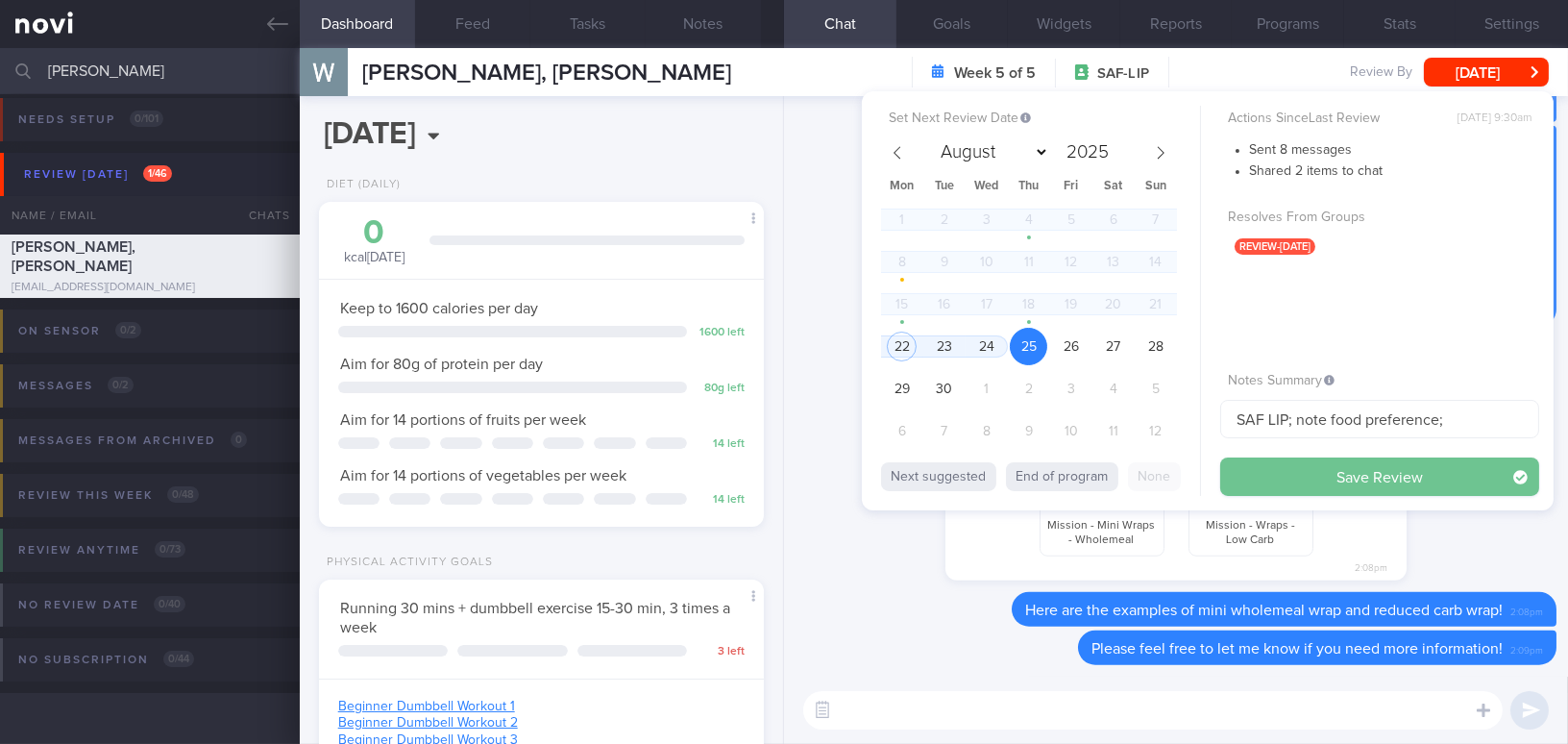
click at [1274, 468] on button "Save Review" at bounding box center [1380, 476] width 319 height 38
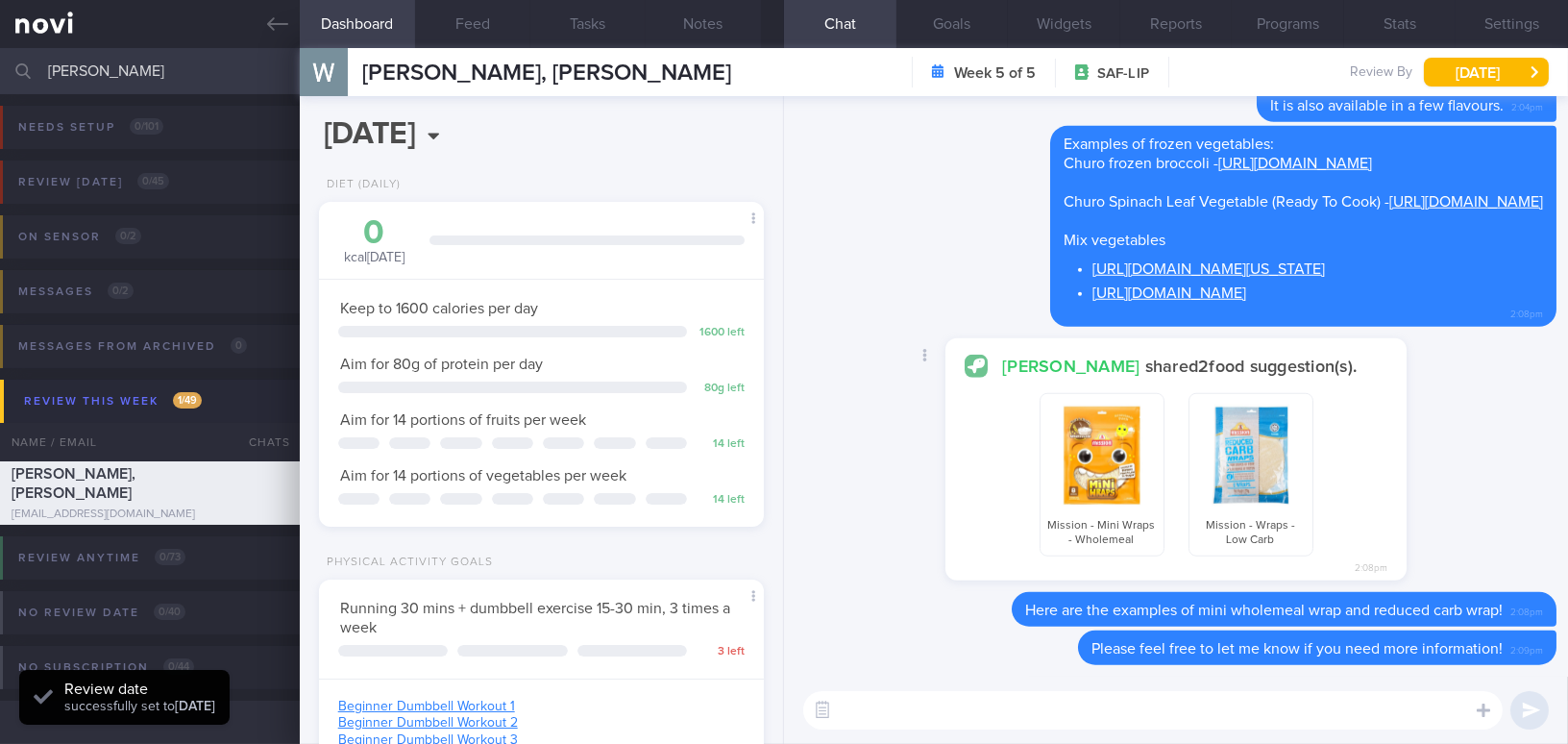
scroll to position [203, 405]
drag, startPoint x: 102, startPoint y: 76, endPoint x: -112, endPoint y: 62, distance: 214.5
click at [0, 62] on html "You are offline! Some functionality will be unavailable Patients New Users Coac…" at bounding box center [784, 372] width 1568 height 744
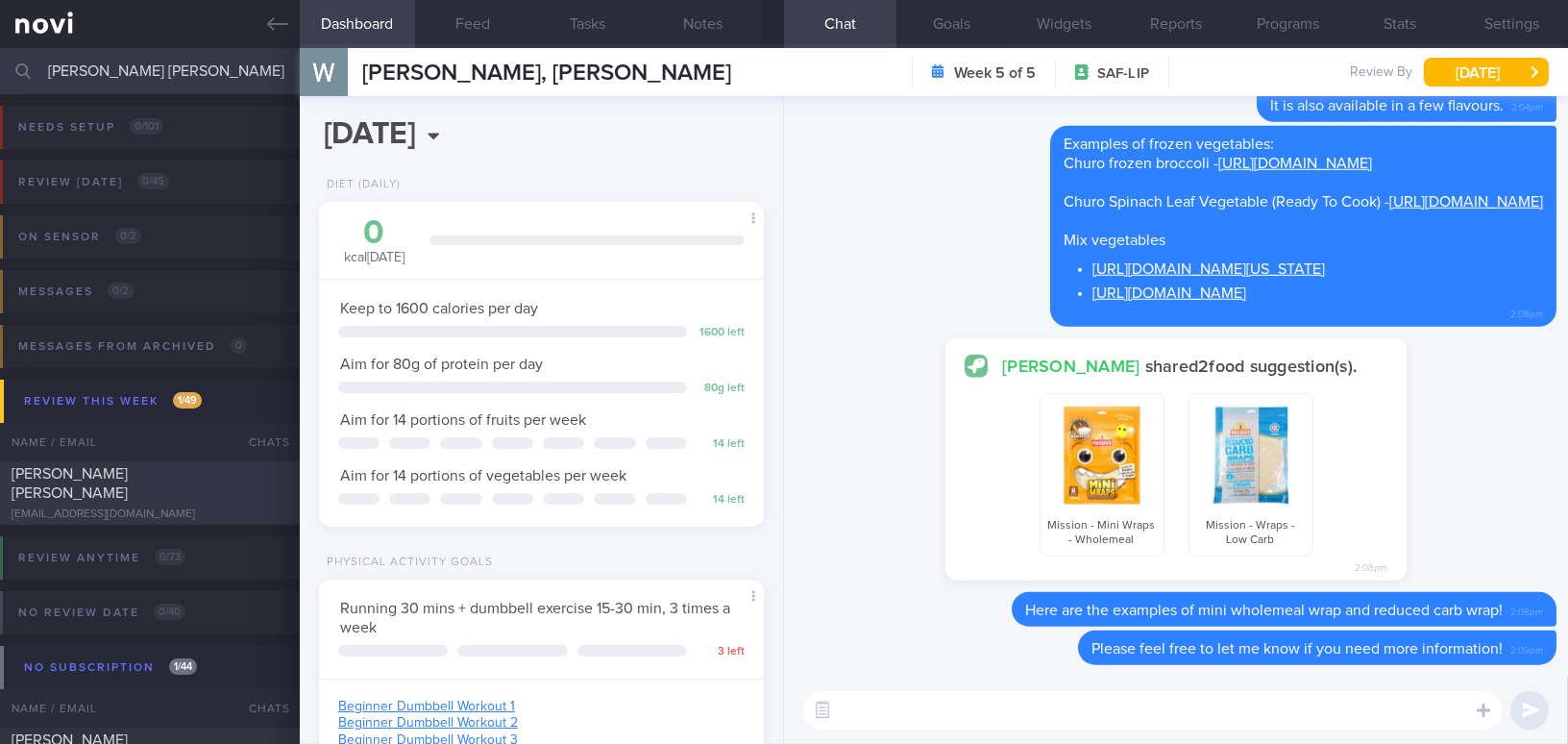
type input "loh zhi wei"
click at [131, 486] on div "[PERSON_NAME] [PERSON_NAME]" at bounding box center [148, 483] width 272 height 38
type input "SAF LIP"
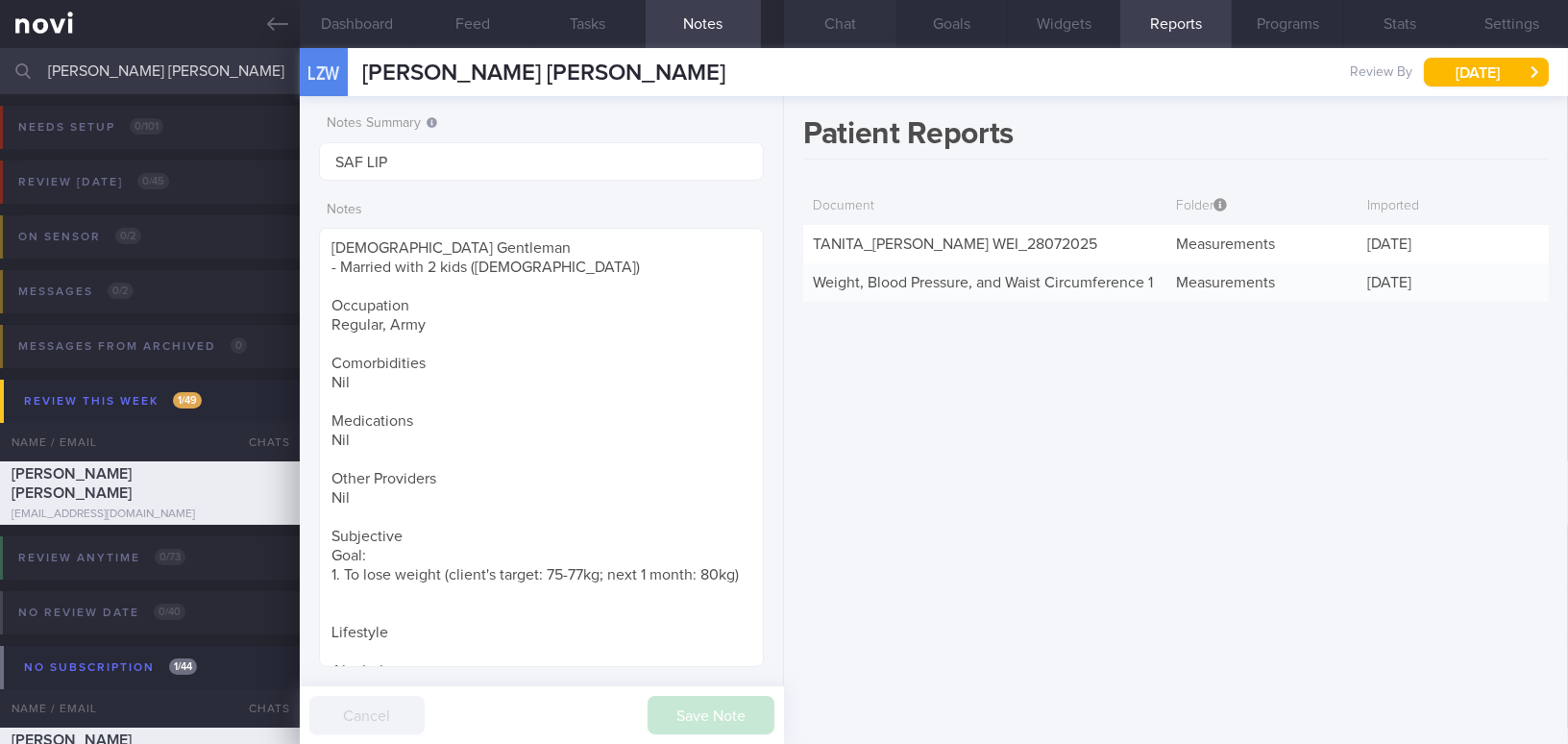
click at [848, 29] on button "Chat" at bounding box center [840, 24] width 112 height 48
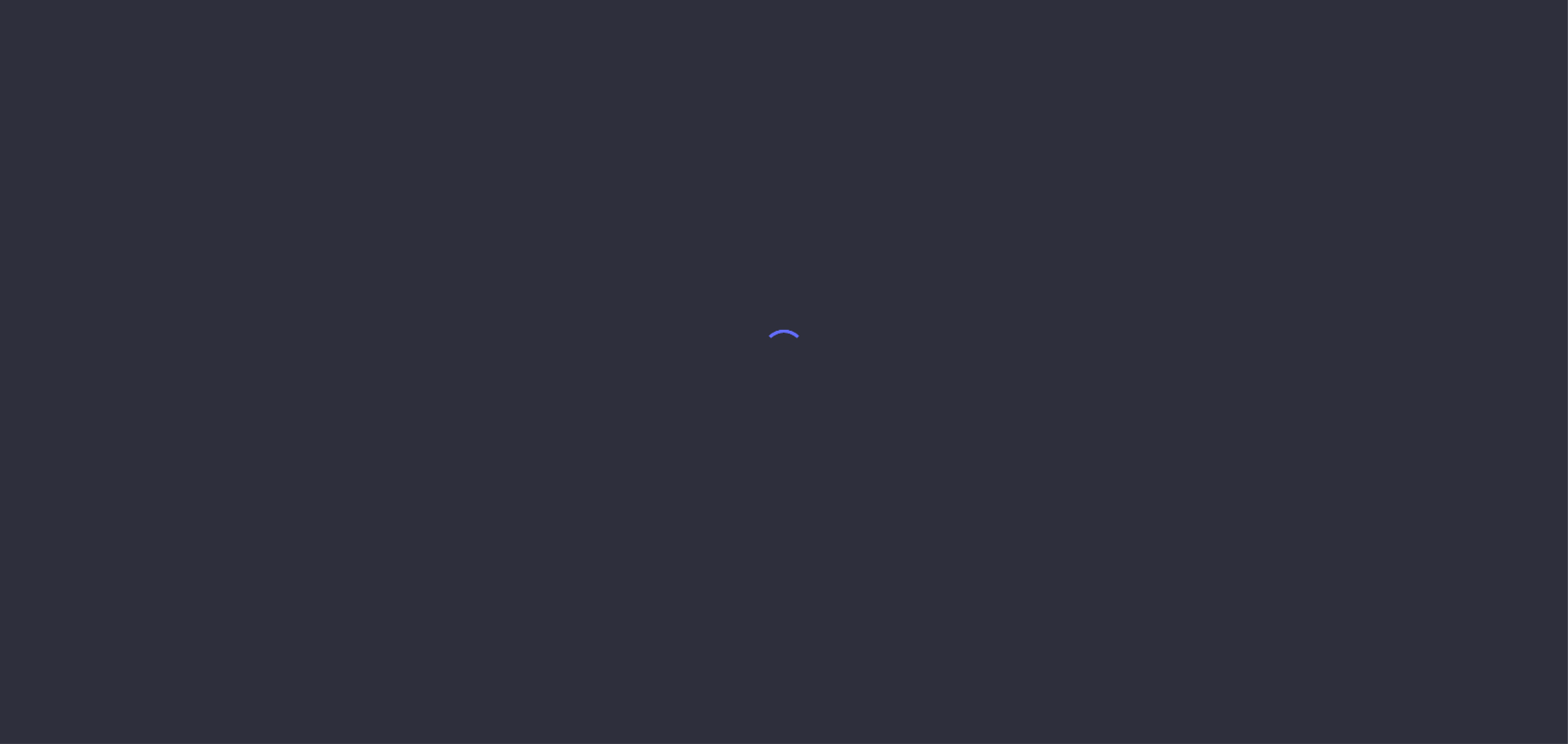
select select "8"
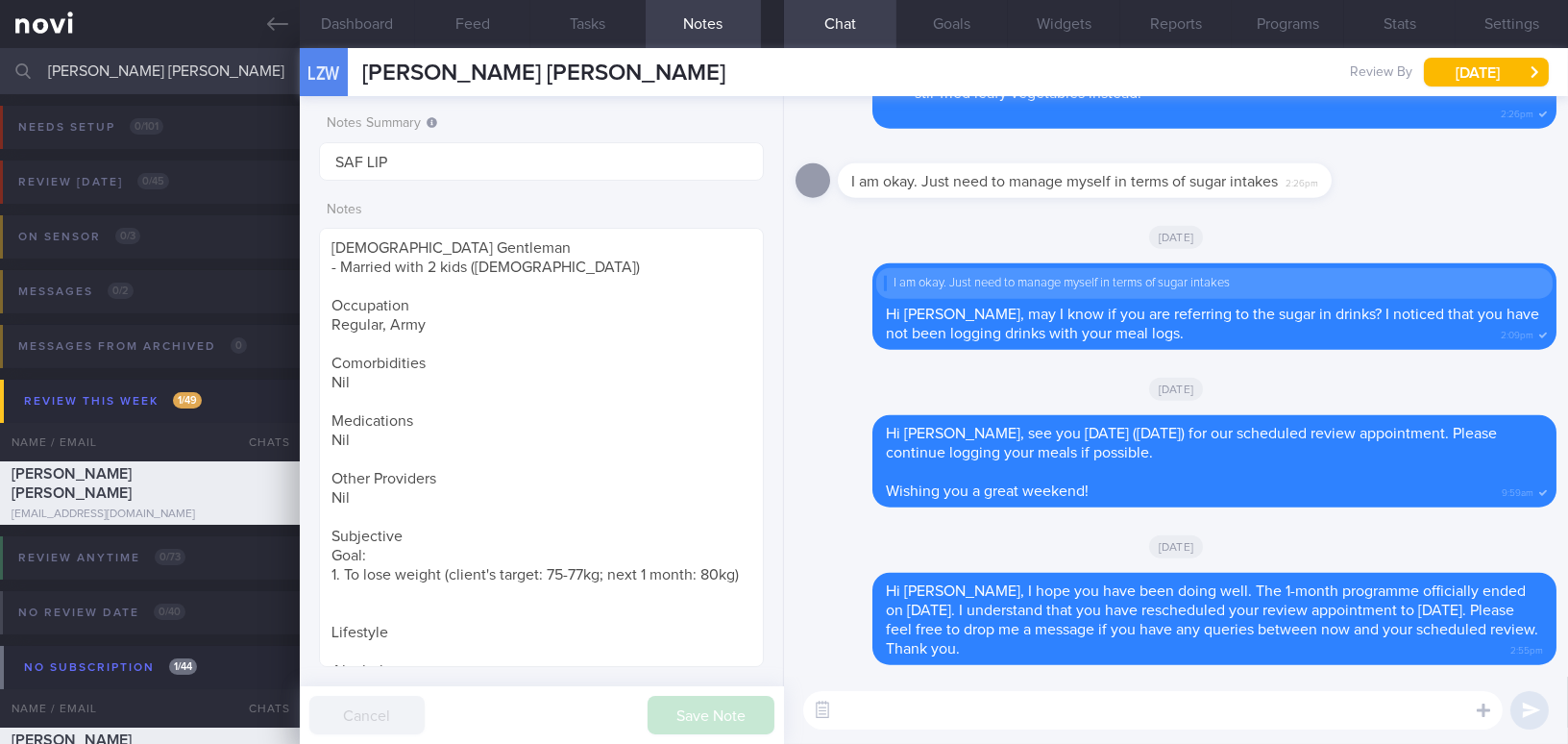
drag, startPoint x: 152, startPoint y: 70, endPoint x: -51, endPoint y: 74, distance: 203.0
click at [0, 74] on html "You are offline! Some functionality will be unavailable Patients New Users Coac…" at bounding box center [784, 372] width 1568 height 744
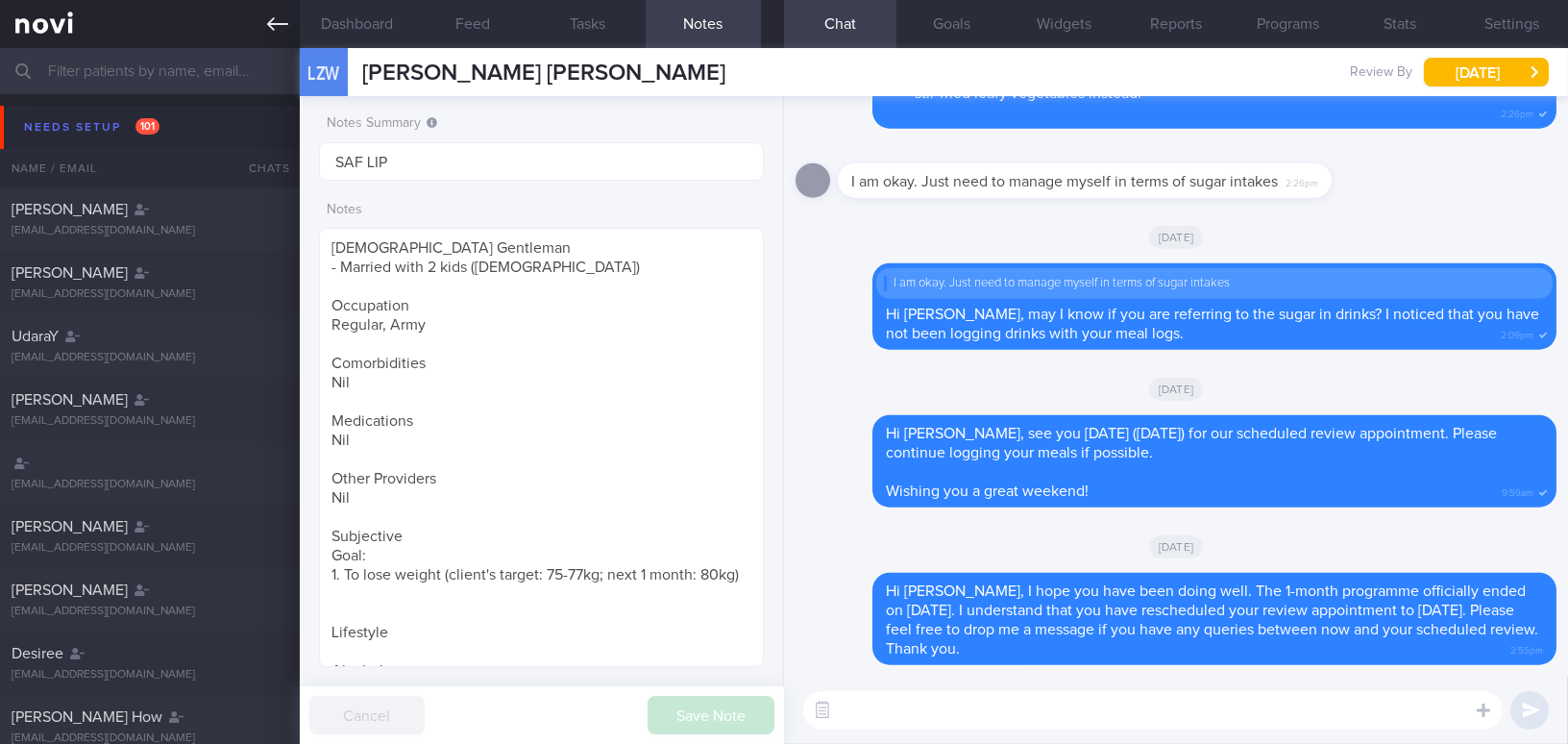
click at [270, 27] on icon at bounding box center [277, 25] width 21 height 14
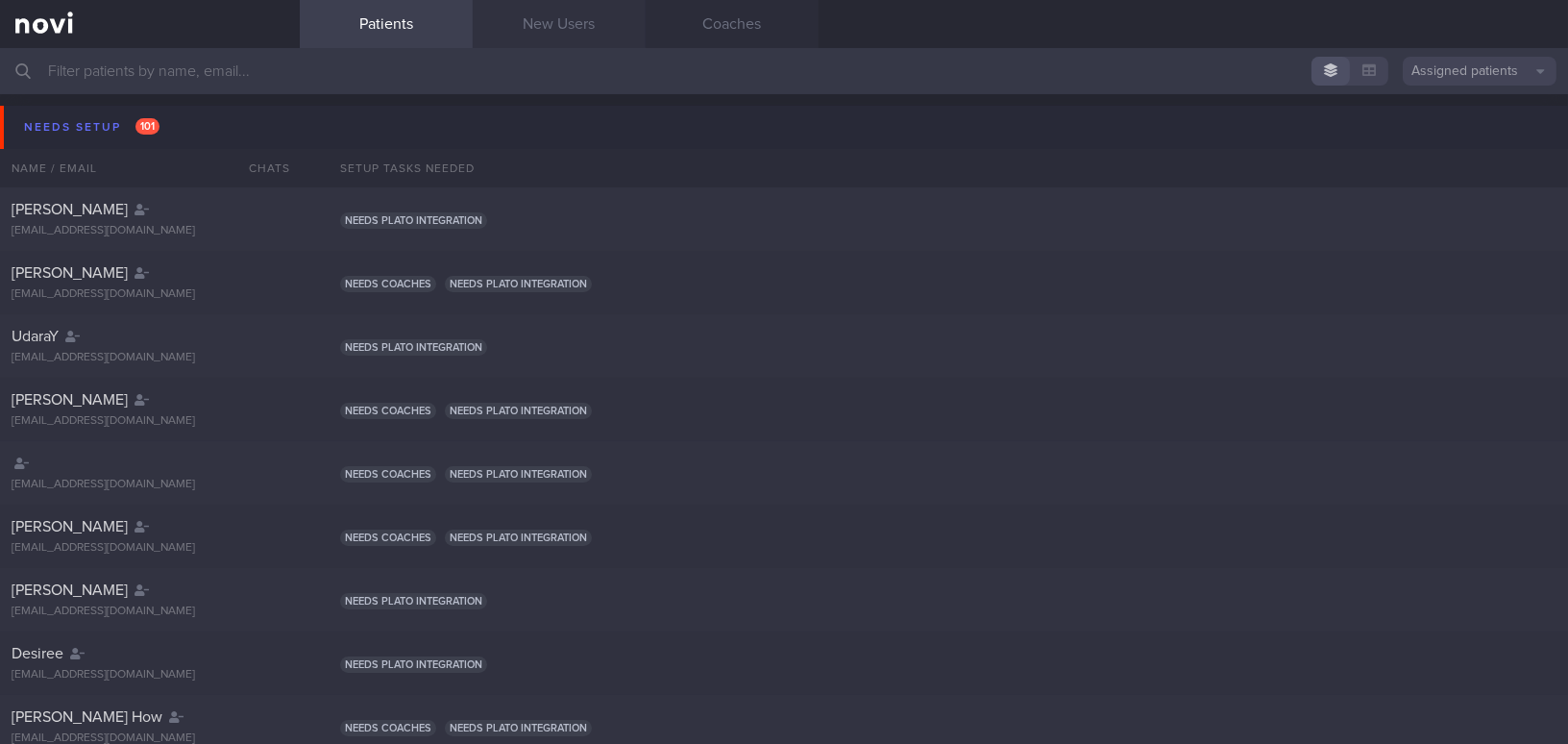
click at [562, 34] on link "New Users" at bounding box center [559, 24] width 173 height 48
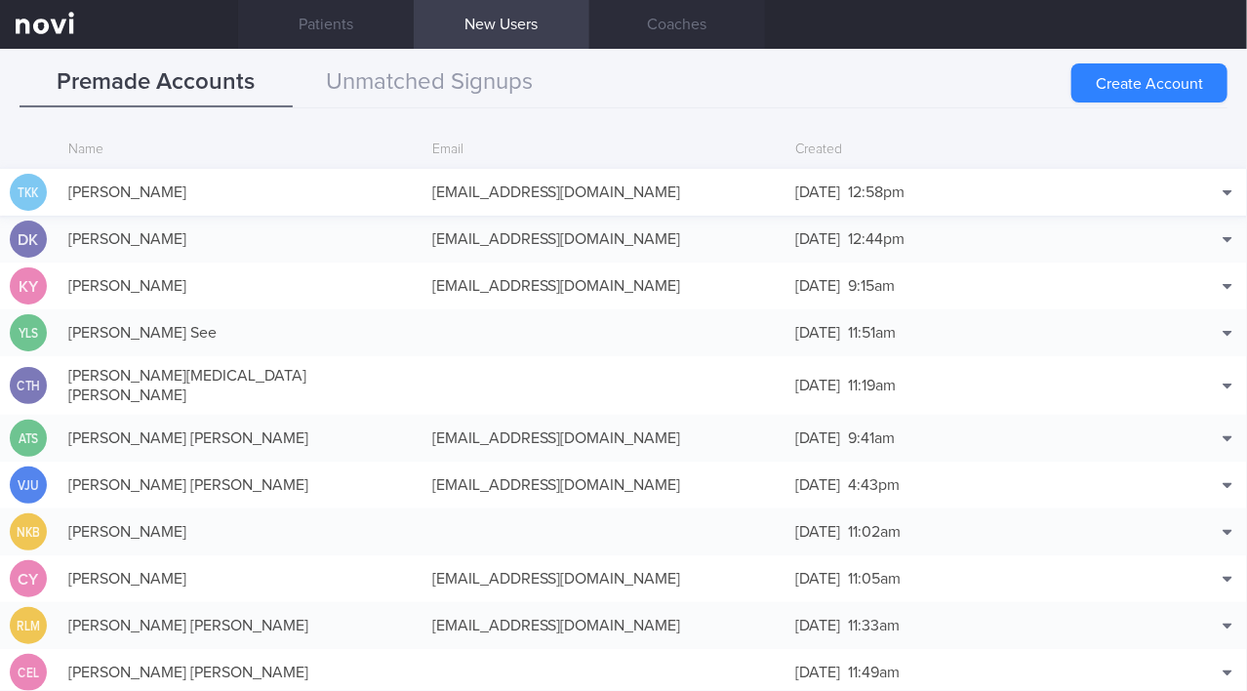
click at [476, 193] on div "teokaikiat02@gmail.com" at bounding box center [604, 192] width 364 height 39
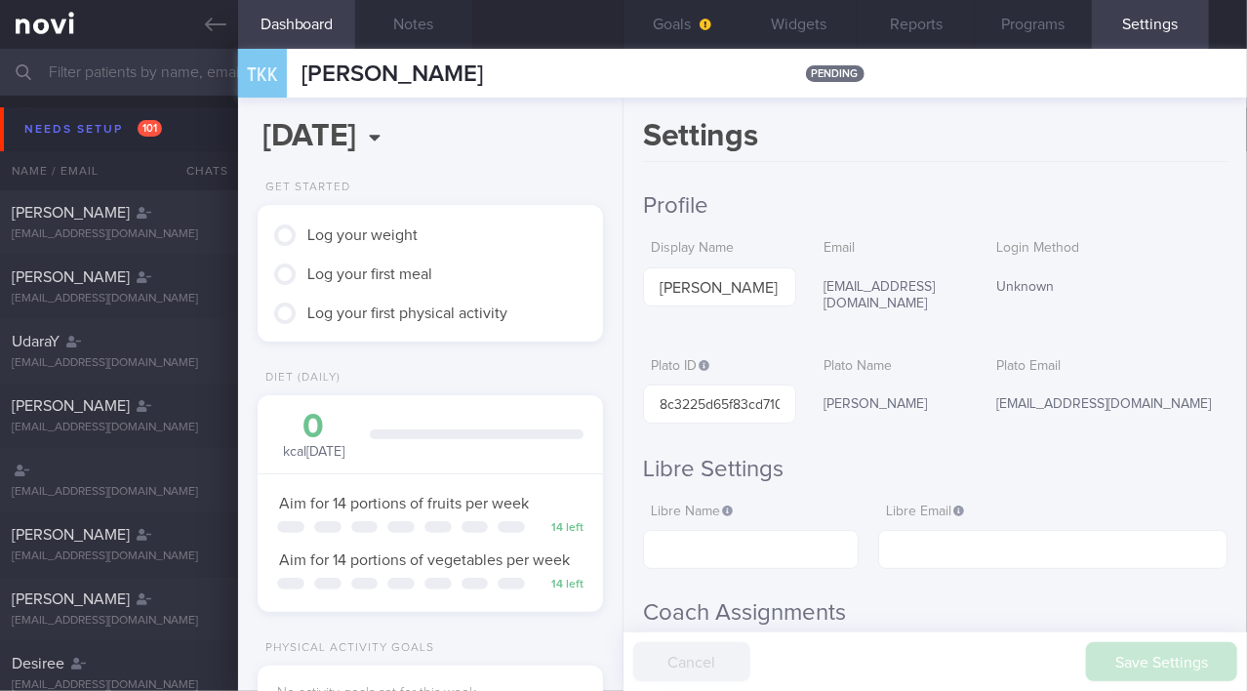
scroll to position [152, 305]
click at [1045, 24] on button "Programs" at bounding box center [1033, 24] width 117 height 49
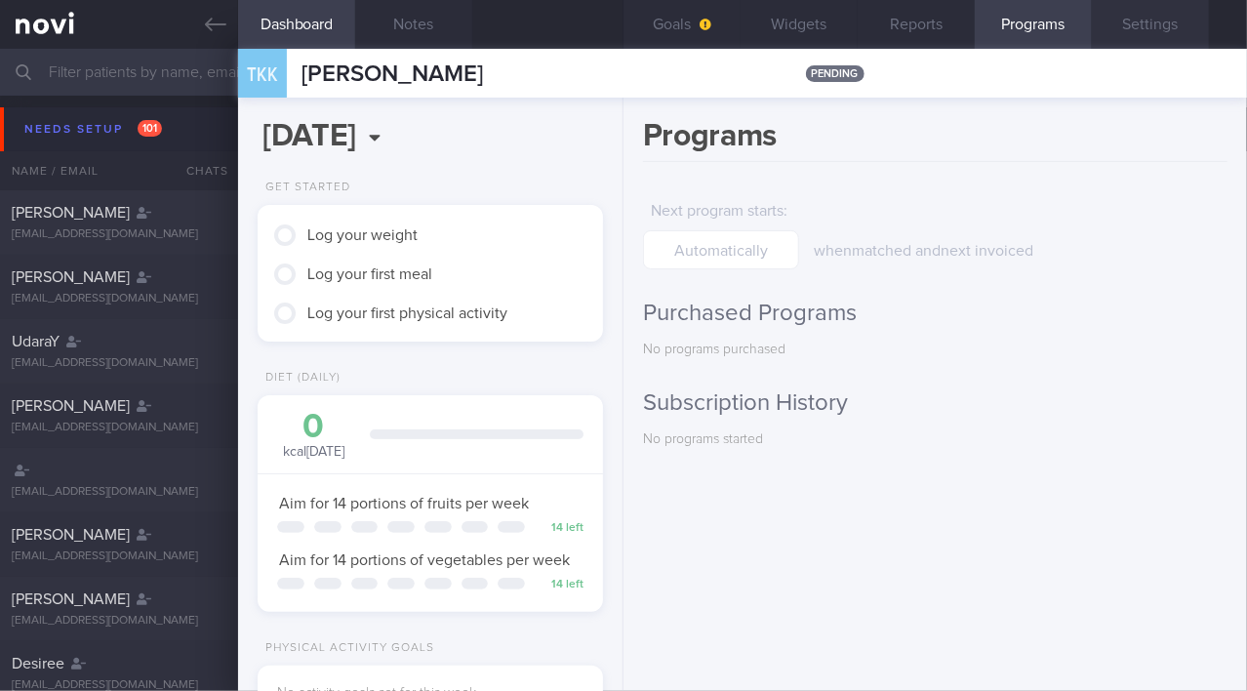
click at [1134, 19] on button "Settings" at bounding box center [1150, 24] width 117 height 49
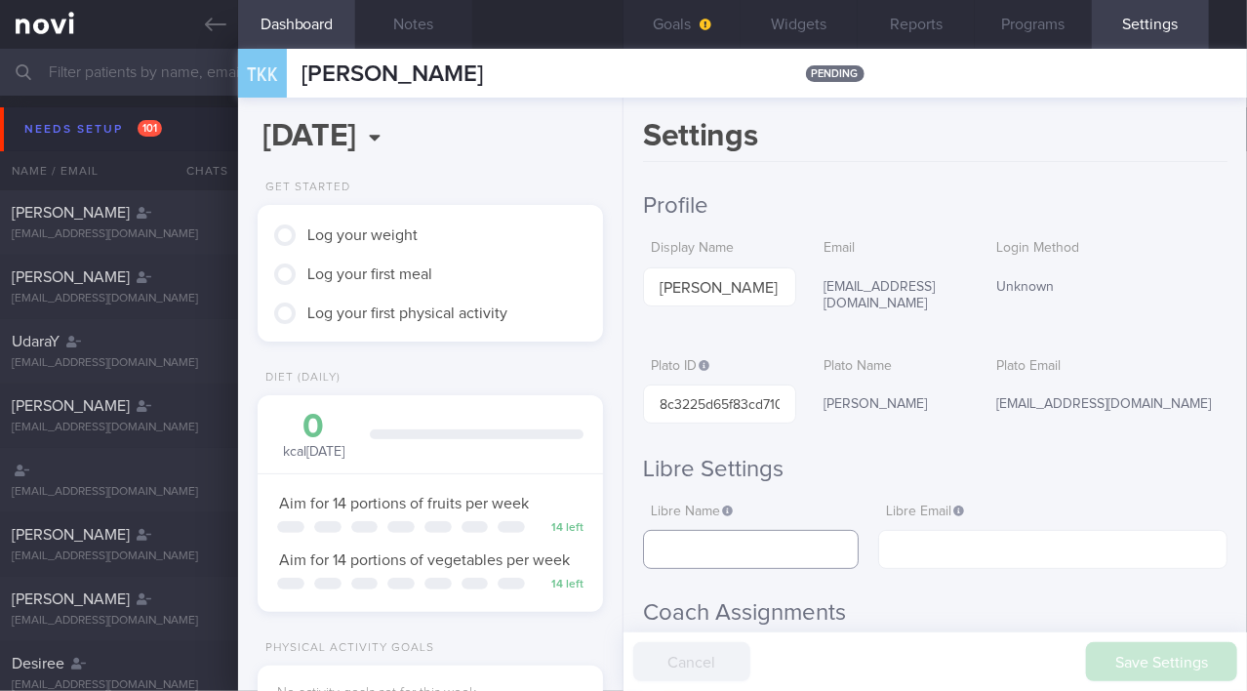
click at [715, 530] on input "text" at bounding box center [751, 549] width 216 height 39
paste input "Kai Kiat Teo"
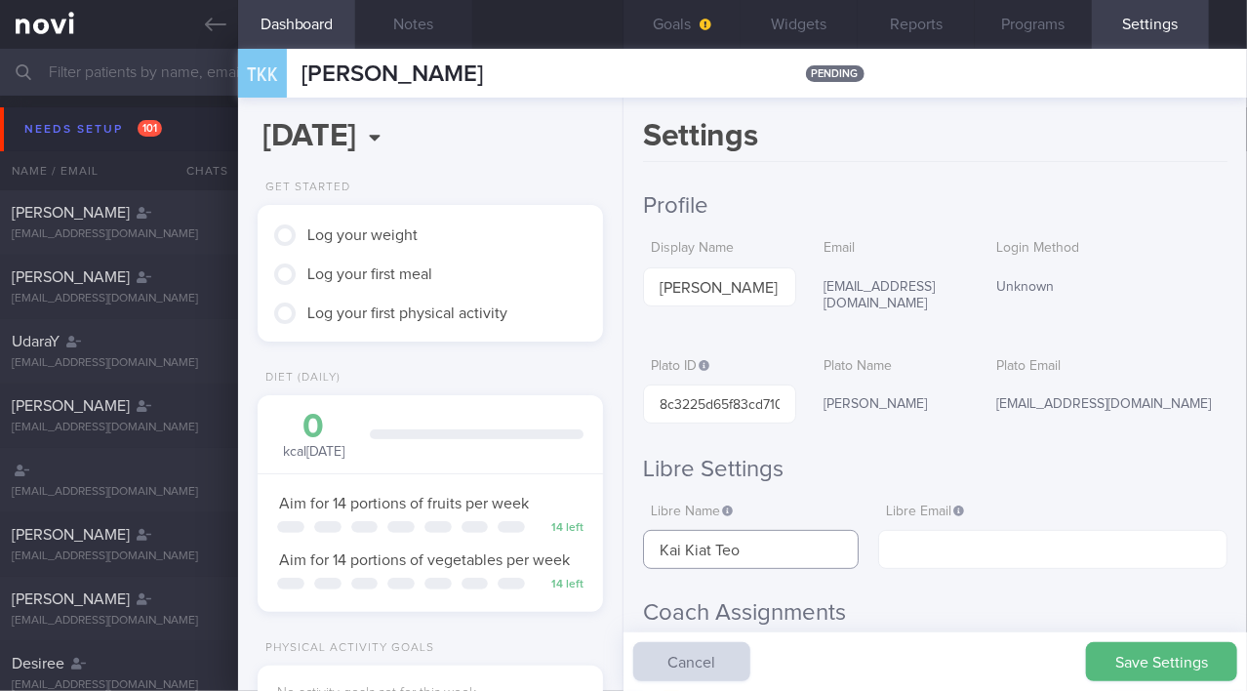
type input "Kai Kiat Teo"
click at [906, 530] on input "text" at bounding box center [1052, 549] width 349 height 39
paste input "teokaikiat02@gmail.com"
type input "teokaikiat02@gmail.com"
click at [1138, 661] on button "Save Settings" at bounding box center [1161, 661] width 151 height 39
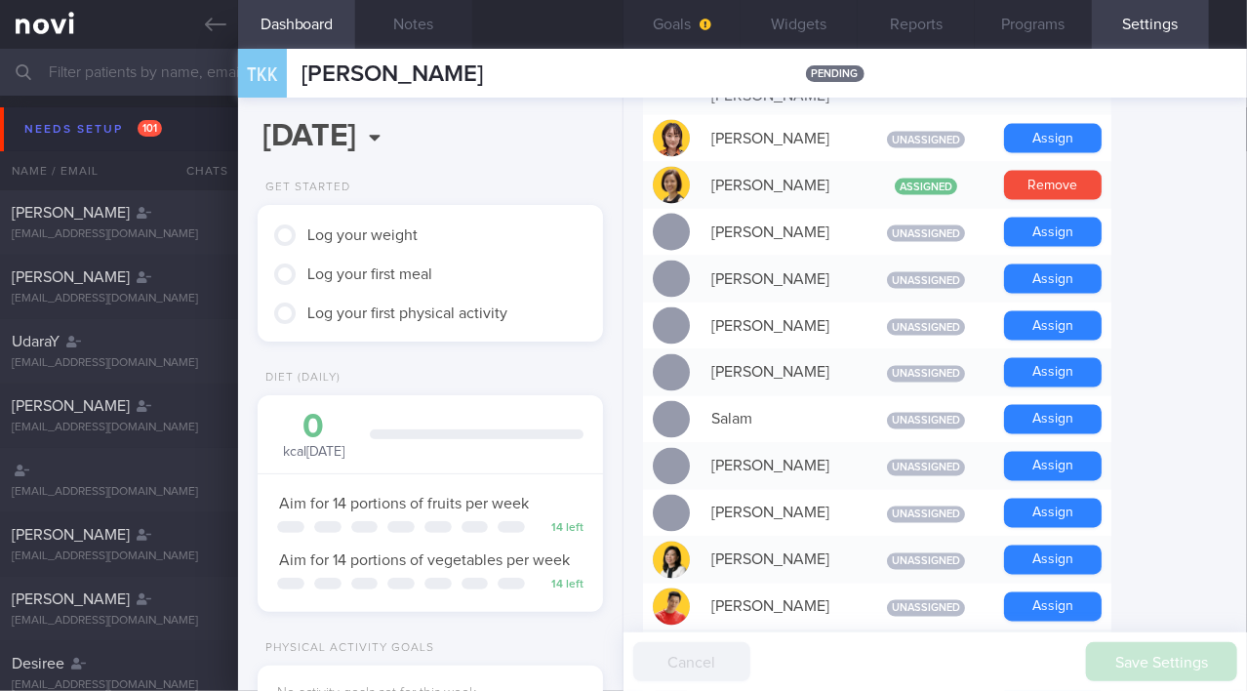
scroll to position [1418, 0]
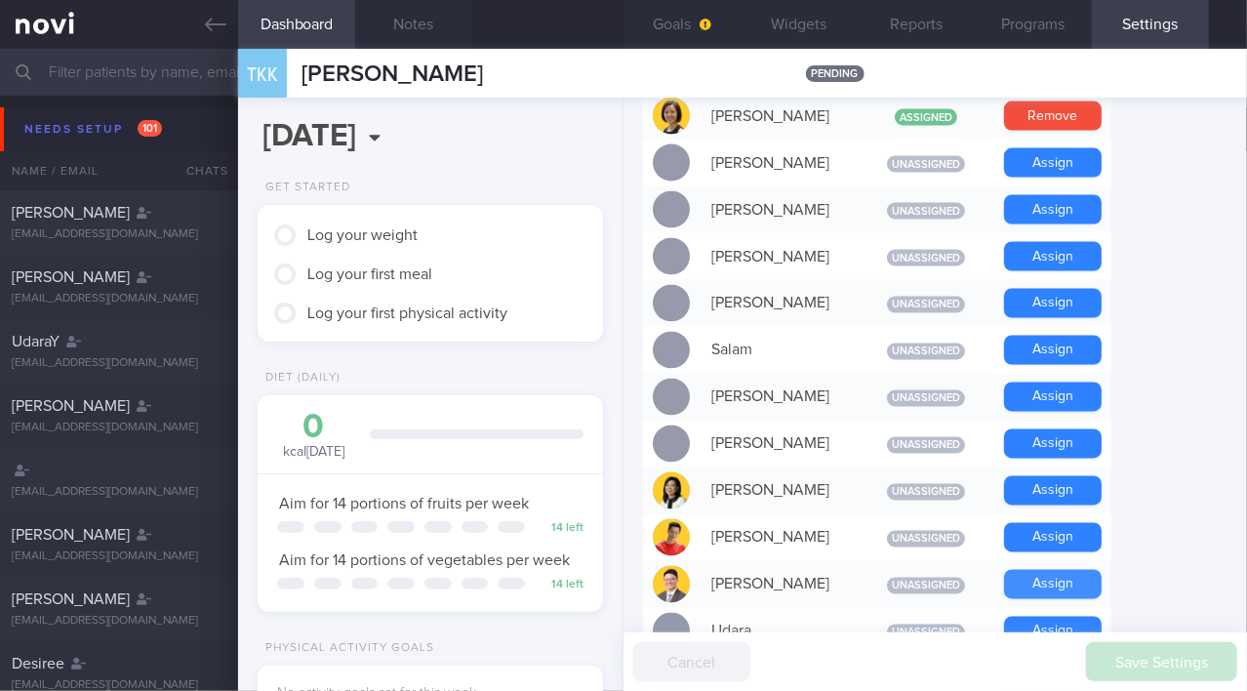
click at [1036, 570] on button "Assign" at bounding box center [1053, 584] width 98 height 29
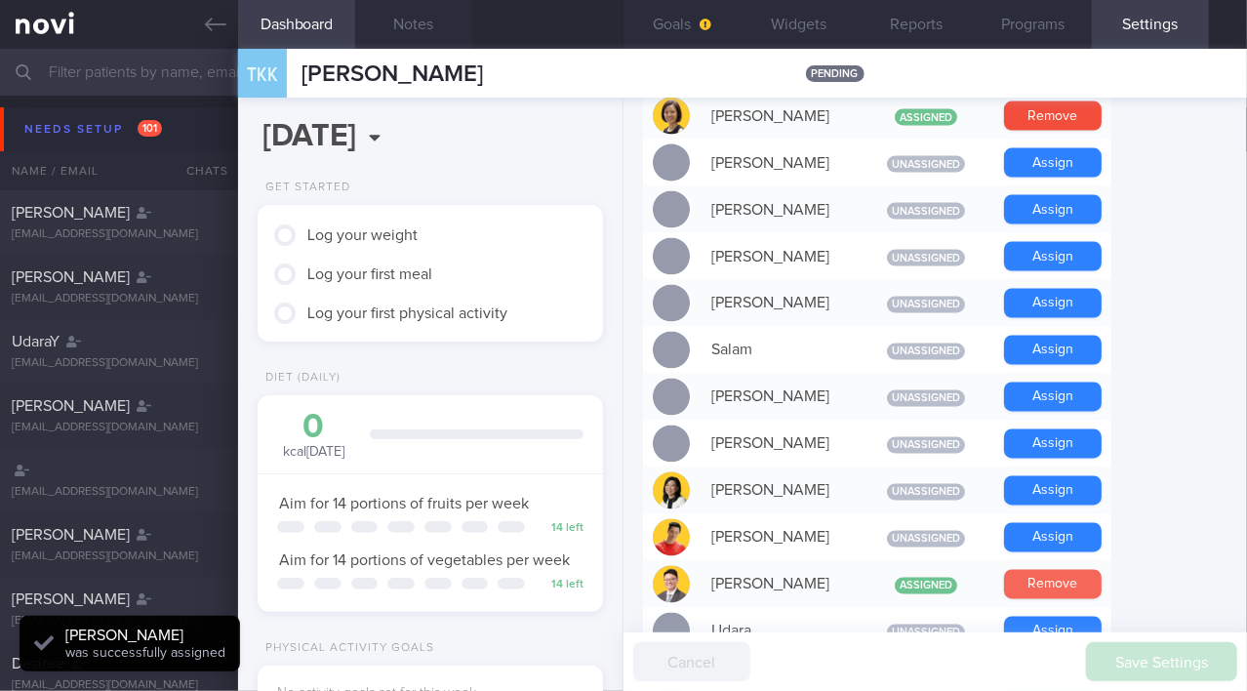
scroll to position [152, 305]
